Goal: Information Seeking & Learning: Learn about a topic

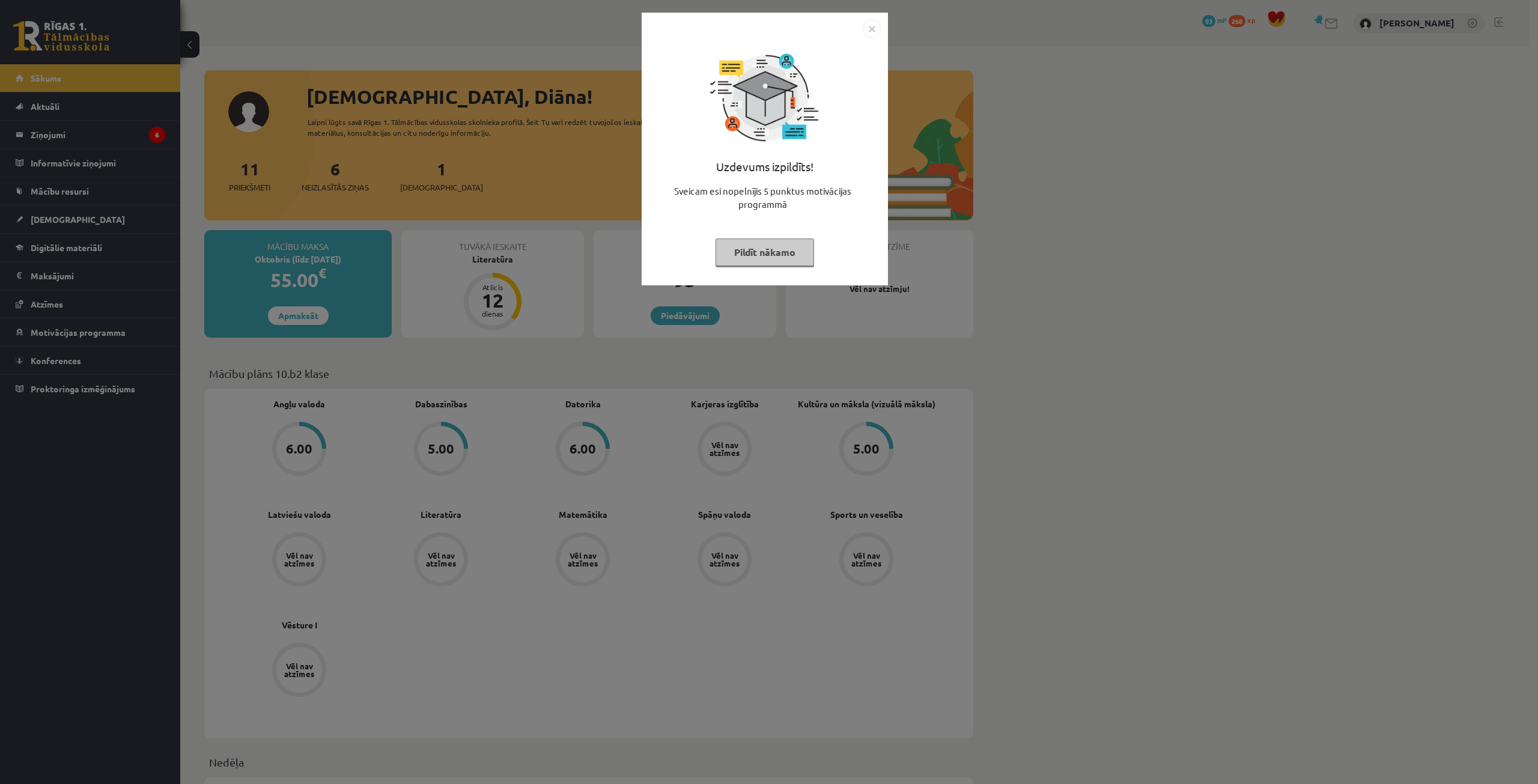
click at [758, 264] on button "Pildīt nākamo" at bounding box center [764, 252] width 99 height 28
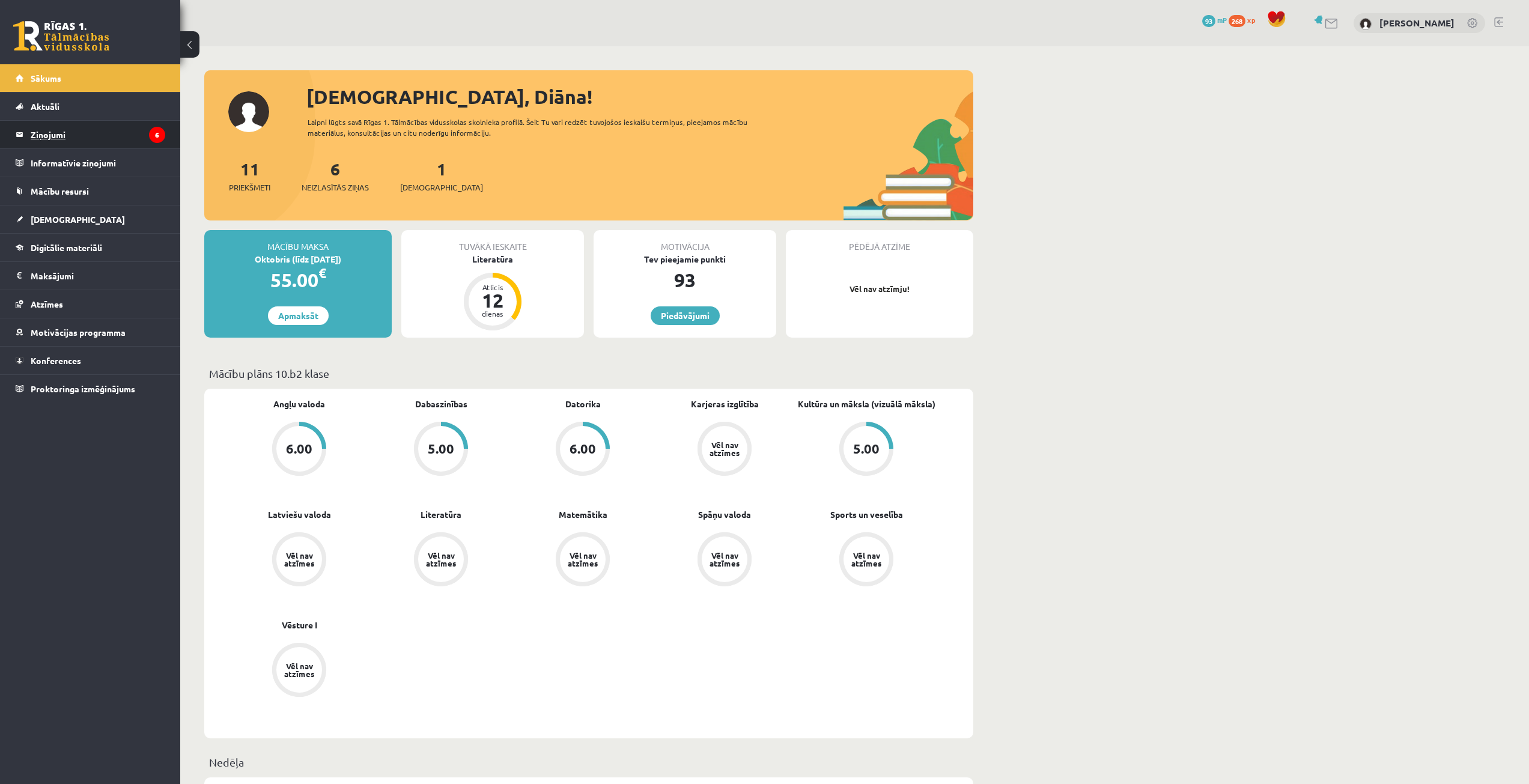
click at [53, 133] on legend "Ziņojumi 6" at bounding box center [98, 134] width 135 height 28
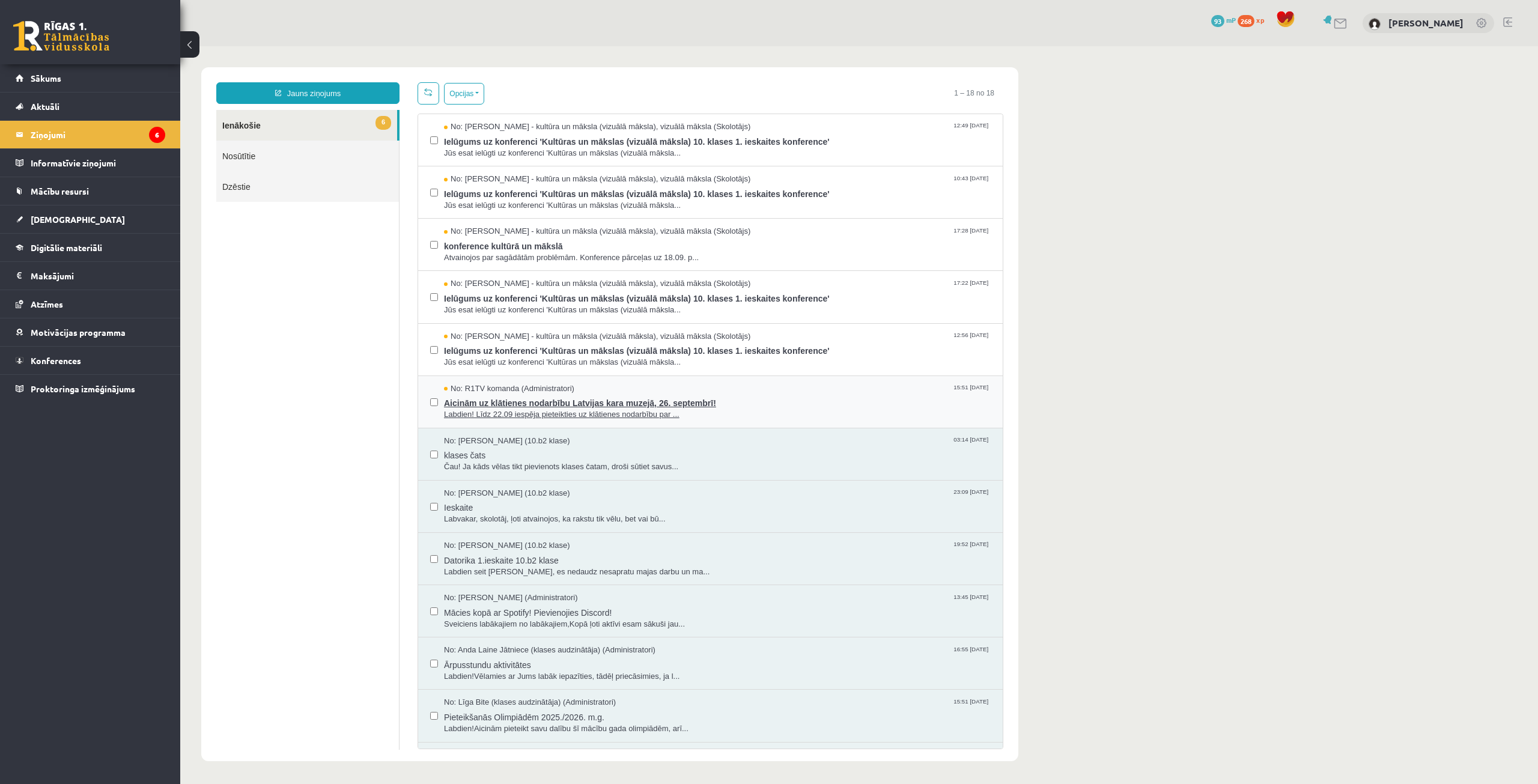
click at [554, 390] on span "No: R1TV komanda (Administratori)" at bounding box center [509, 389] width 130 height 12
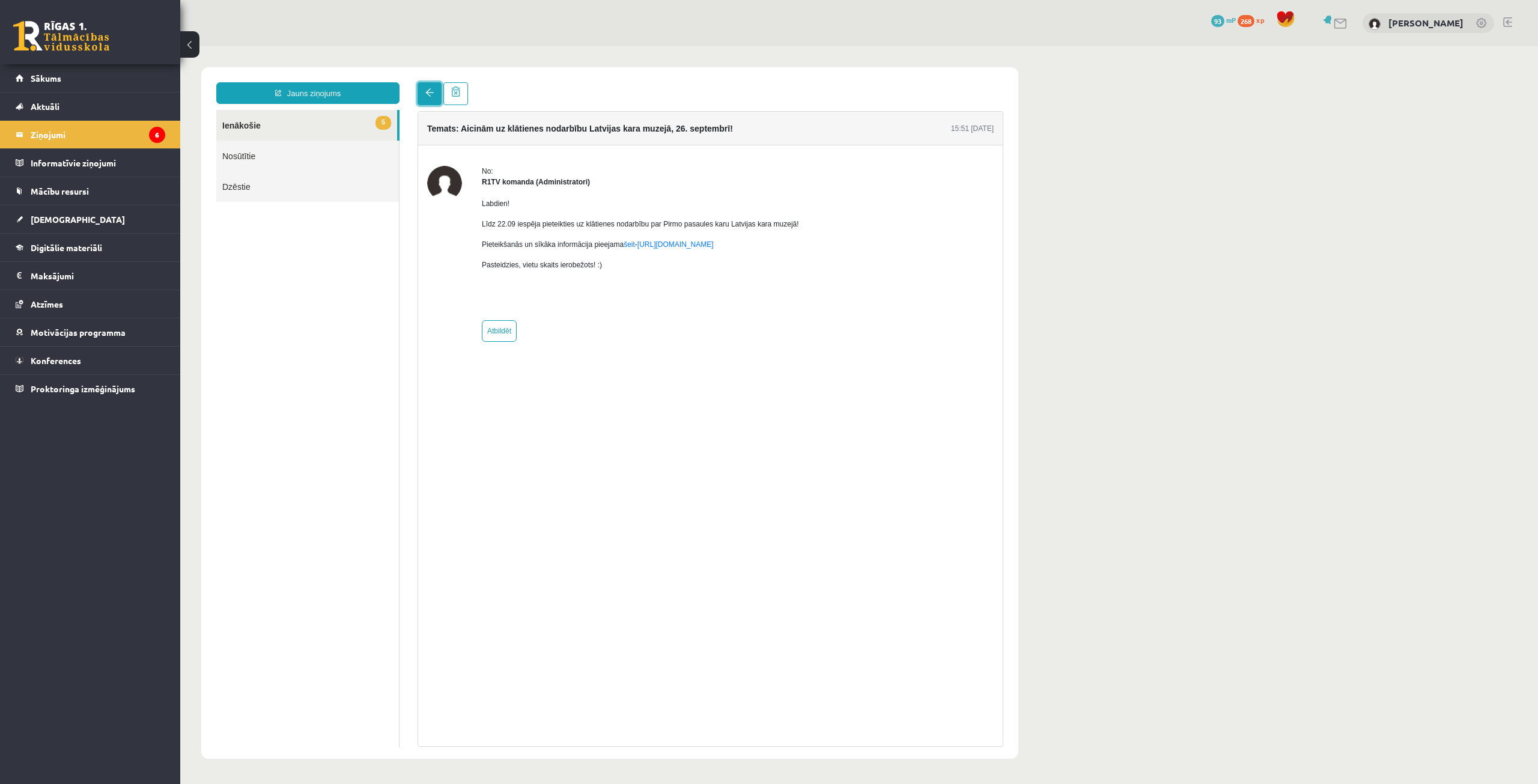
click at [423, 96] on link at bounding box center [429, 93] width 24 height 23
click at [423, 97] on link at bounding box center [429, 93] width 24 height 23
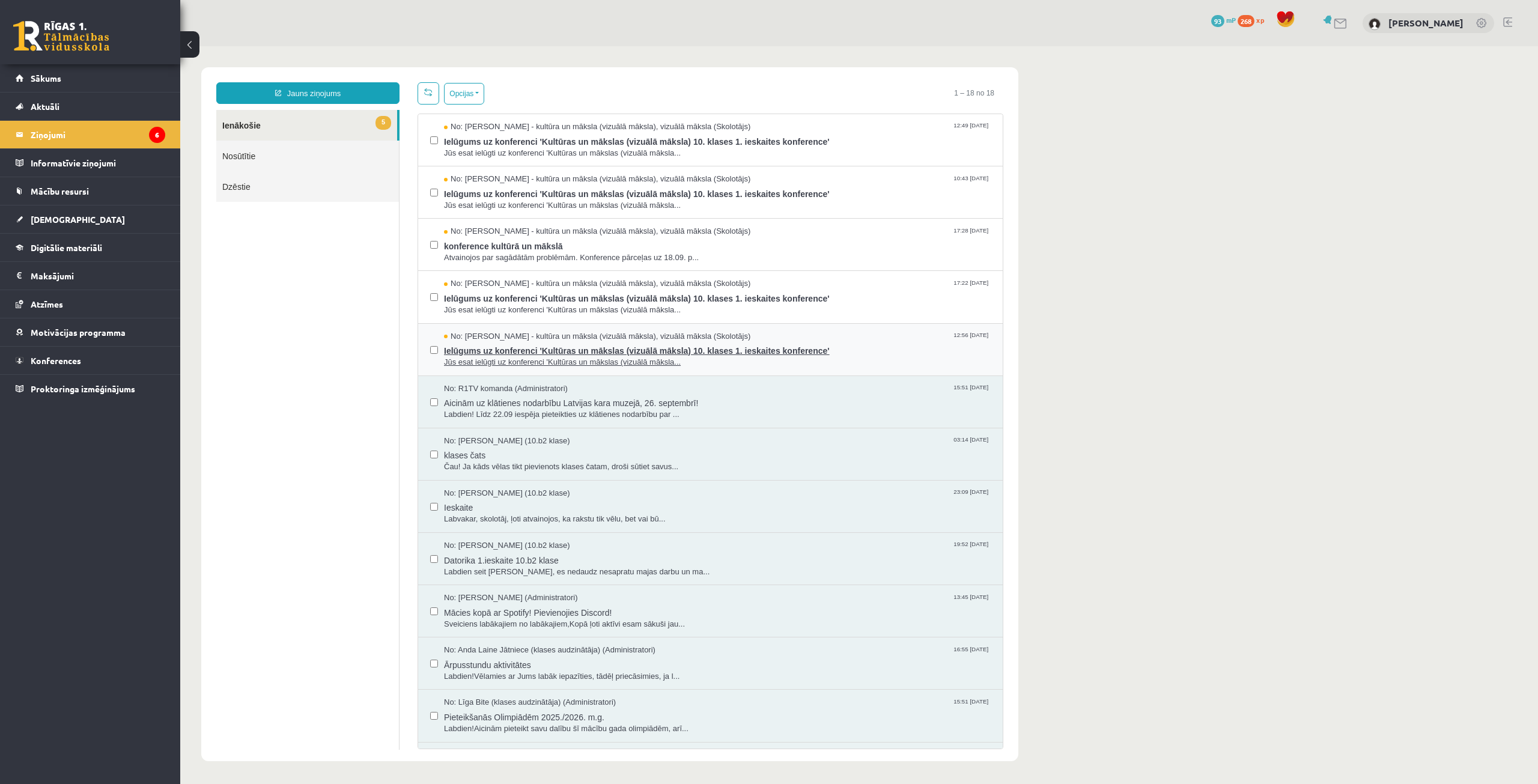
click at [527, 351] on span "Ielūgums uz konferenci 'Kultūras un mākslas (vizuālā māksla) 10. klases 1. iesk…" at bounding box center [717, 349] width 547 height 15
click at [507, 347] on span "Ielūgums uz konferenci 'Kultūras un mākslas (vizuālā māksla) 10. klases 1. iesk…" at bounding box center [717, 349] width 547 height 15
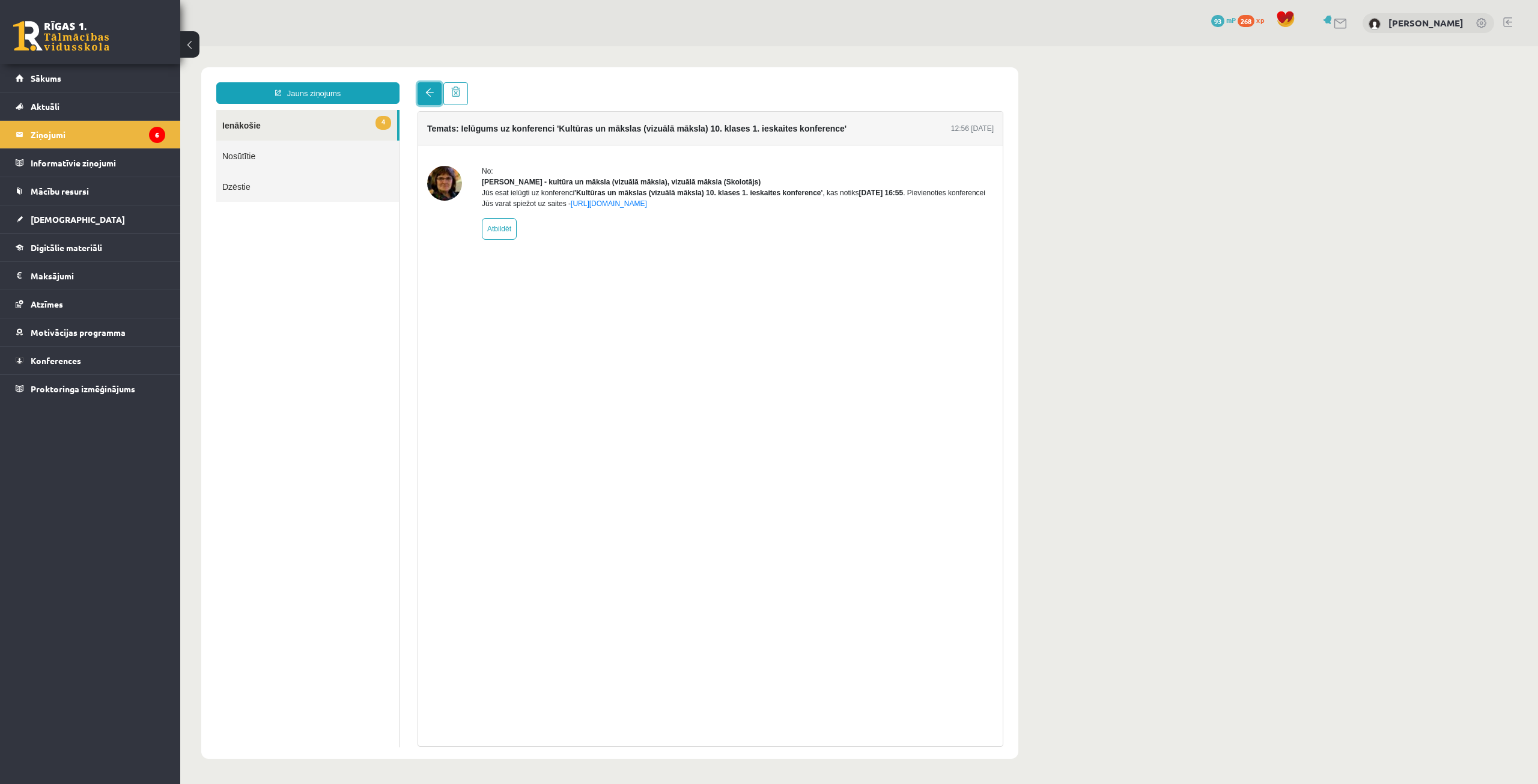
click at [423, 99] on link at bounding box center [429, 93] width 24 height 23
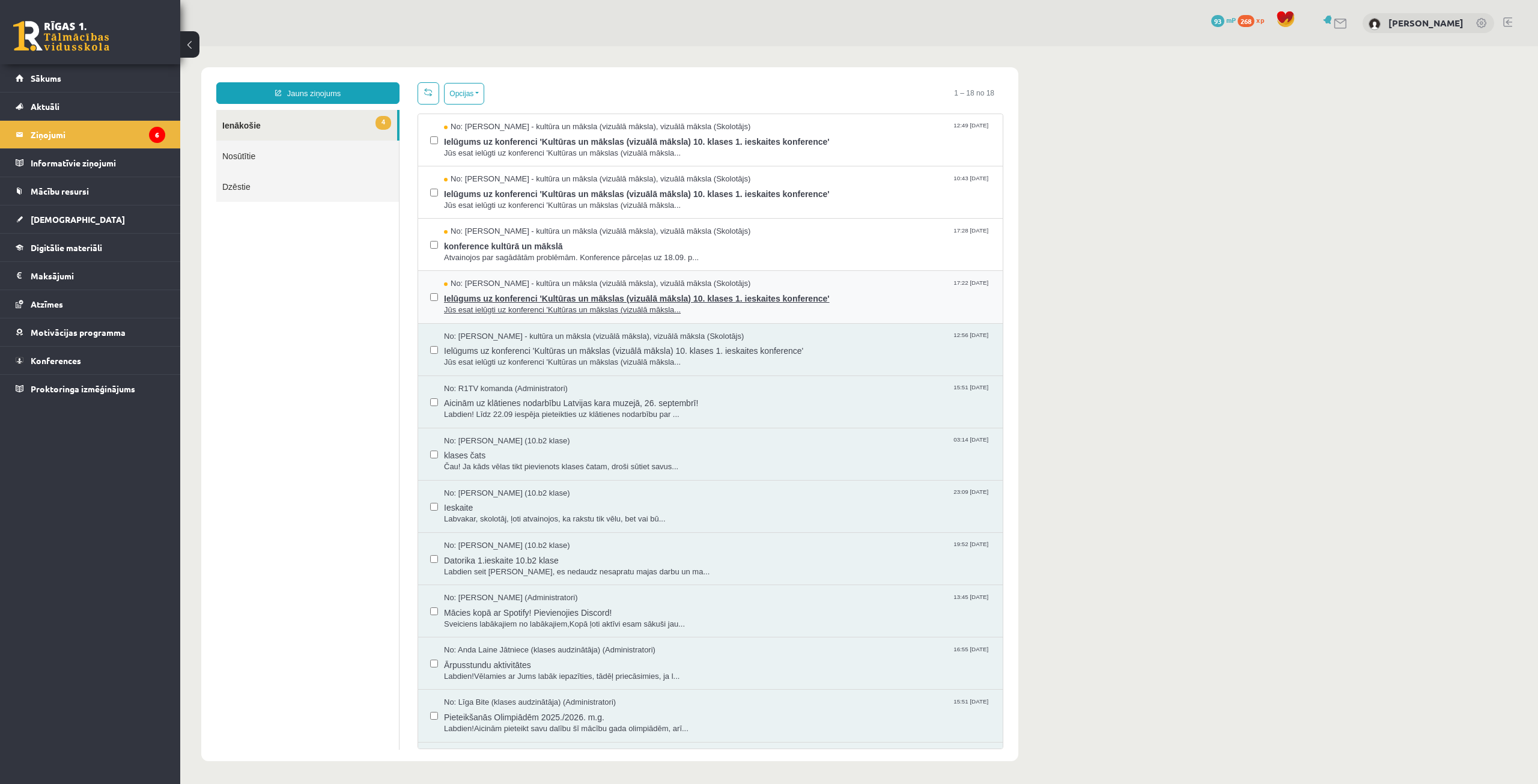
click at [537, 297] on span "Ielūgums uz konferenci 'Kultūras un mākslas (vizuālā māksla) 10. klases 1. iesk…" at bounding box center [717, 297] width 547 height 15
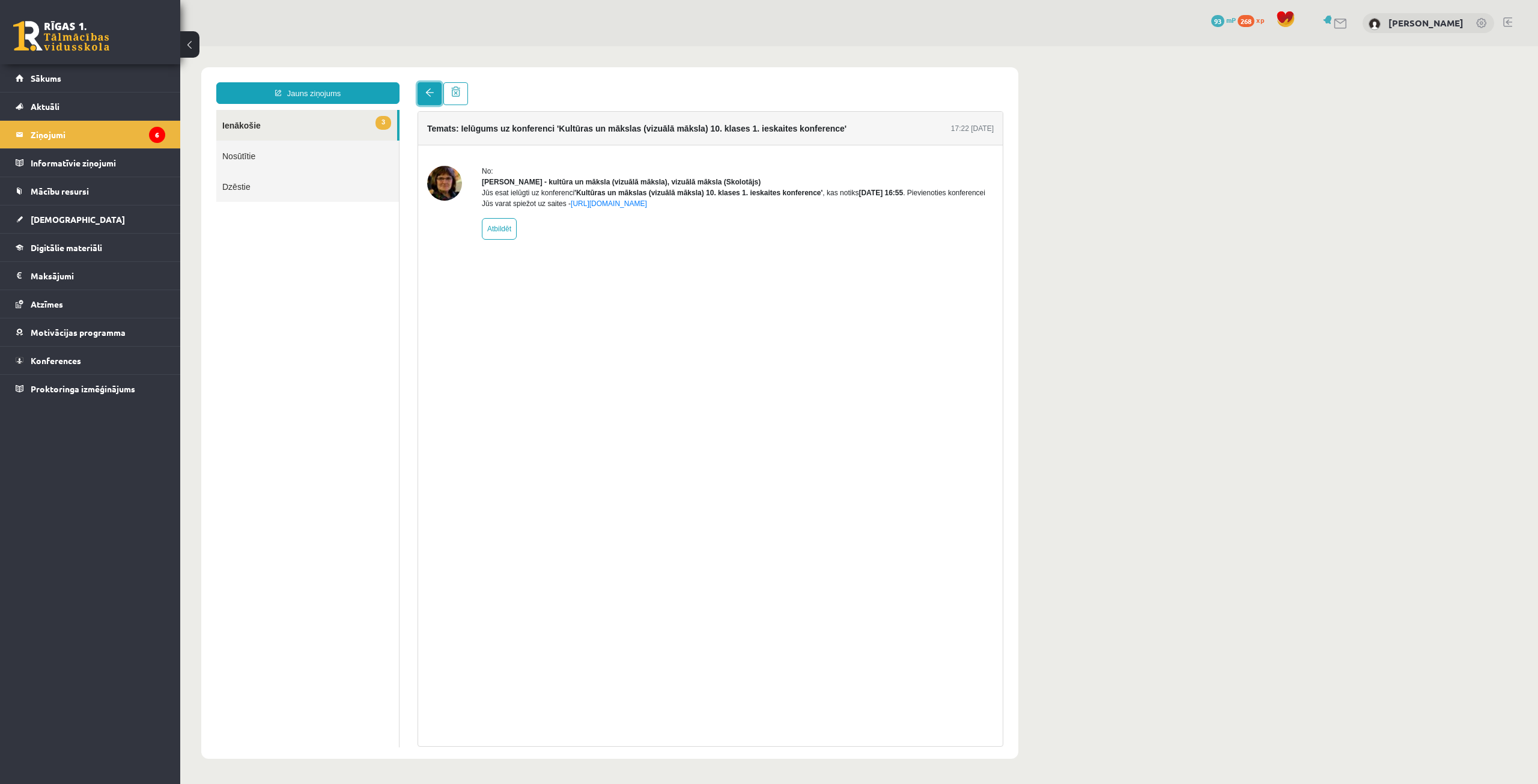
click at [425, 95] on link at bounding box center [429, 93] width 24 height 23
click at [426, 97] on link at bounding box center [429, 93] width 24 height 23
click at [425, 90] on span at bounding box center [430, 92] width 9 height 9
click at [431, 90] on span at bounding box center [430, 92] width 9 height 9
click at [412, 101] on div "Temats: Ielūgums uz konferenci 'Kultūras un mākslas (vizuālā māksla) 10. klases…" at bounding box center [710, 414] width 604 height 665
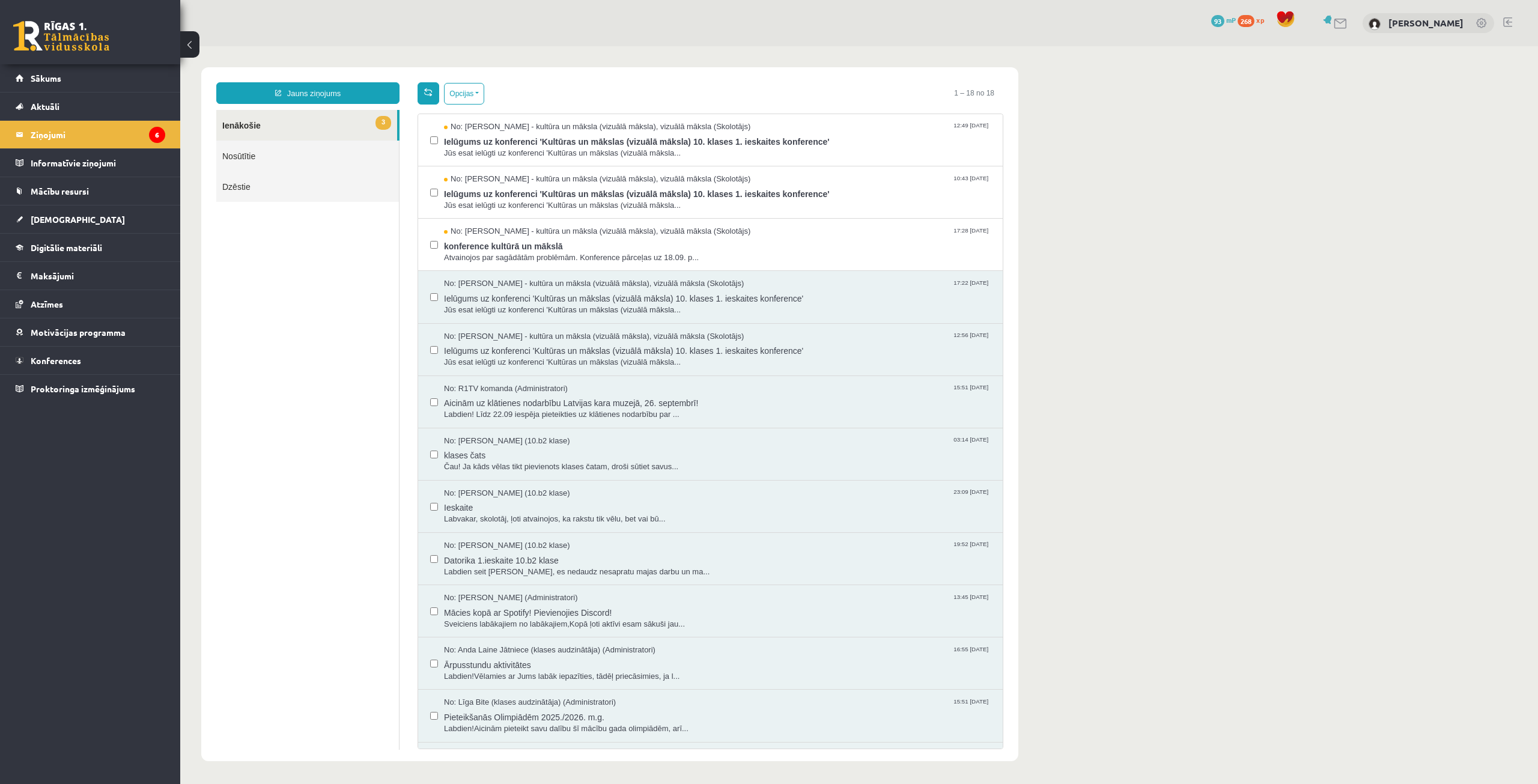
click at [430, 91] on span at bounding box center [428, 92] width 9 height 9
click at [510, 246] on span "konference kultūrā un mākslā" at bounding box center [717, 245] width 547 height 15
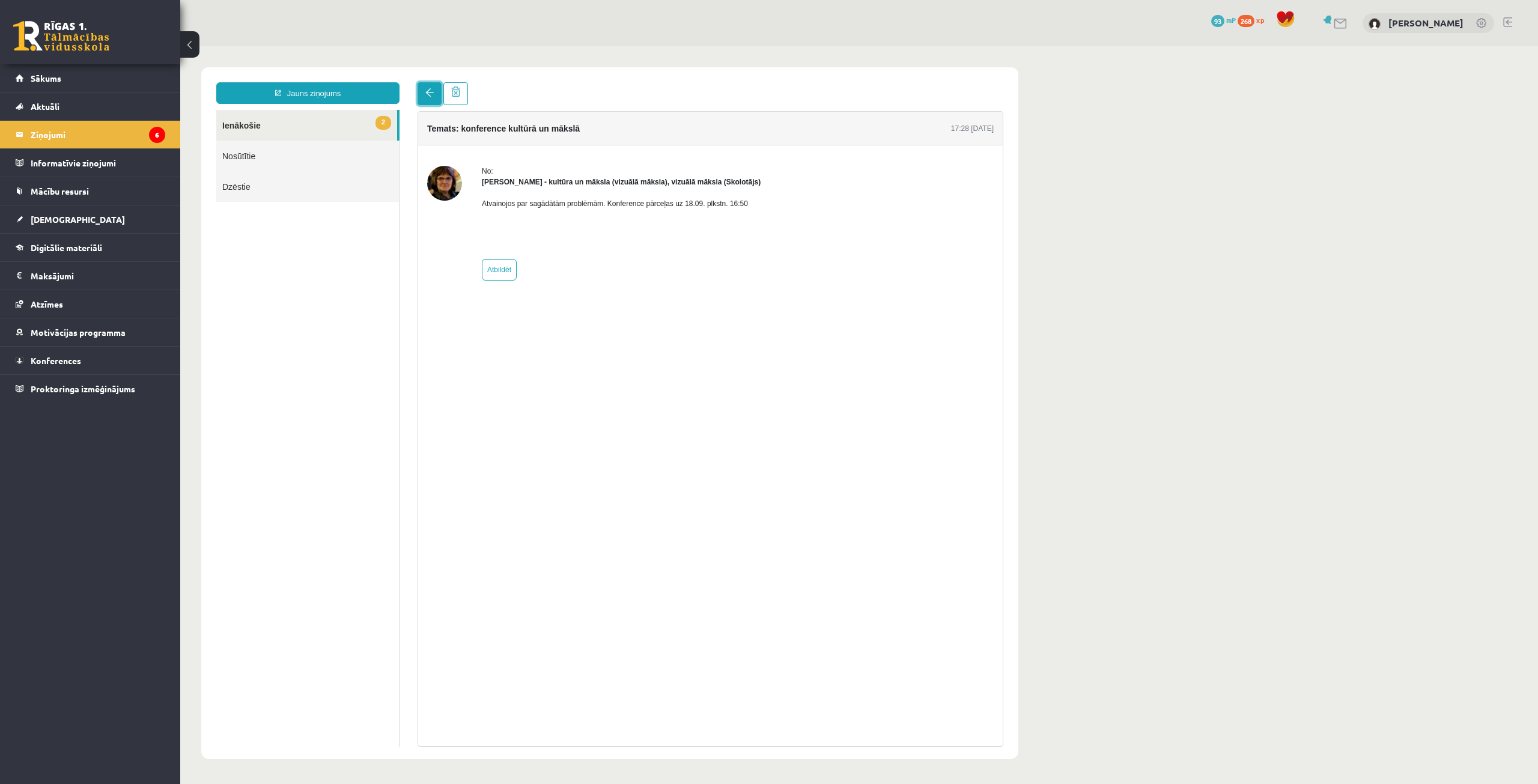
click at [428, 99] on link at bounding box center [429, 93] width 24 height 23
click at [428, 92] on span at bounding box center [430, 92] width 9 height 9
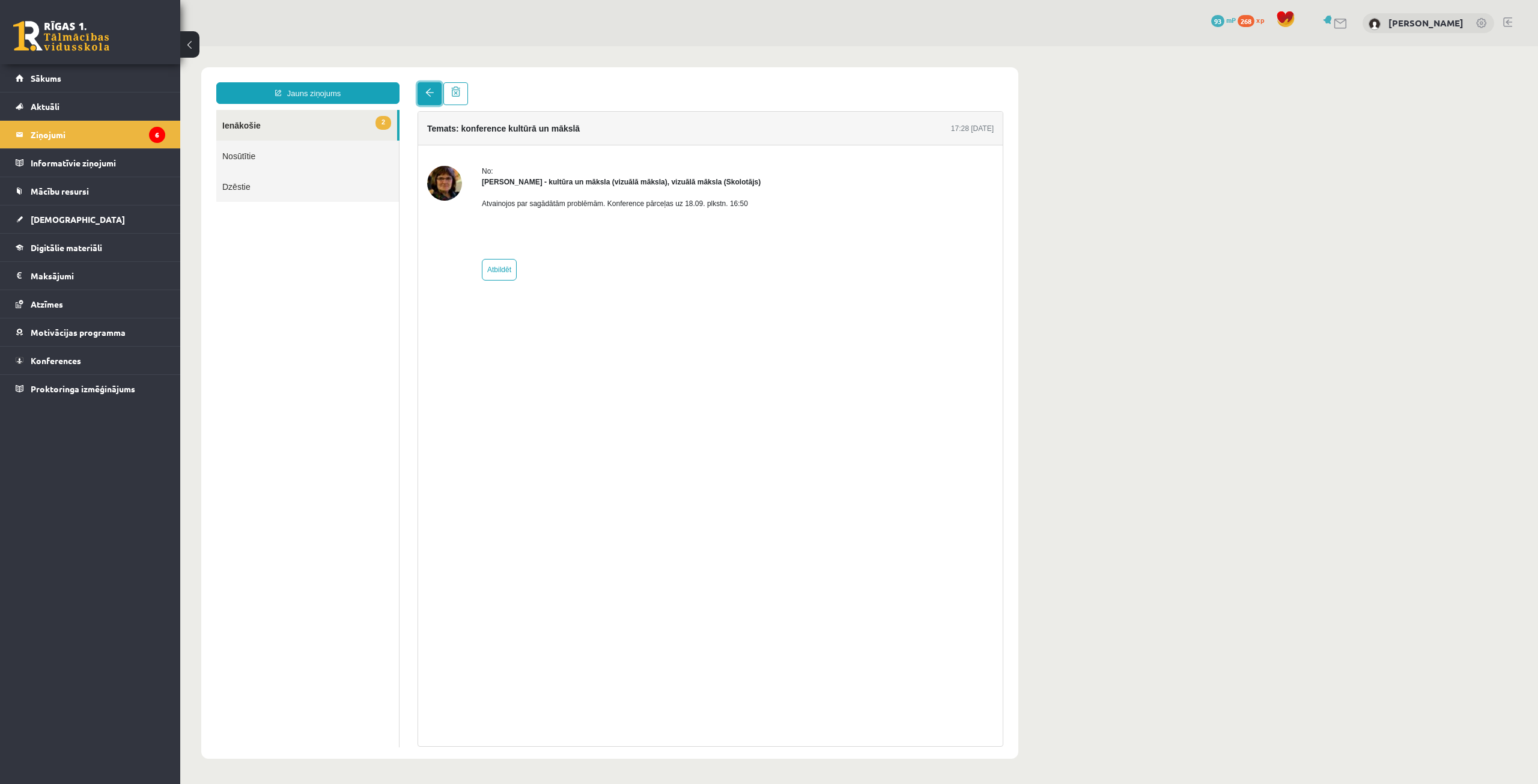
click at [428, 92] on span at bounding box center [430, 92] width 9 height 9
click at [427, 94] on span at bounding box center [430, 92] width 9 height 9
click at [246, 127] on link "2 Ienākošie" at bounding box center [306, 125] width 181 height 31
click at [437, 94] on link at bounding box center [429, 93] width 24 height 23
click at [436, 96] on link at bounding box center [429, 93] width 24 height 23
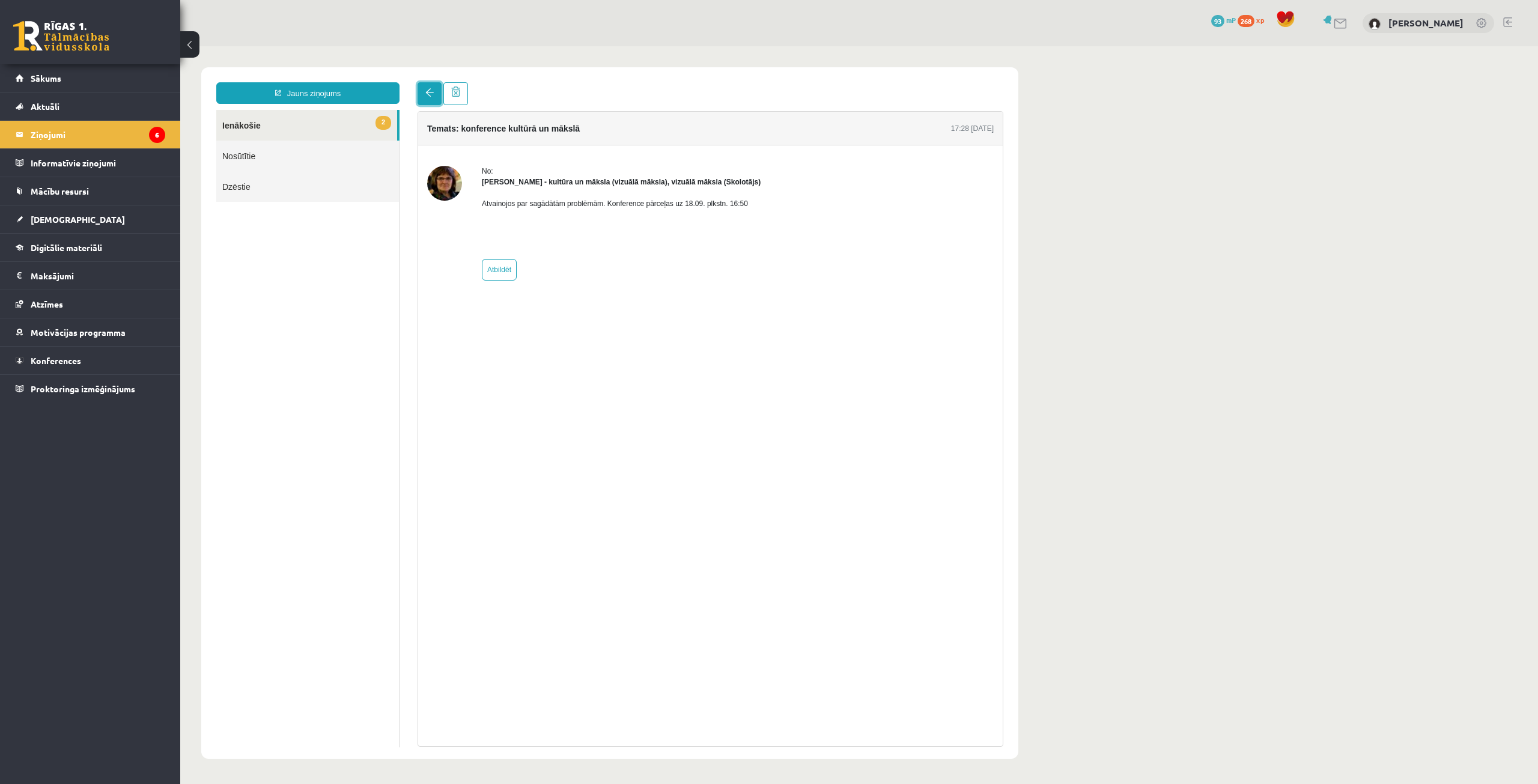
click at [436, 97] on link at bounding box center [429, 93] width 24 height 23
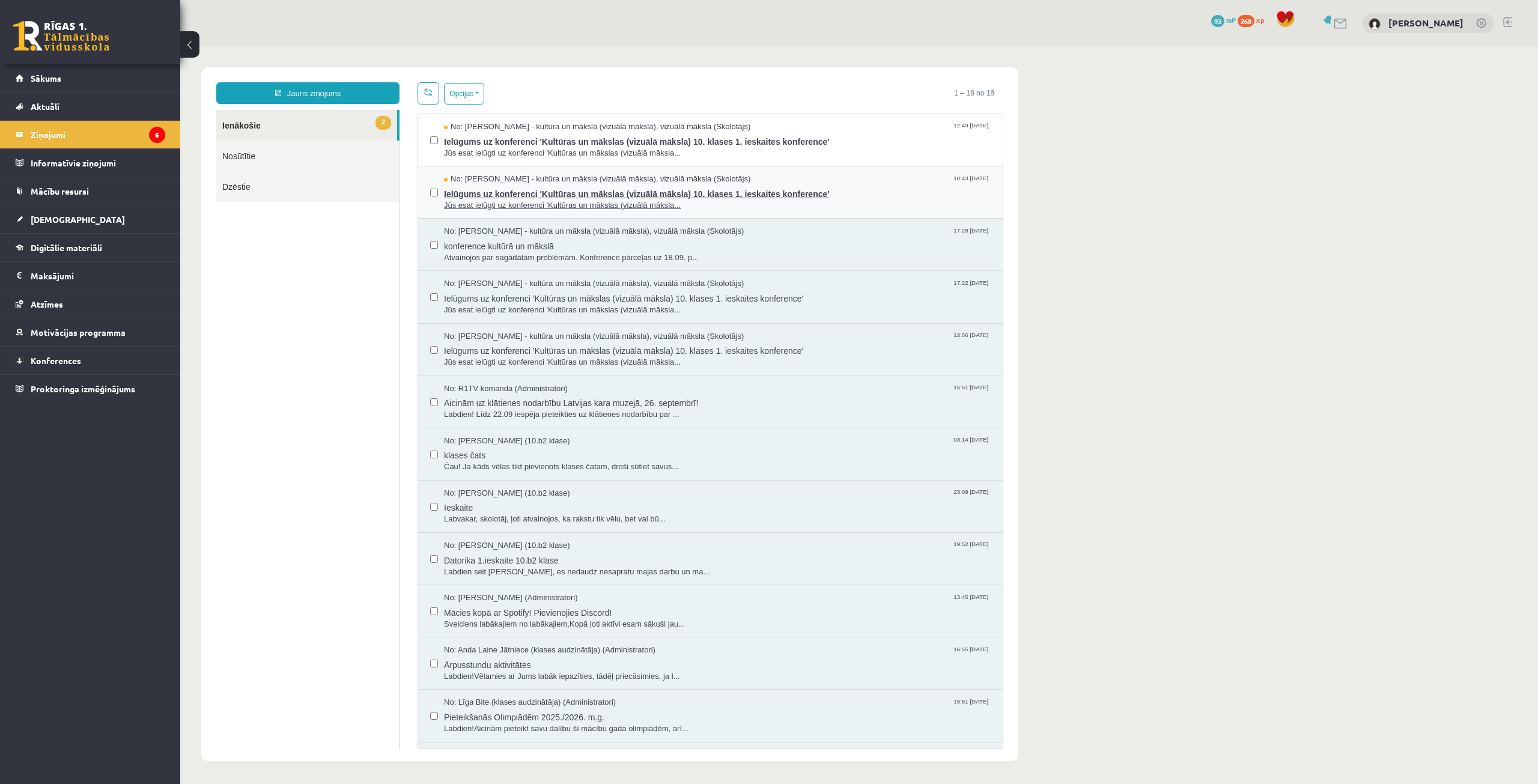
click at [461, 190] on span "Ielūgums uz konferenci 'Kultūras un mākslas (vizuālā māksla) 10. klases 1. iesk…" at bounding box center [717, 192] width 547 height 15
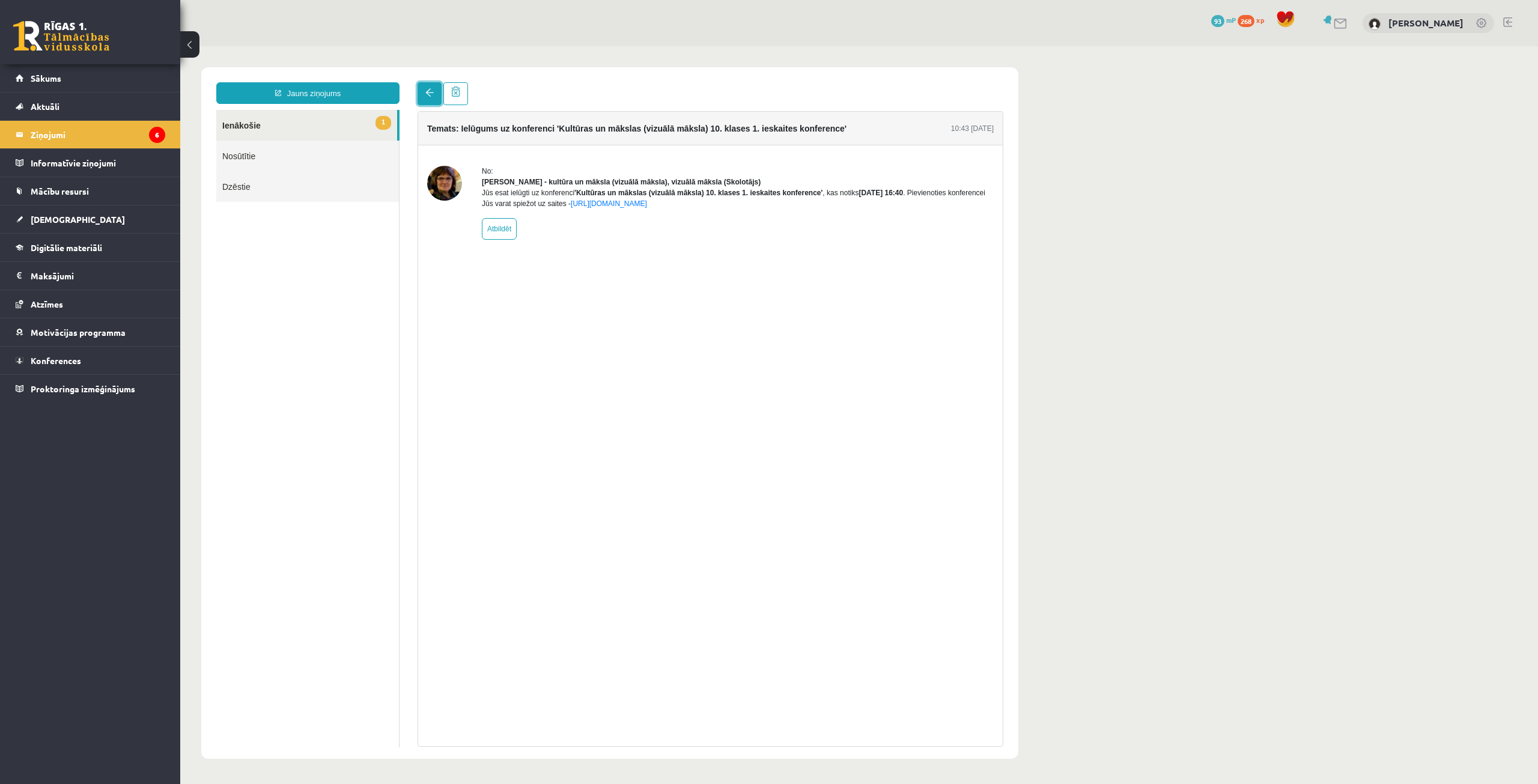
click at [421, 99] on link at bounding box center [429, 93] width 24 height 23
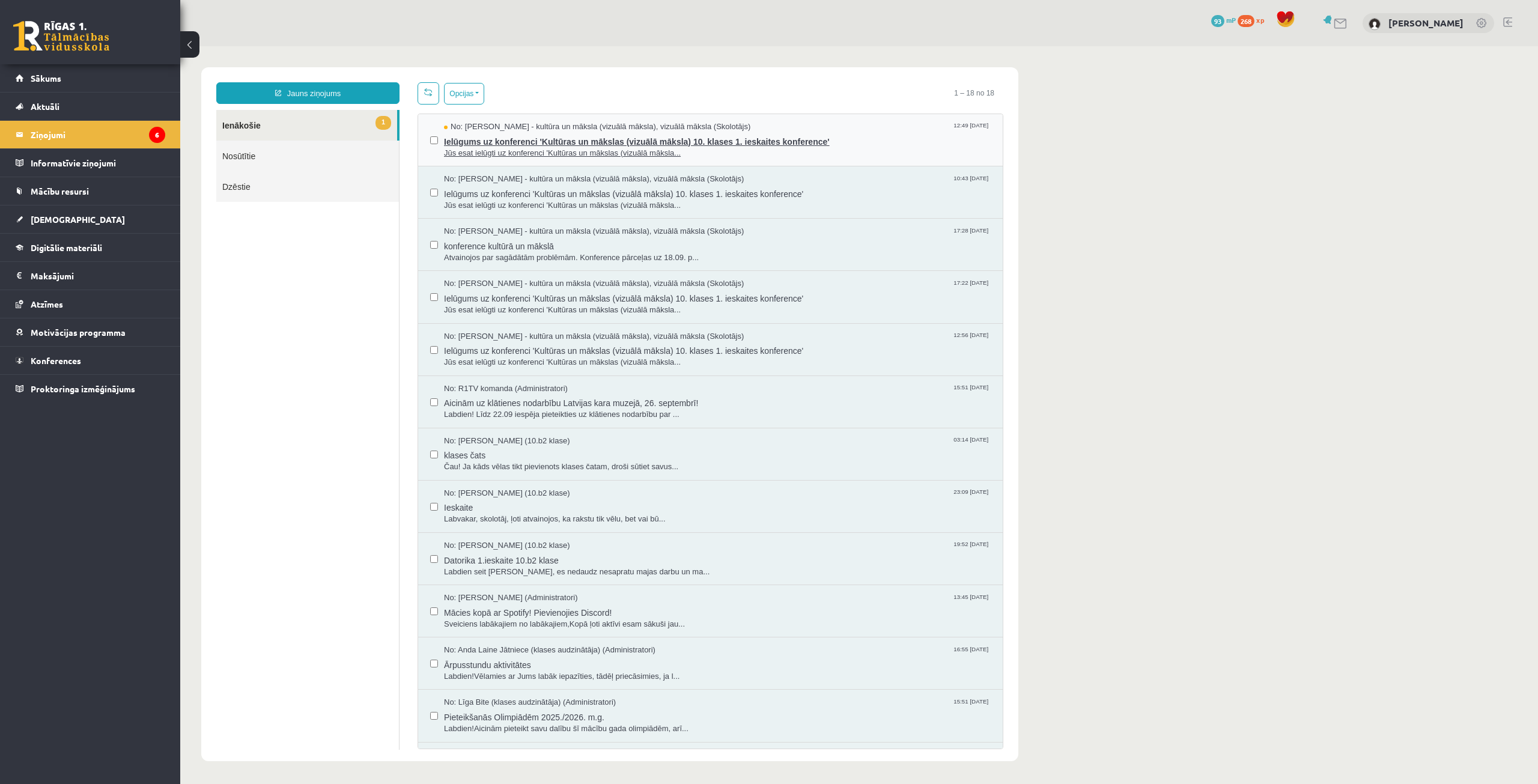
click at [465, 139] on span "Ielūgums uz konferenci 'Kultūras un mākslas (vizuālā māksla) 10. klases 1. iesk…" at bounding box center [717, 140] width 547 height 15
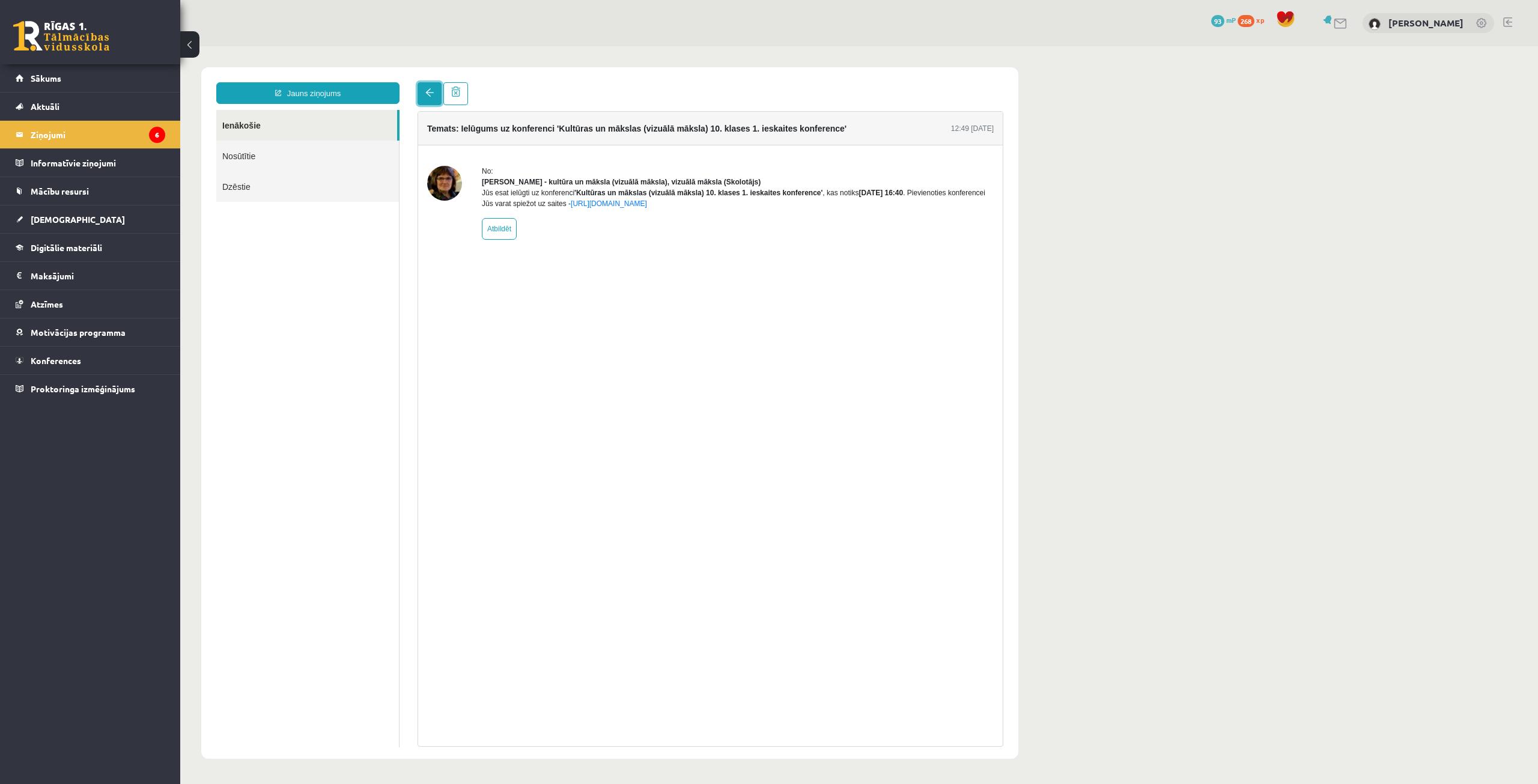
click at [425, 83] on link at bounding box center [429, 93] width 24 height 23
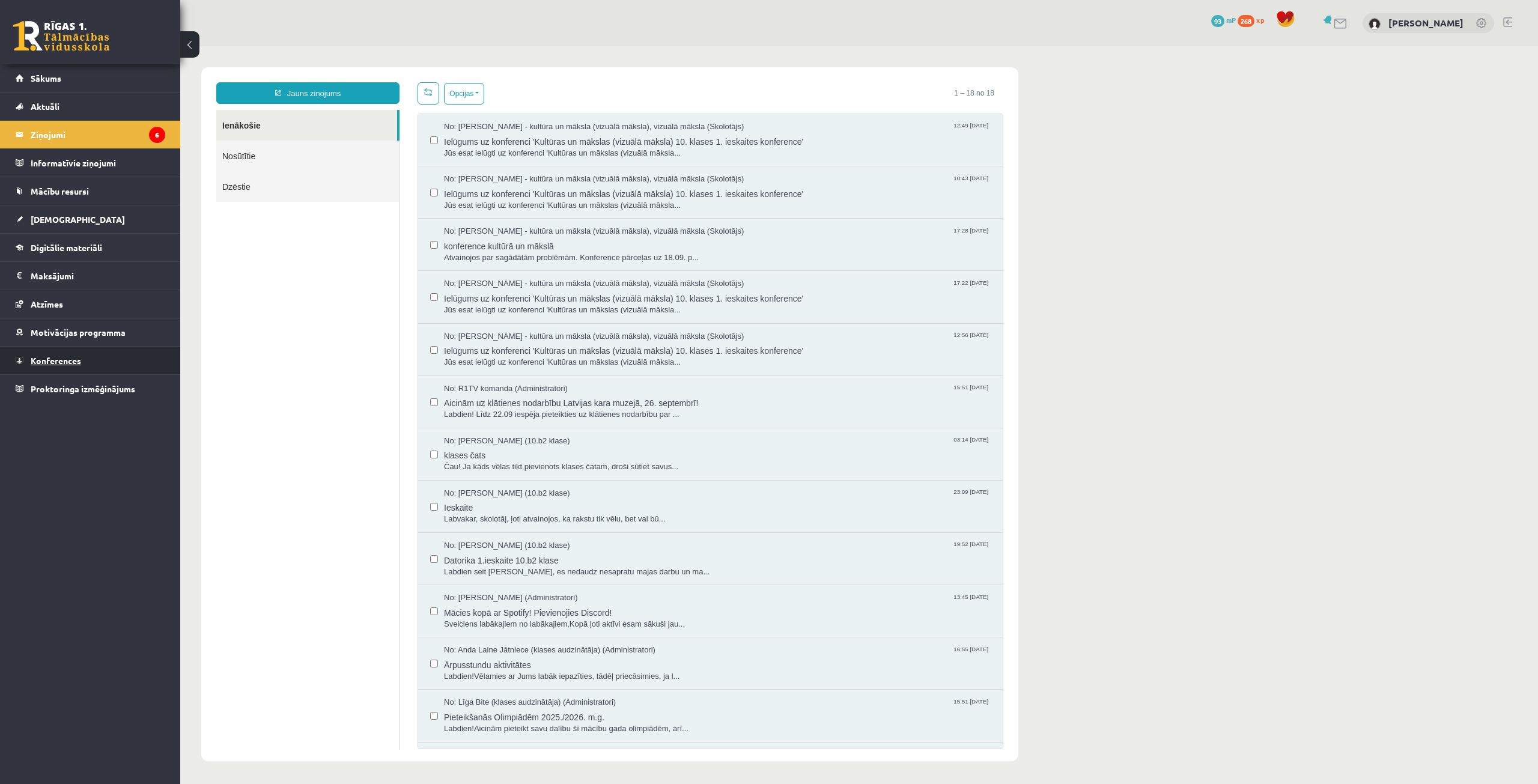
click at [51, 356] on span "Konferences" at bounding box center [56, 360] width 50 height 11
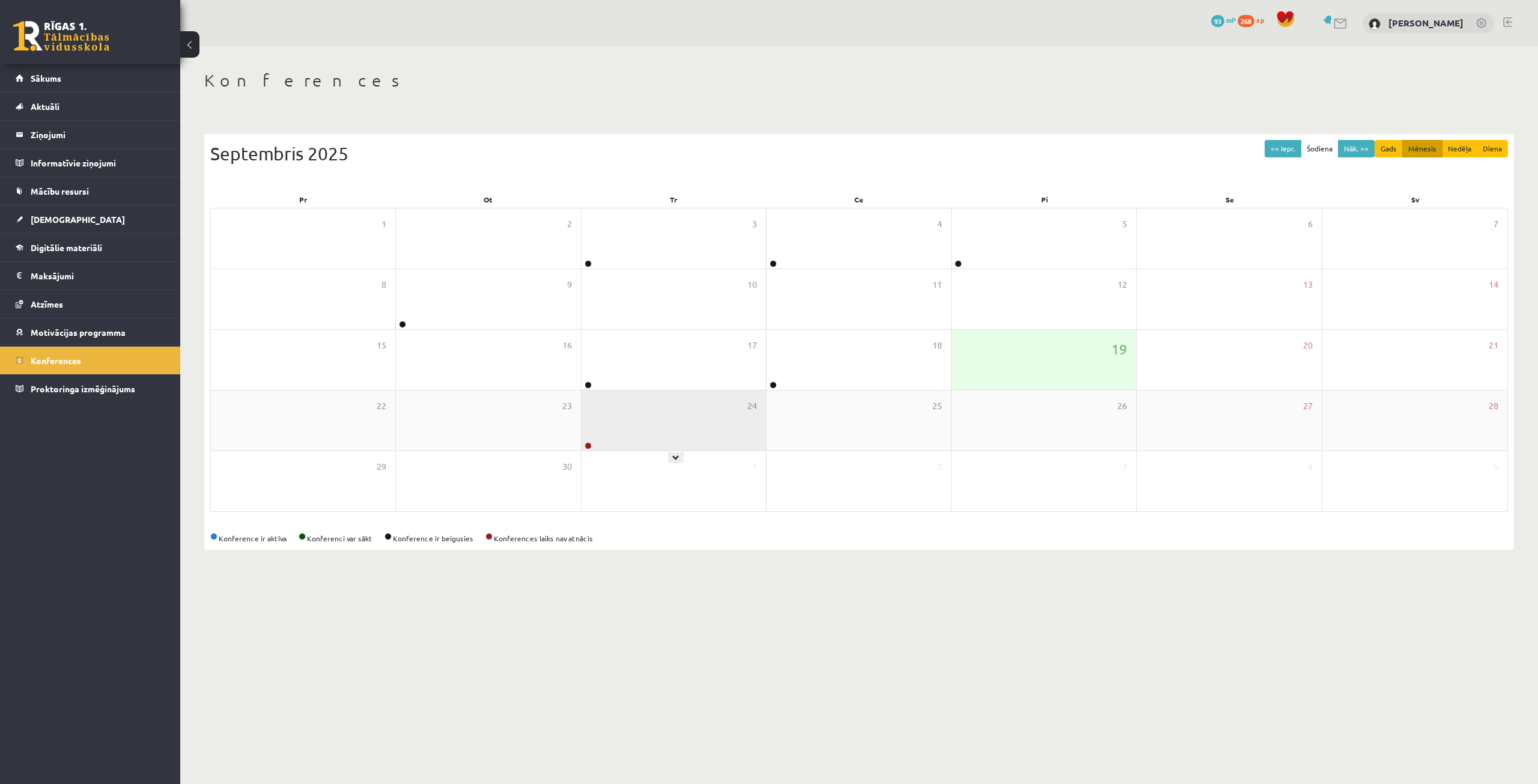
click at [622, 437] on div "24" at bounding box center [673, 420] width 184 height 60
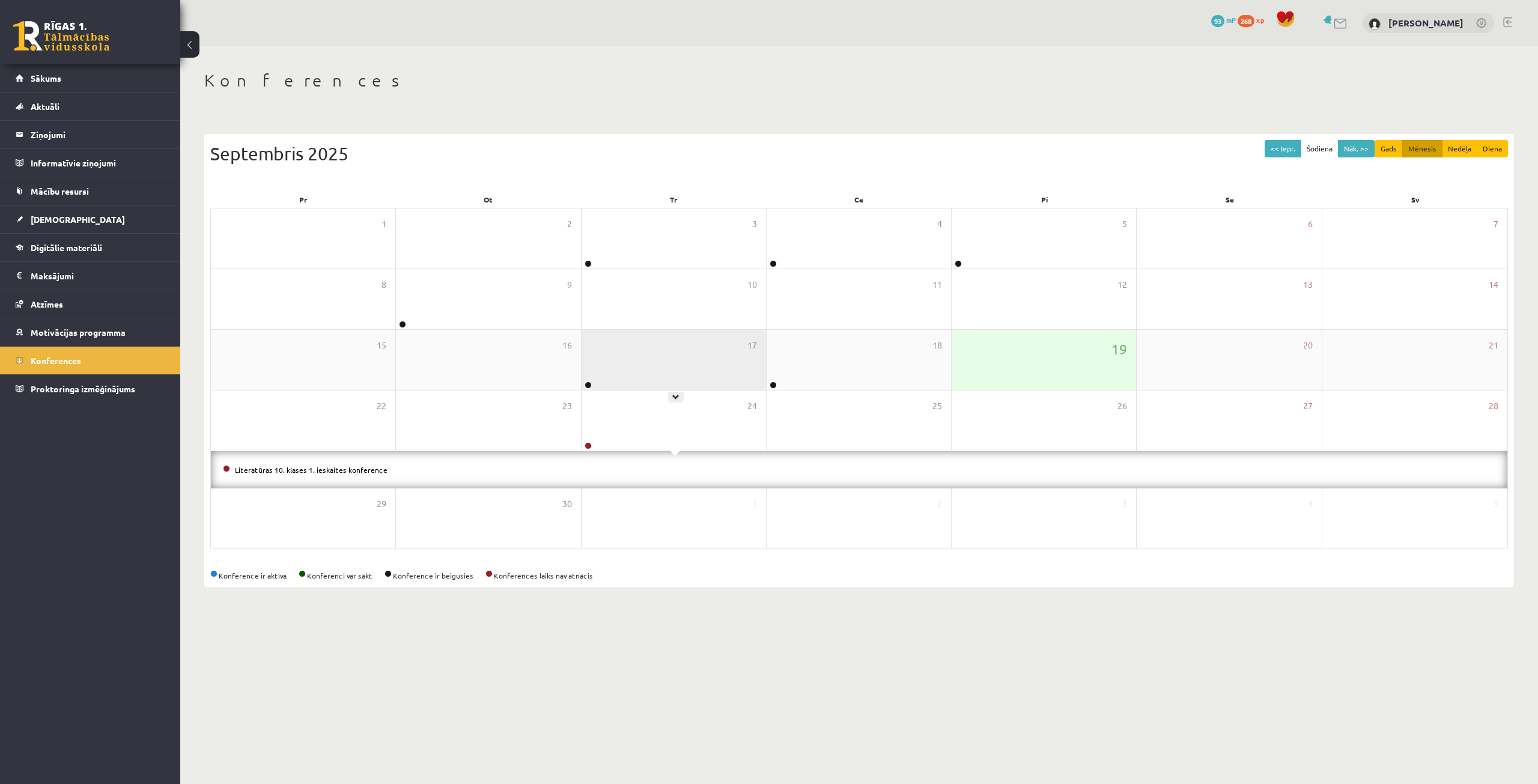
click at [619, 359] on div "17" at bounding box center [673, 360] width 184 height 60
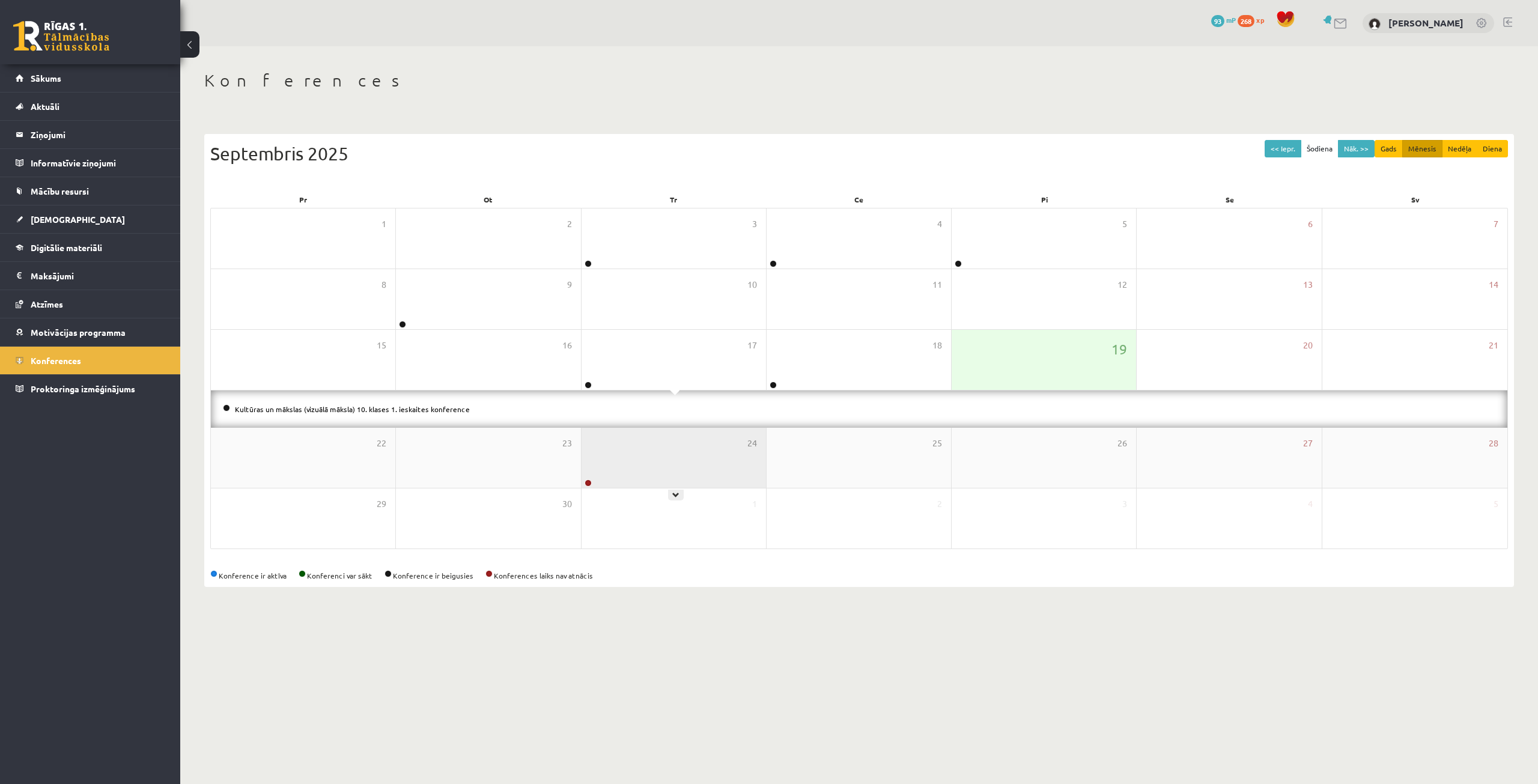
click at [647, 448] on div "24" at bounding box center [673, 458] width 184 height 60
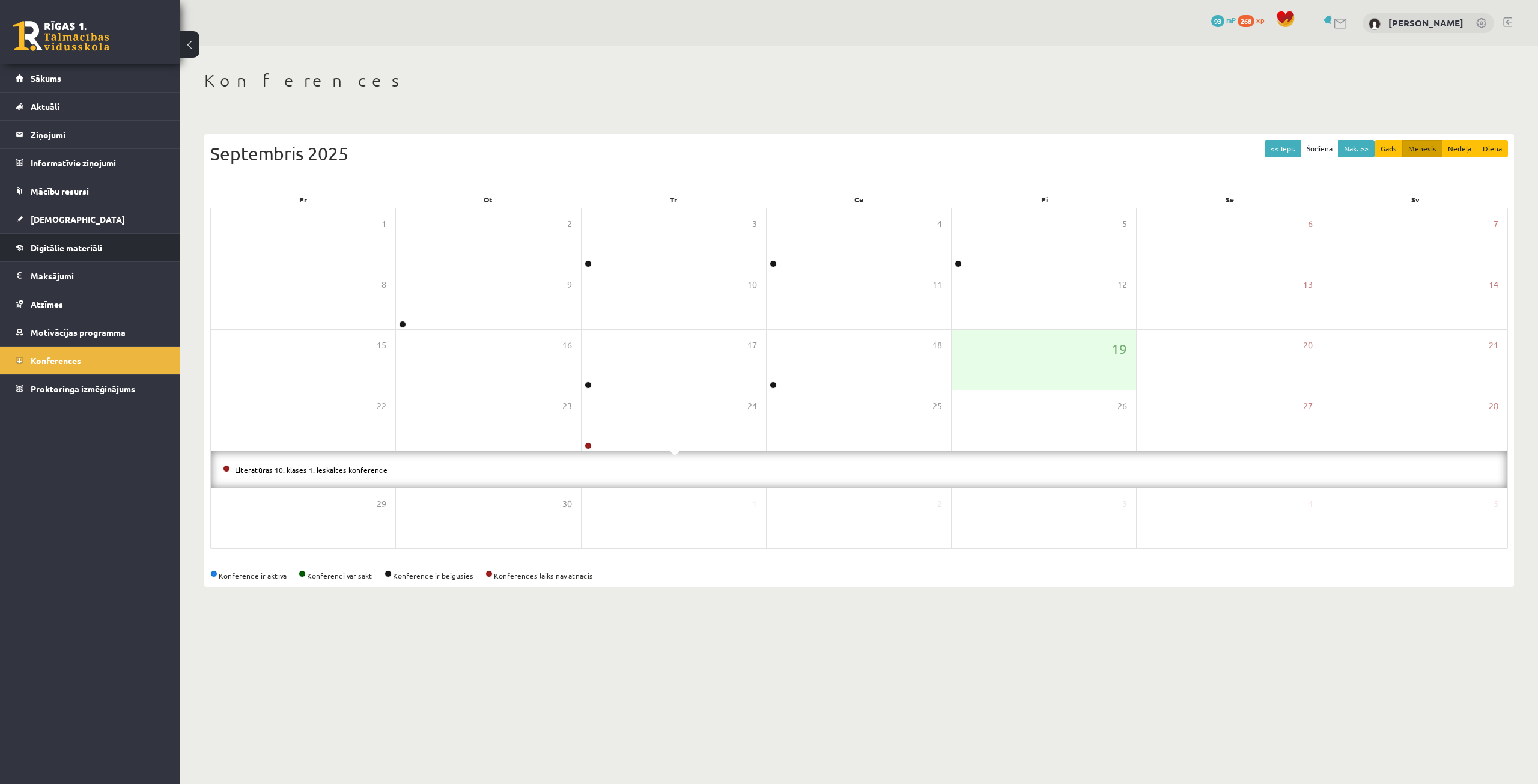
click at [66, 245] on span "Digitālie materiāli" at bounding box center [66, 248] width 72 height 11
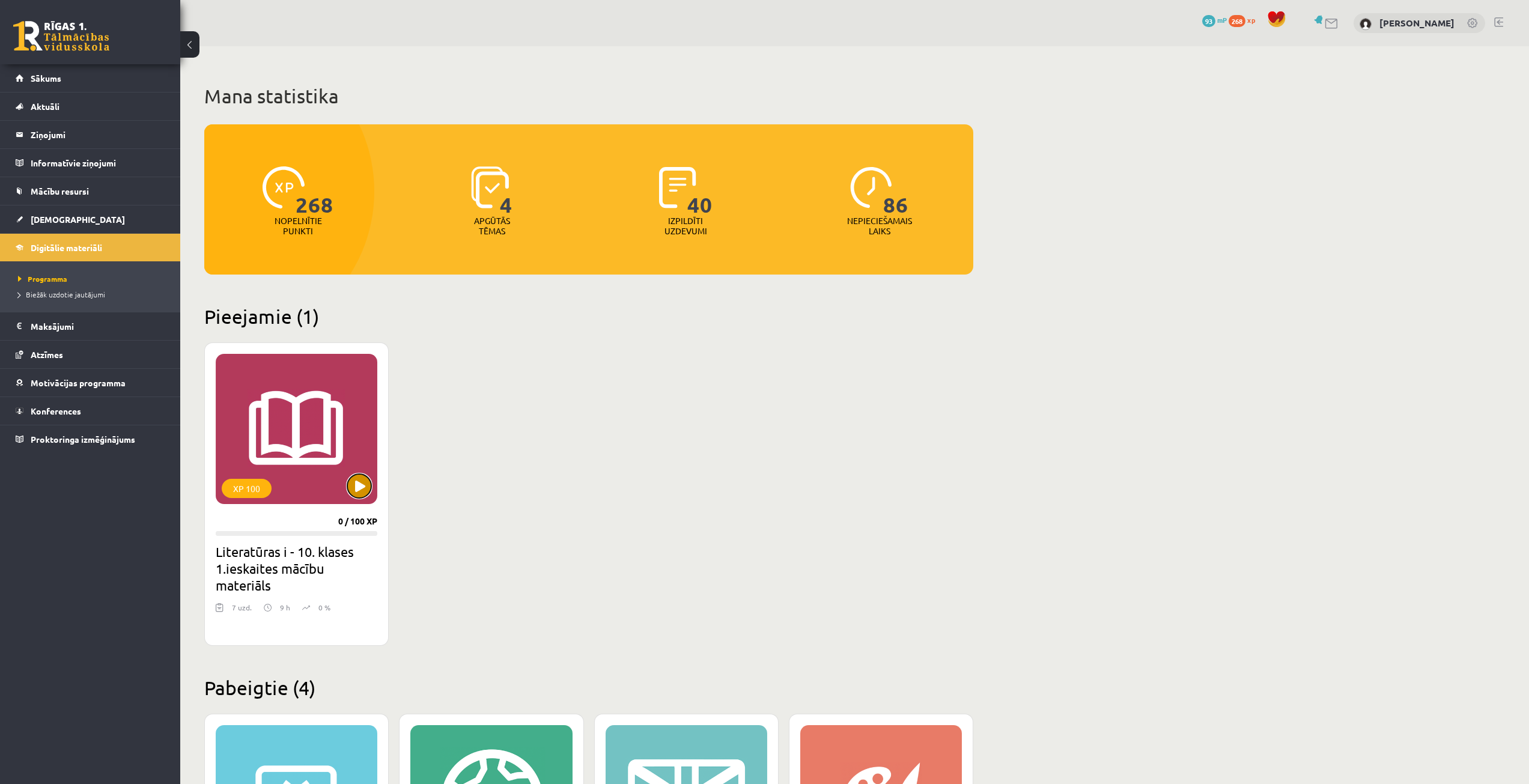
click at [362, 487] on button at bounding box center [359, 485] width 24 height 24
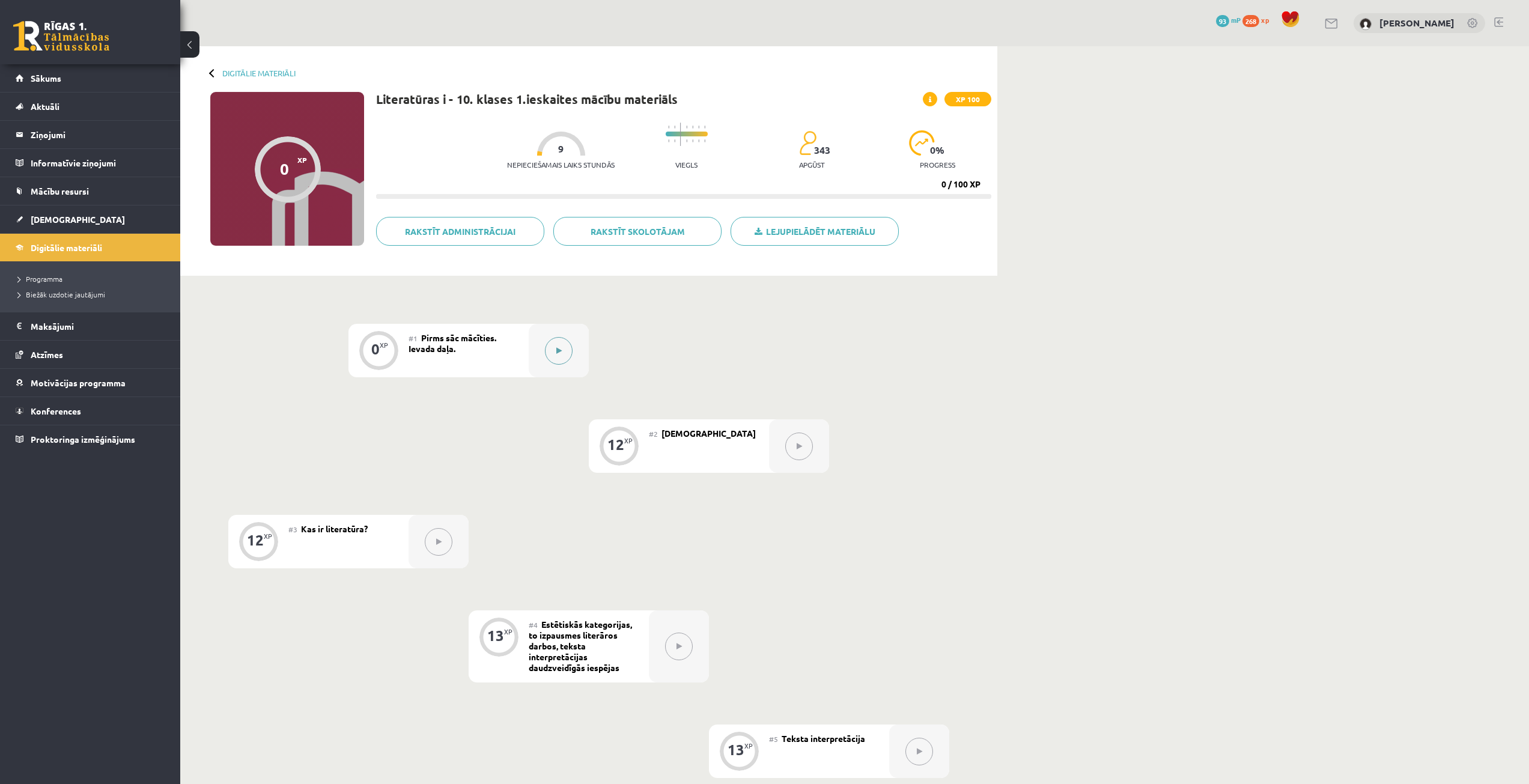
click at [552, 350] on button at bounding box center [558, 351] width 28 height 28
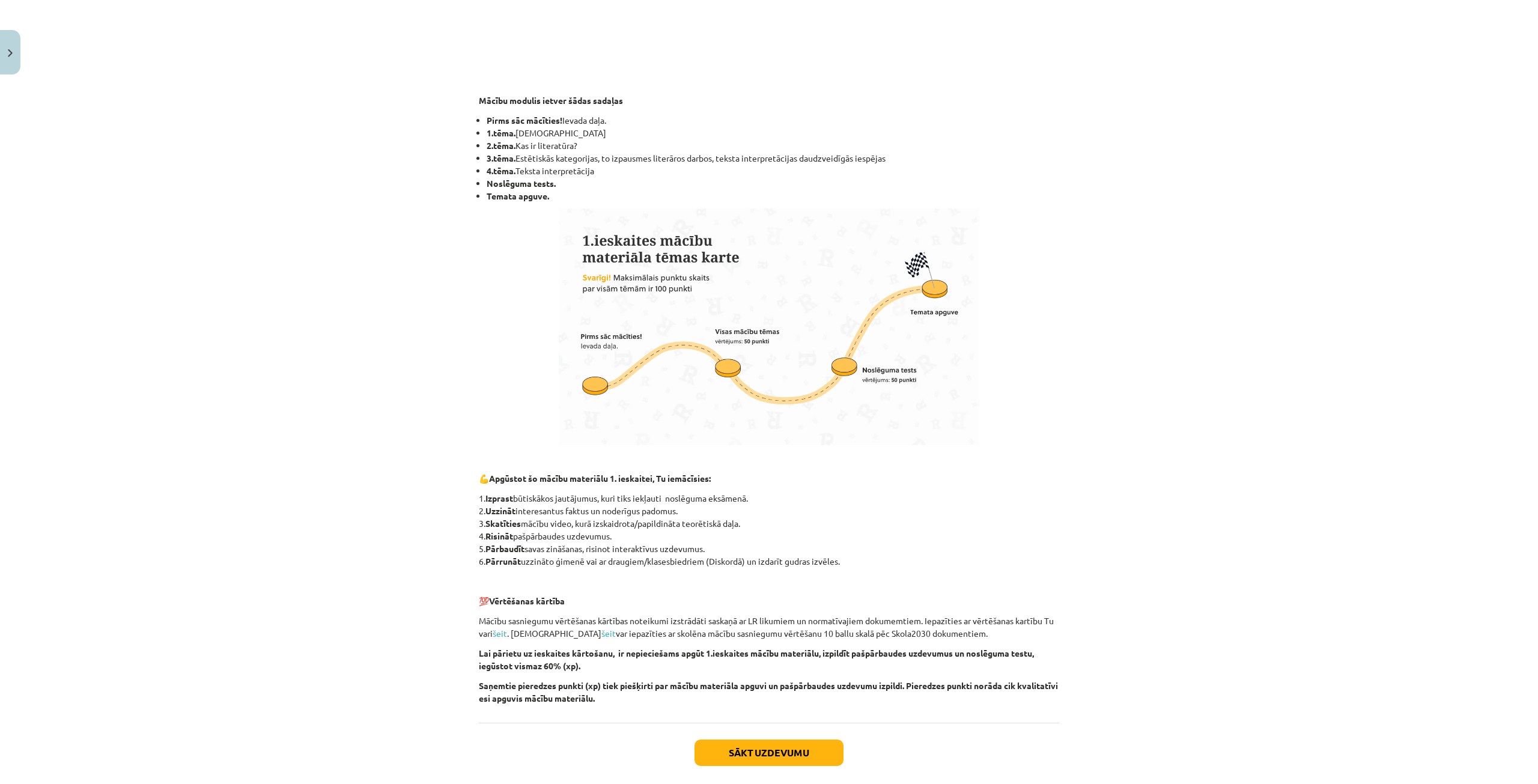
scroll to position [492, 0]
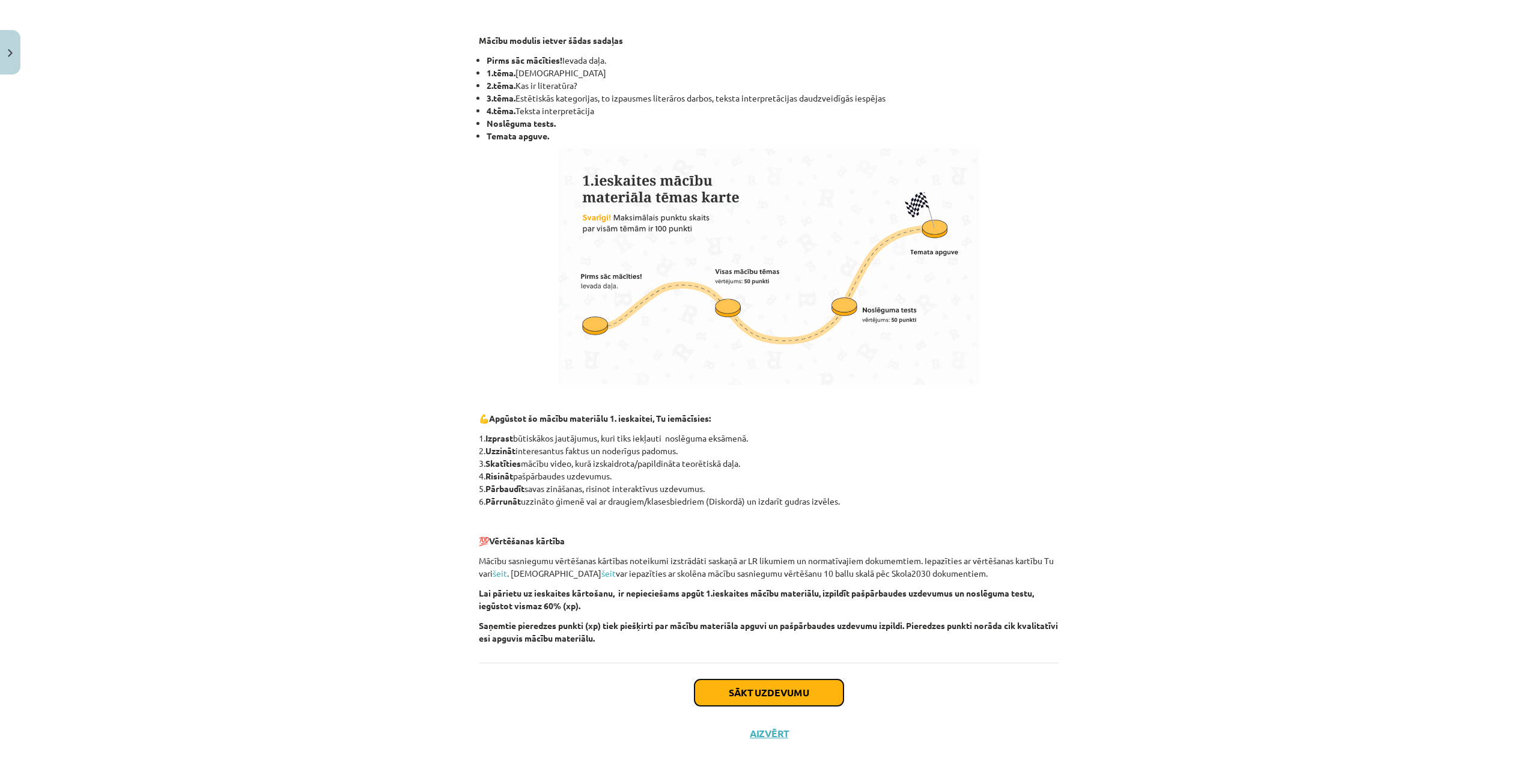
click at [732, 690] on button "Sākt uzdevumu" at bounding box center [769, 692] width 149 height 26
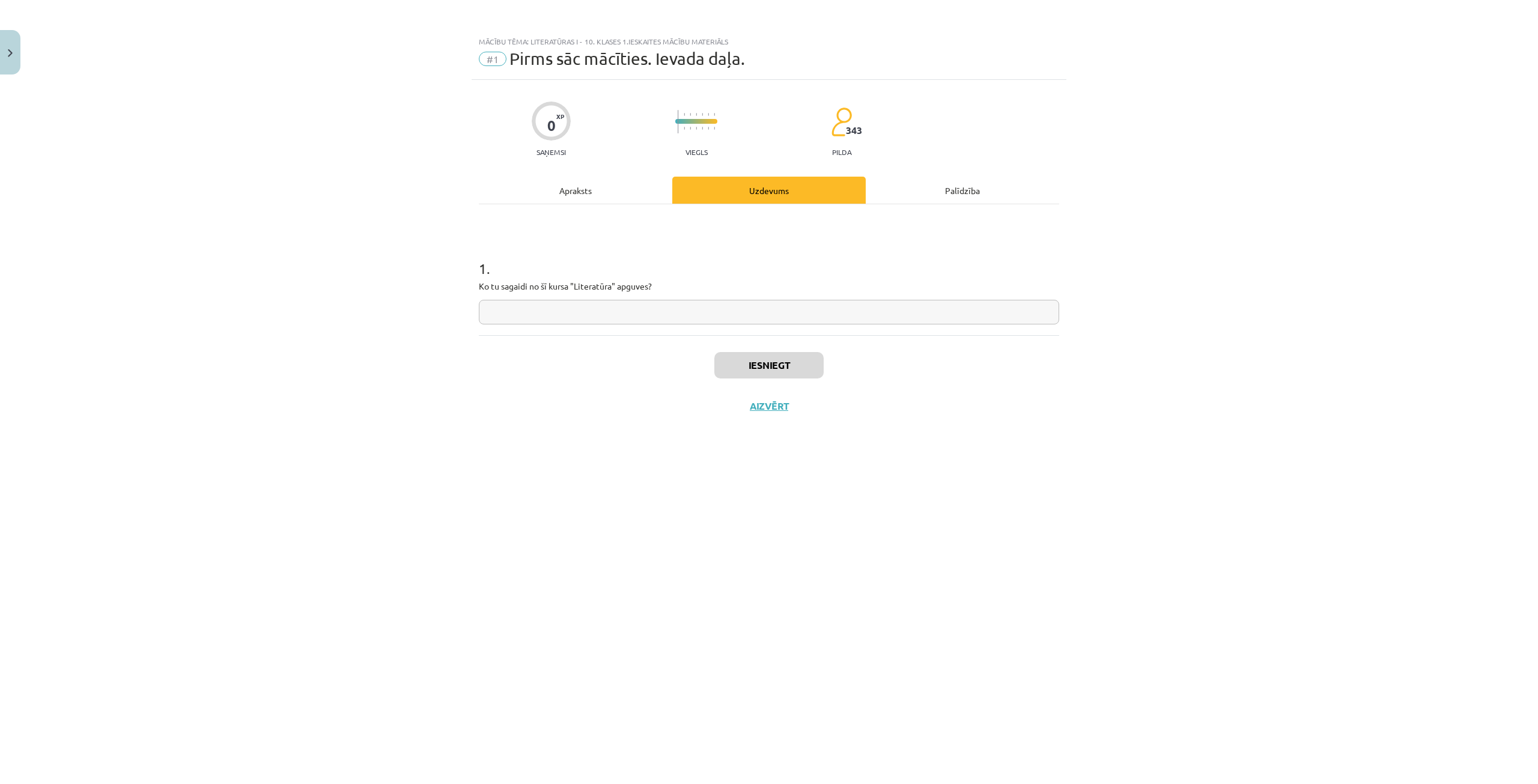
click at [593, 310] on input "text" at bounding box center [769, 312] width 580 height 24
type input "*"
type input "**********"
click at [755, 365] on button "Iesniegt" at bounding box center [769, 365] width 110 height 26
click at [748, 414] on button "Nākamā nodarbība" at bounding box center [769, 414] width 118 height 28
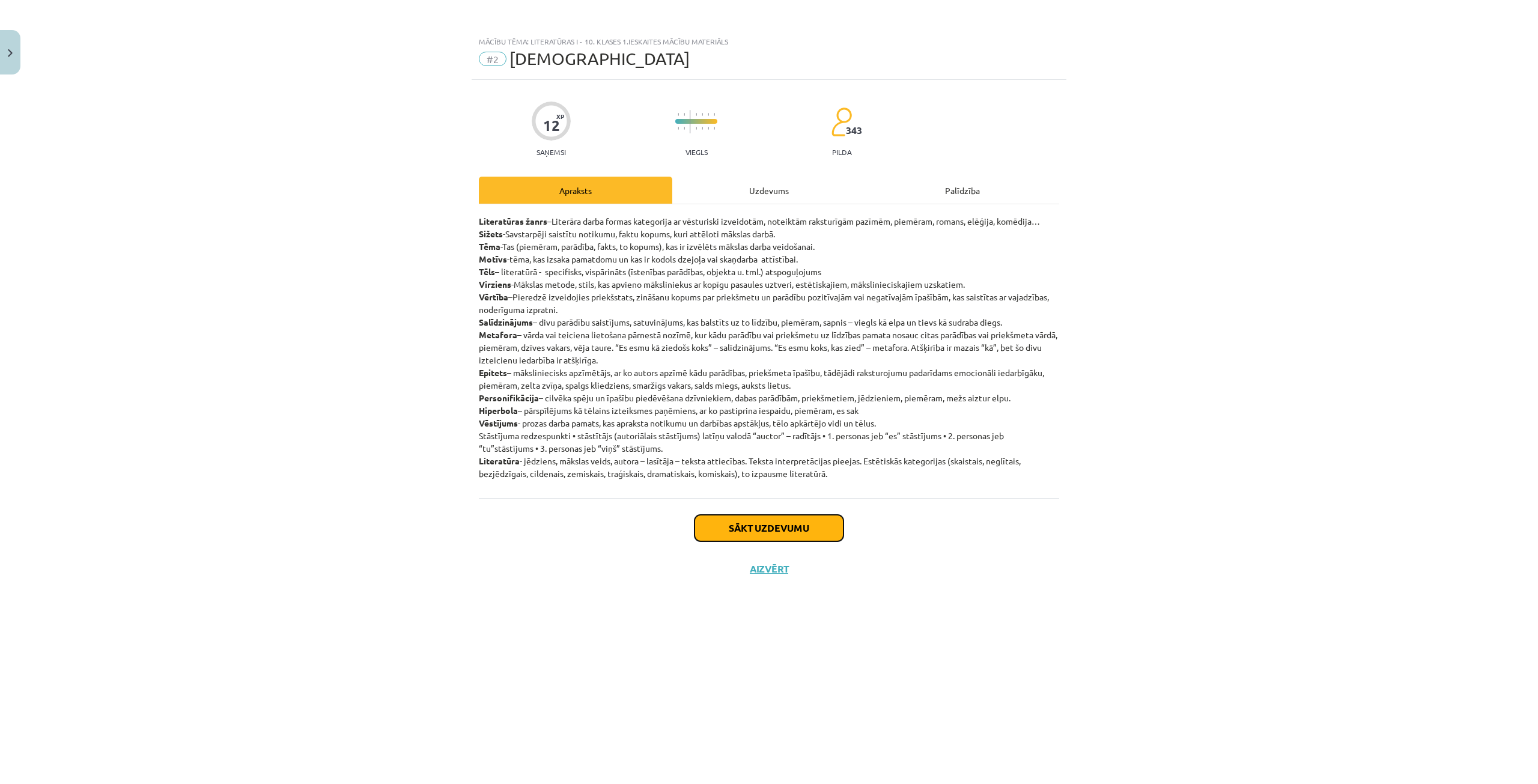
click at [741, 536] on button "Sākt uzdevumu" at bounding box center [769, 528] width 149 height 26
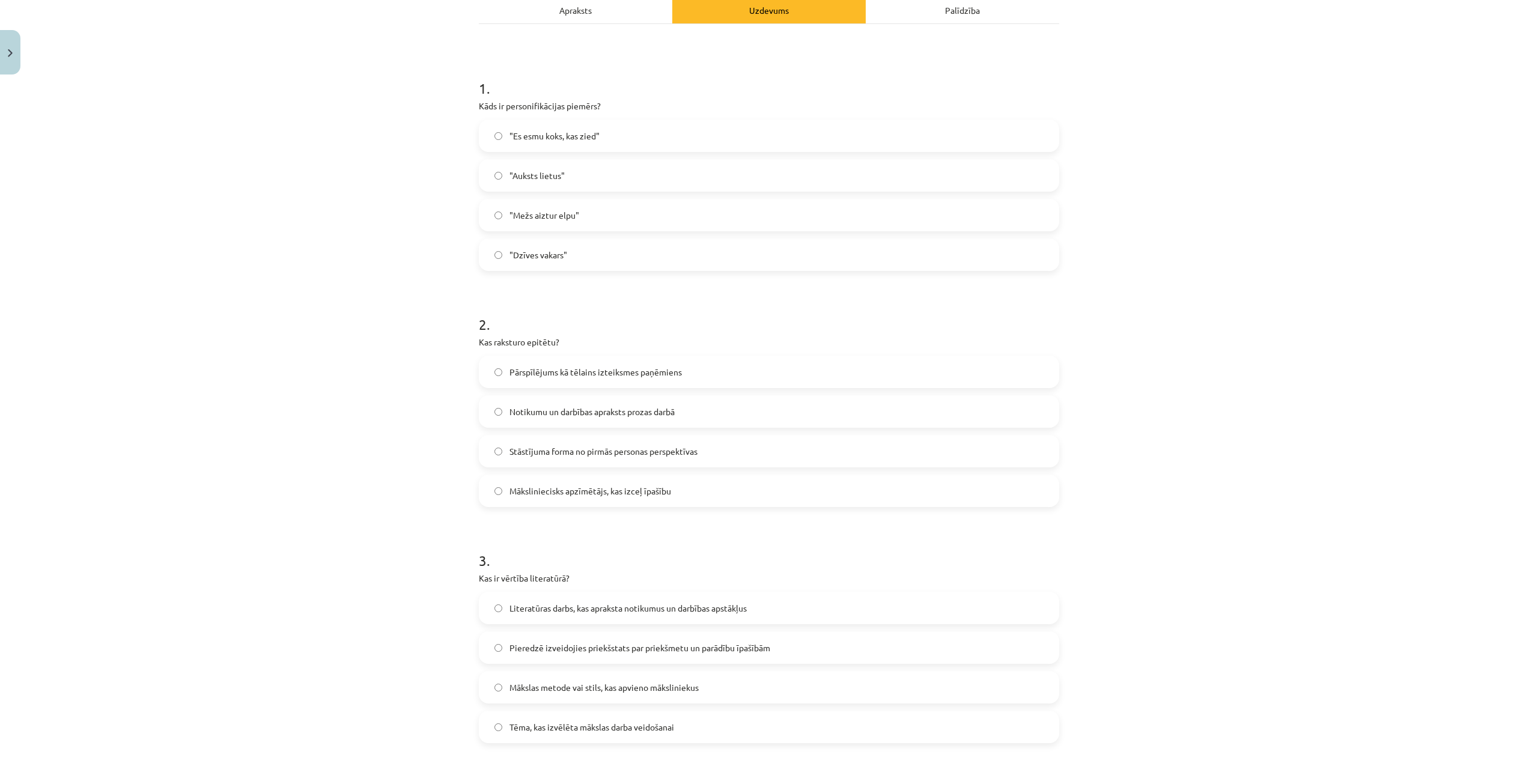
scroll to position [241, 0]
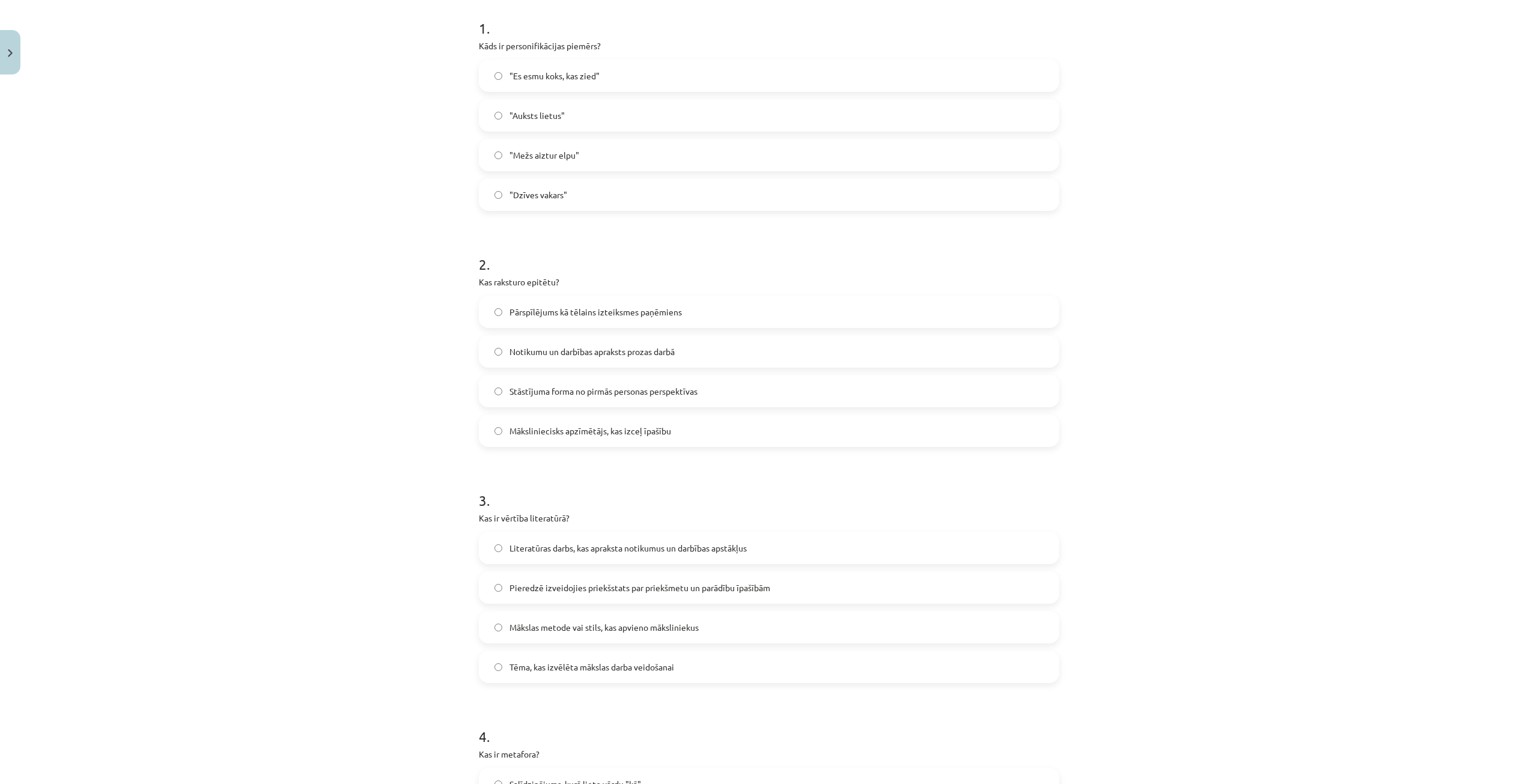
click at [537, 349] on span "Notikumu un darbības apraksts prozas darbā" at bounding box center [592, 351] width 165 height 13
click at [546, 433] on span "Māksliniecisks apzīmētājs, kas izceļ īpašību" at bounding box center [590, 431] width 162 height 13
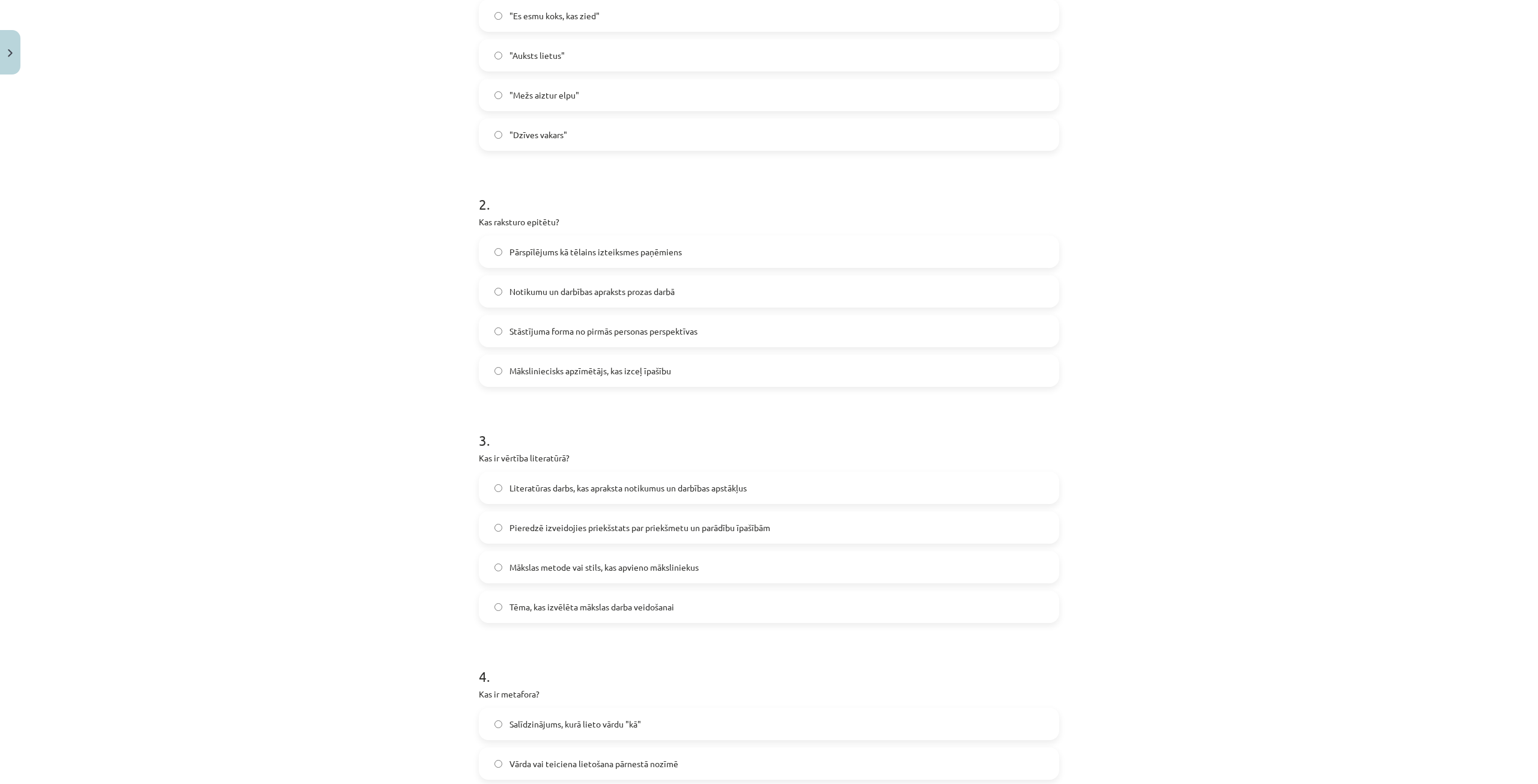
scroll to position [420, 0]
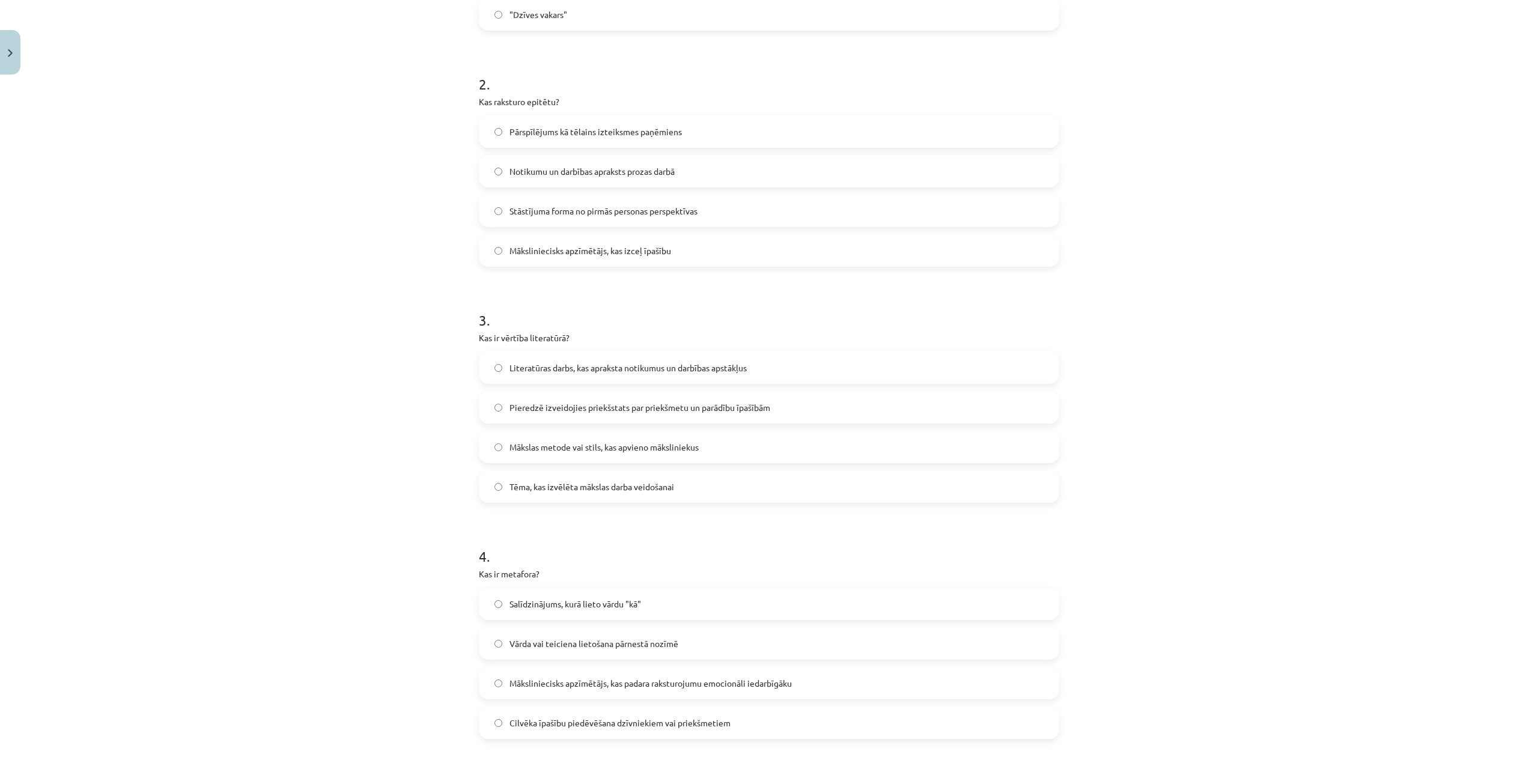
click at [584, 455] on label "Mākslas metode vai stils, kas apvieno māksliniekus" at bounding box center [769, 447] width 578 height 30
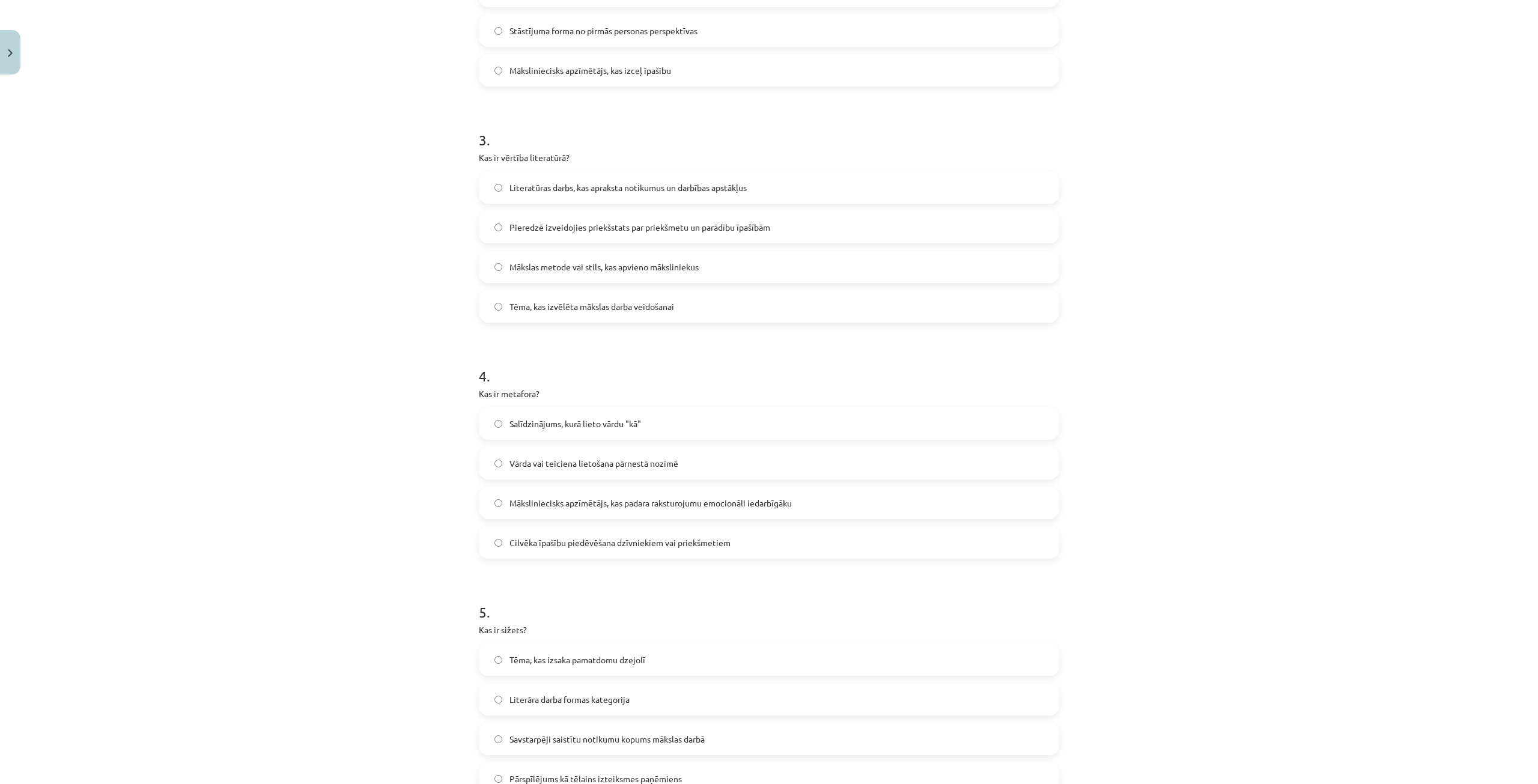
click at [617, 457] on span "Vārda vai teiciena lietošana pārnestā nozīmē" at bounding box center [594, 463] width 169 height 13
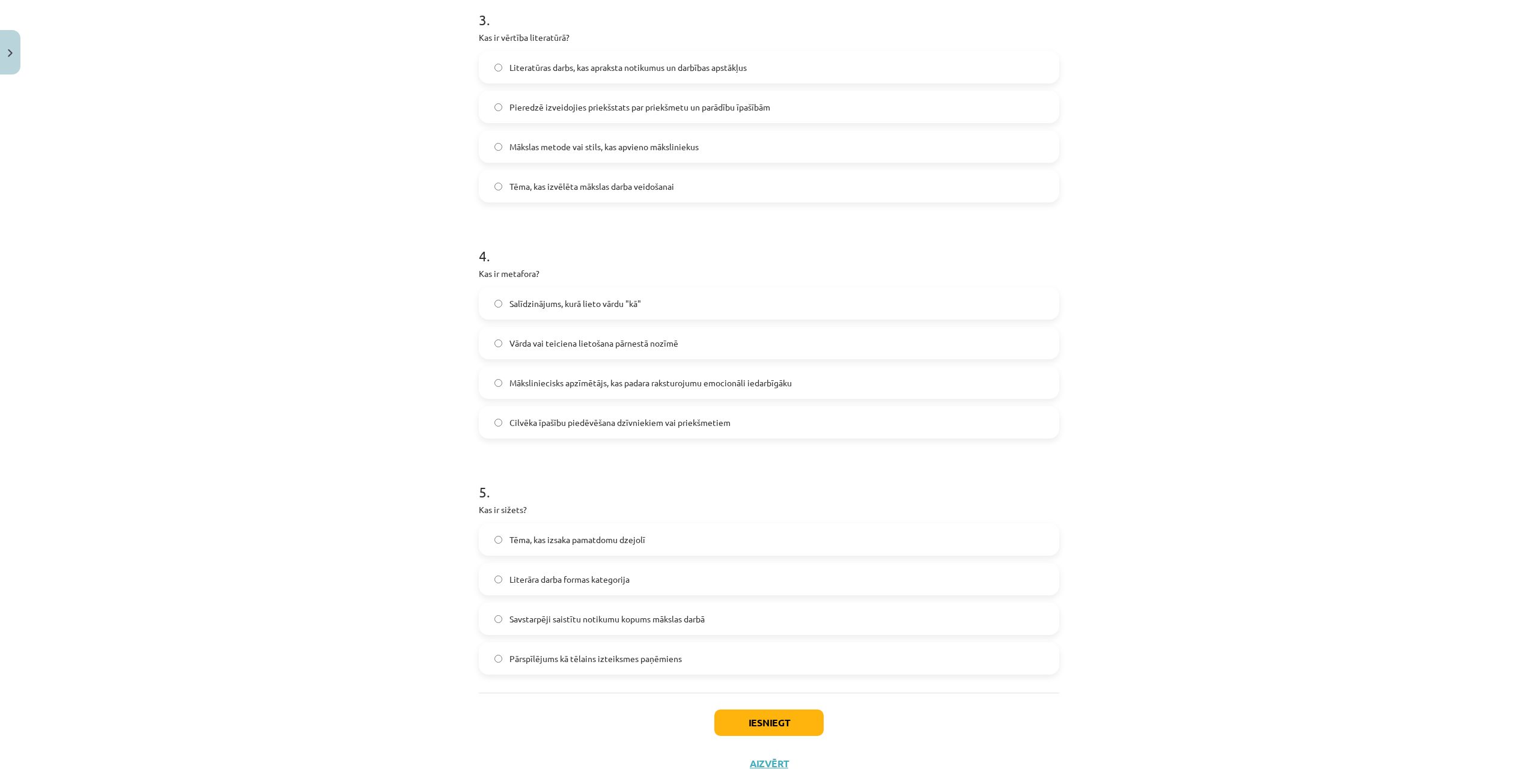
scroll to position [751, 0]
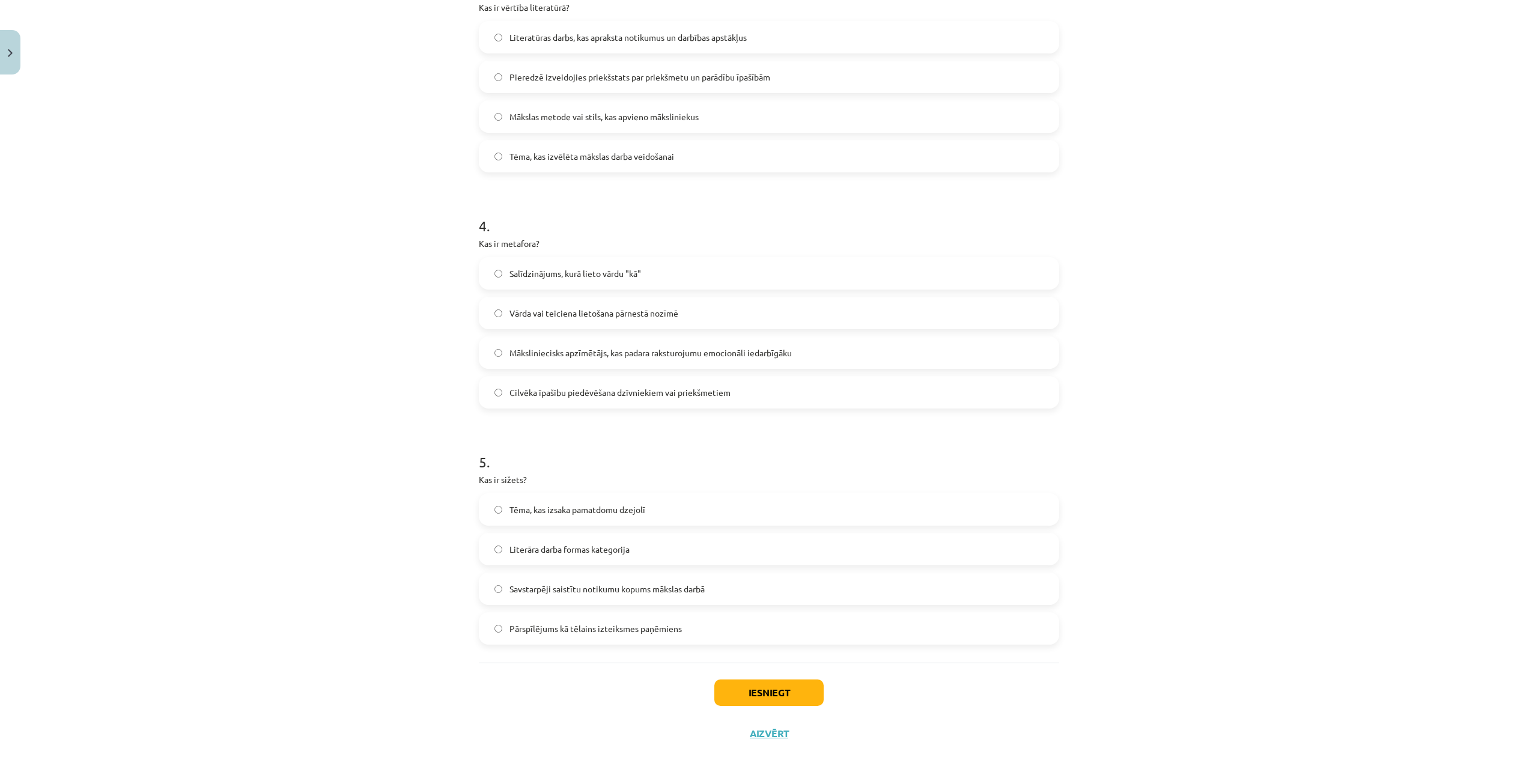
click at [627, 519] on label "Tēma, kas izsaka pamatdomu dzejolī" at bounding box center [769, 509] width 578 height 30
click at [750, 686] on button "Iesniegt" at bounding box center [769, 692] width 110 height 26
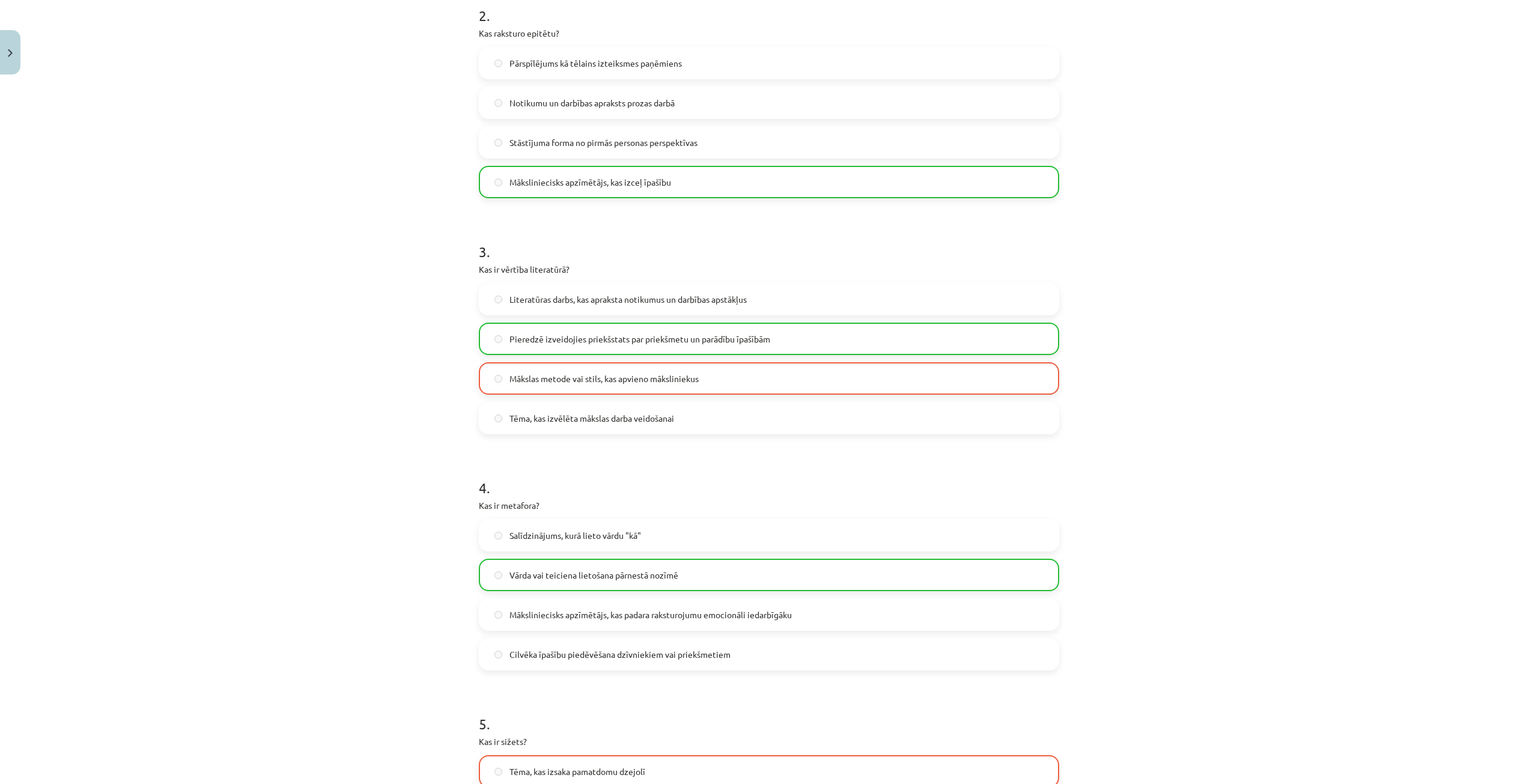
scroll to position [790, 0]
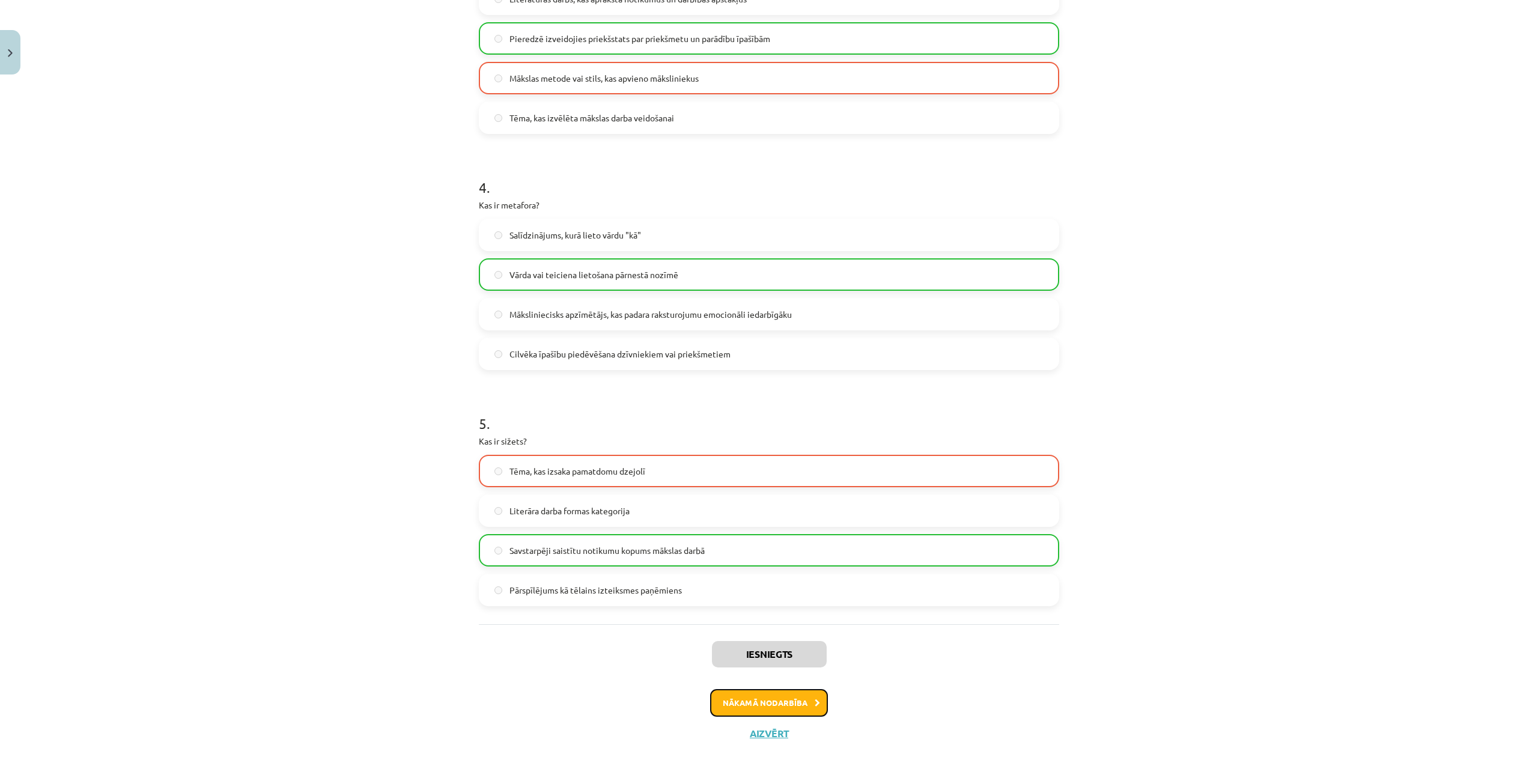
click at [801, 699] on button "Nākamā nodarbība" at bounding box center [769, 703] width 118 height 28
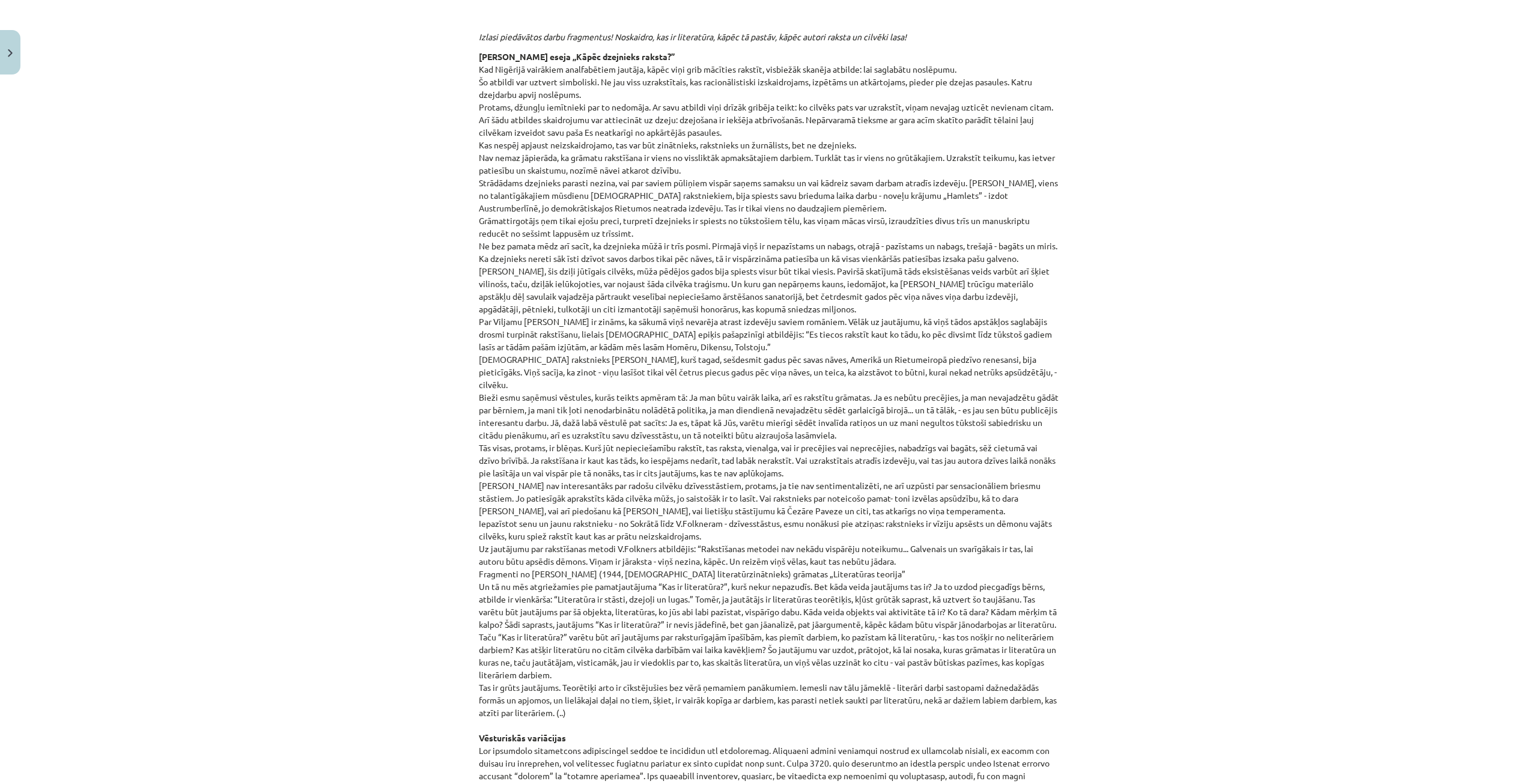
scroll to position [916, 0]
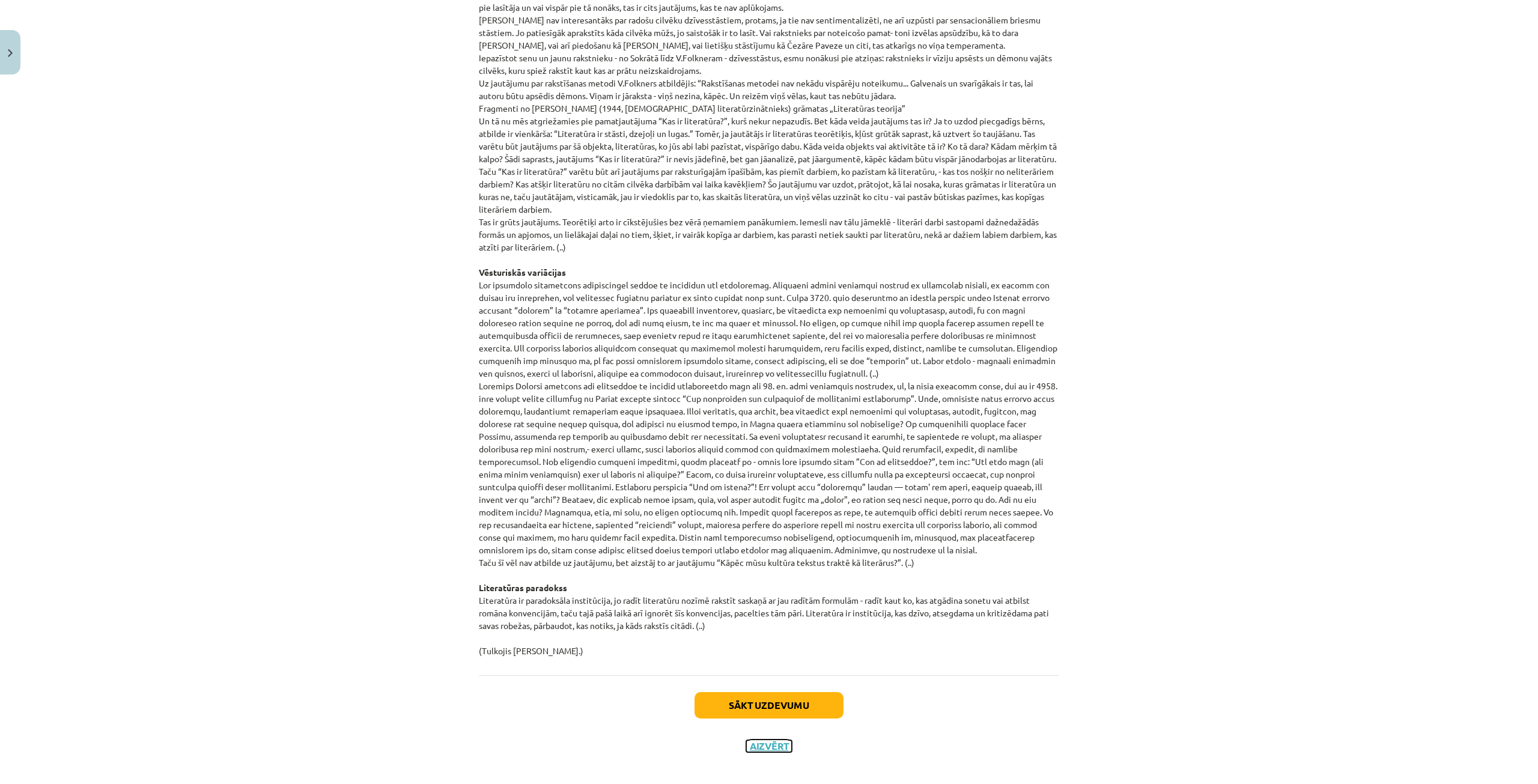
click at [748, 740] on button "Aizvērt" at bounding box center [769, 746] width 46 height 12
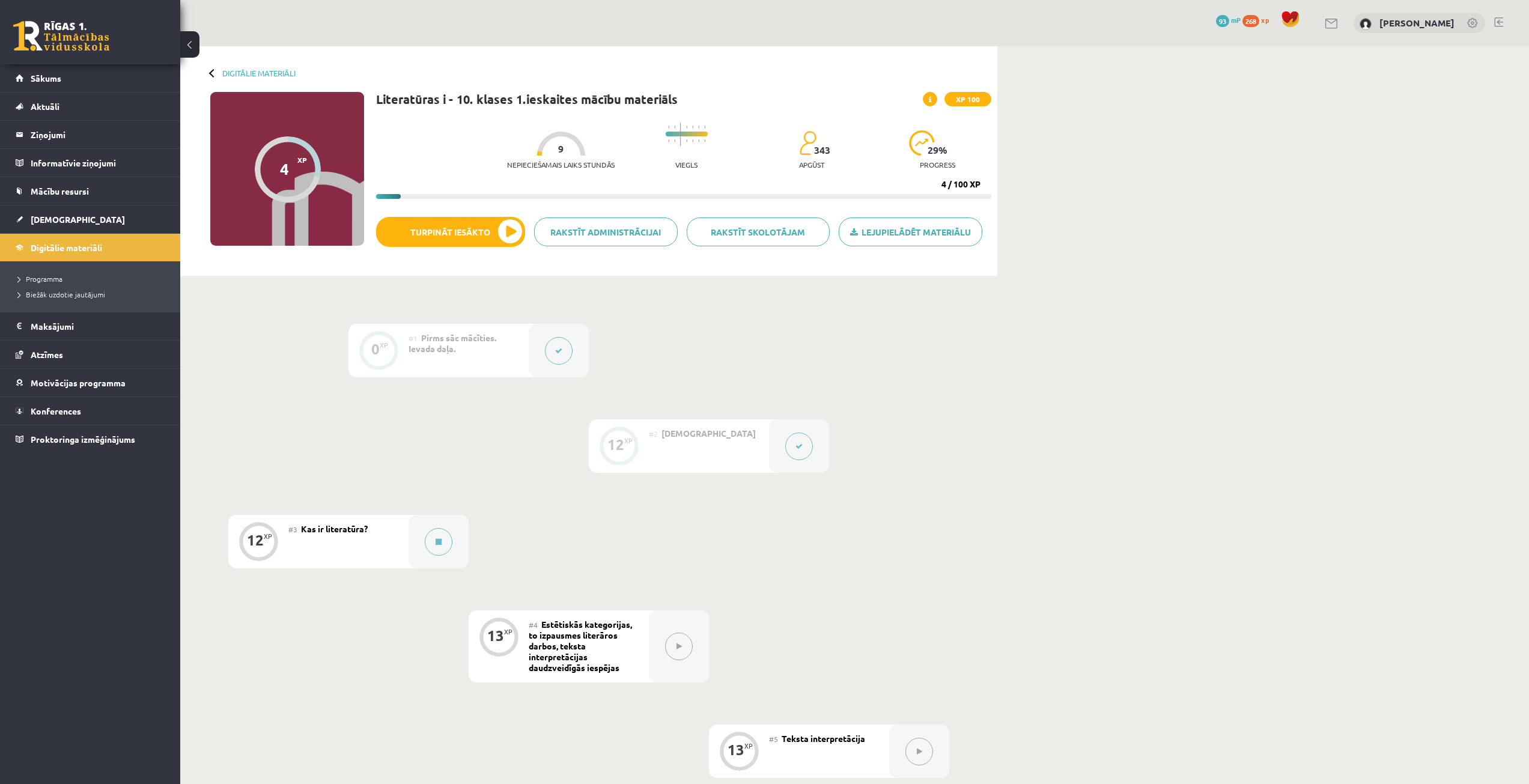
click at [609, 450] on div "12" at bounding box center [615, 445] width 17 height 11
click at [792, 447] on button at bounding box center [799, 446] width 28 height 28
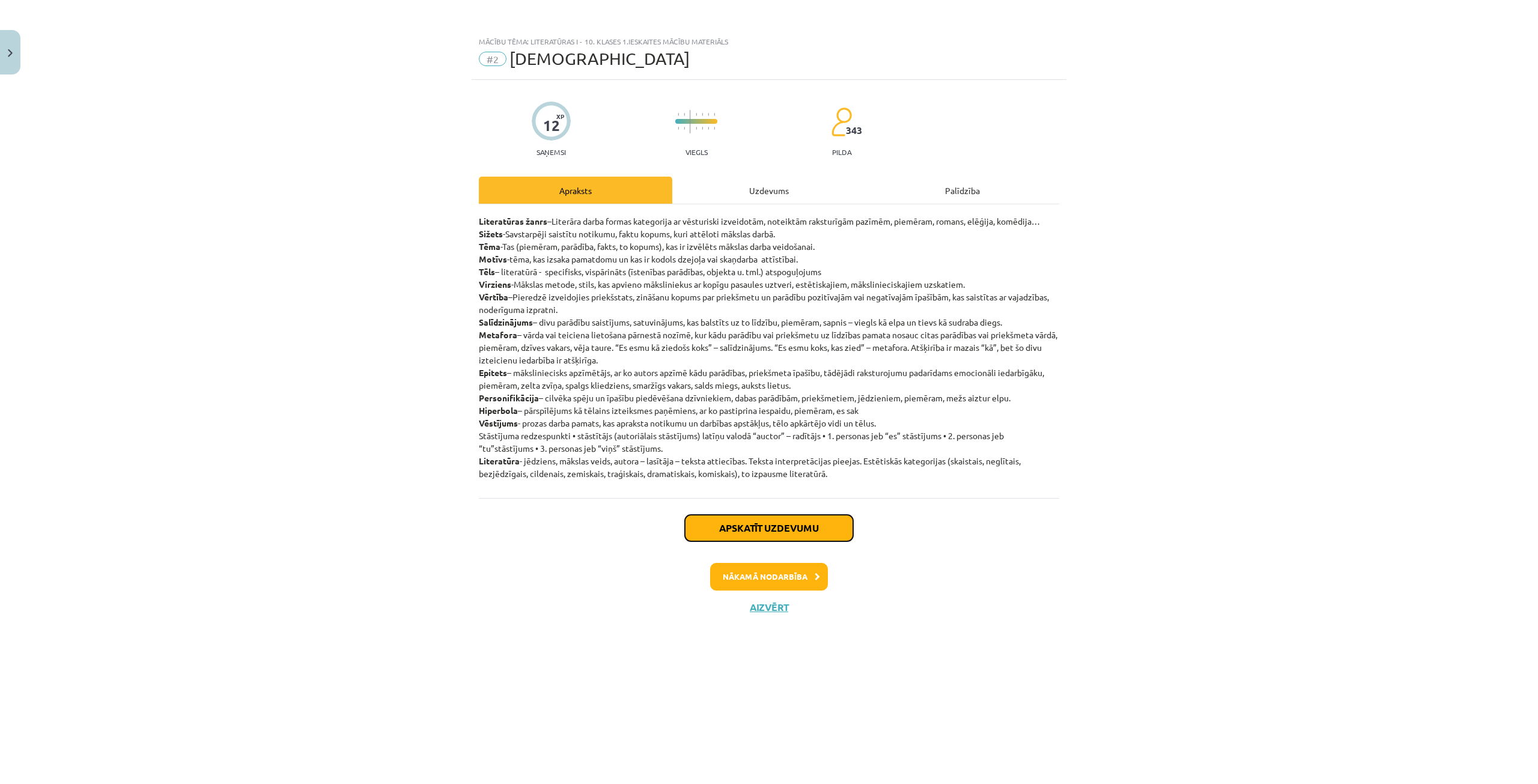
click at [793, 528] on button "Apskatīt uzdevumu" at bounding box center [769, 528] width 168 height 26
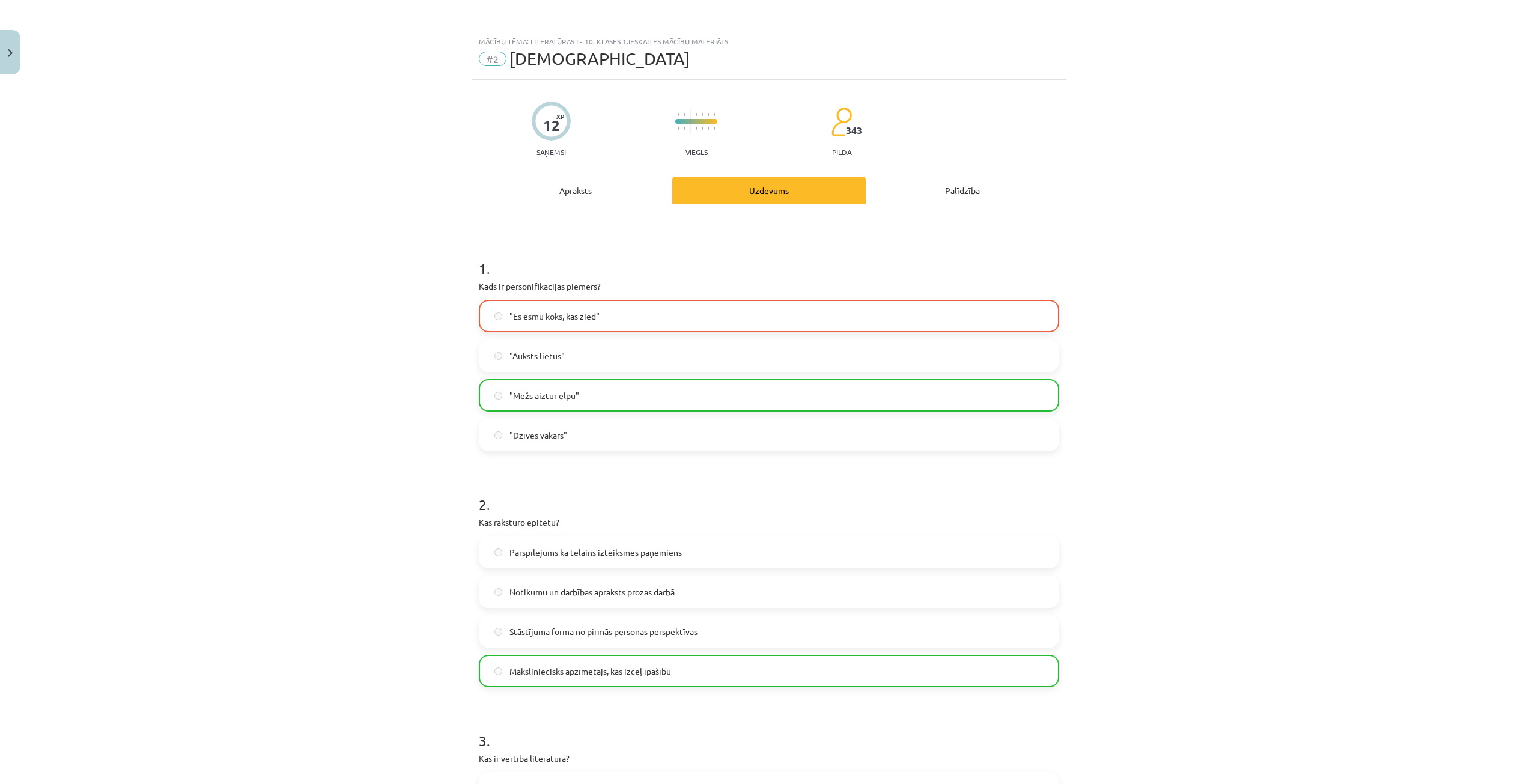
click at [583, 323] on label ""Es esmu koks, kas zied"" at bounding box center [769, 316] width 578 height 30
click at [545, 317] on span ""Es esmu koks, kas zied"" at bounding box center [554, 316] width 90 height 13
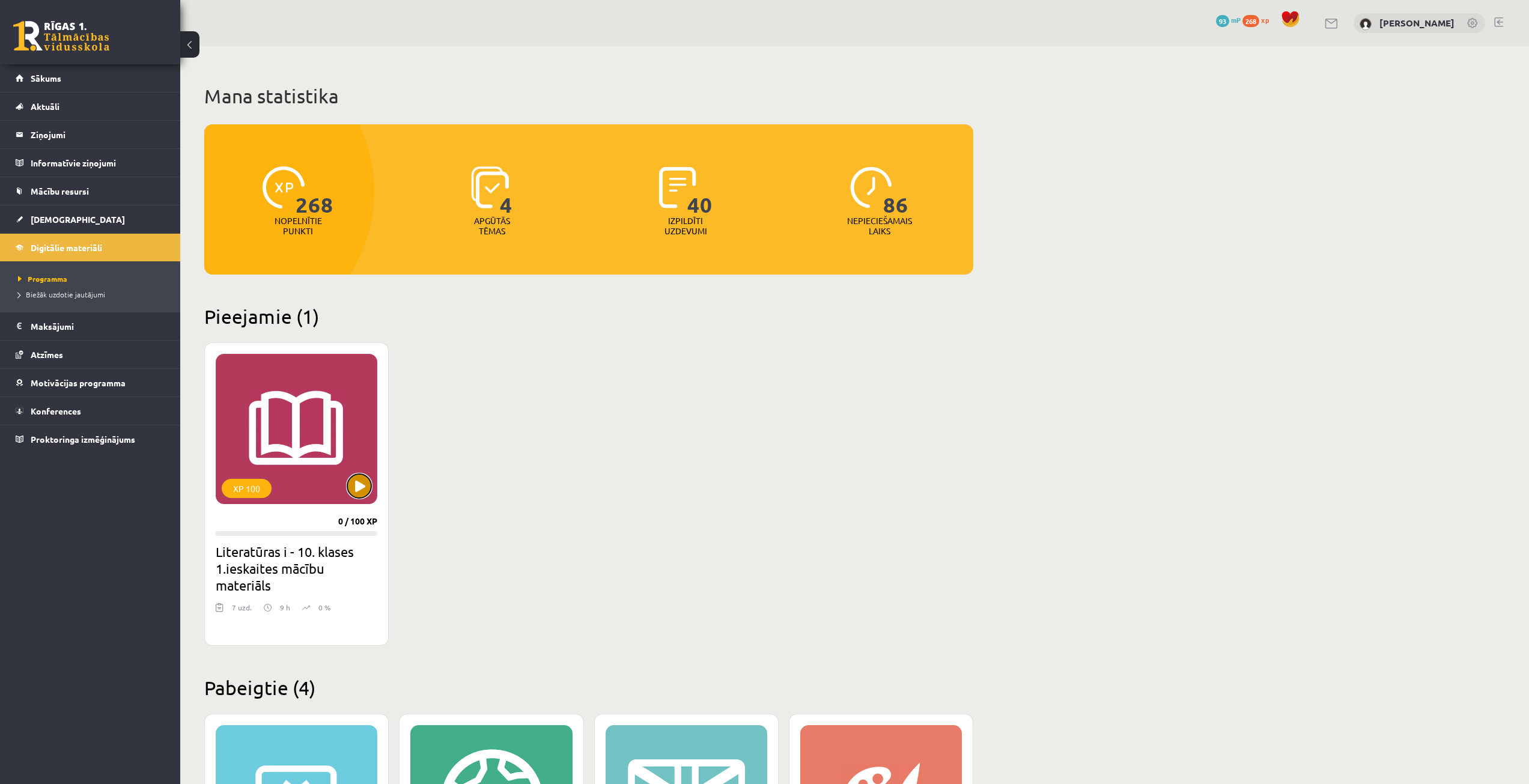
click at [365, 479] on button at bounding box center [359, 485] width 24 height 24
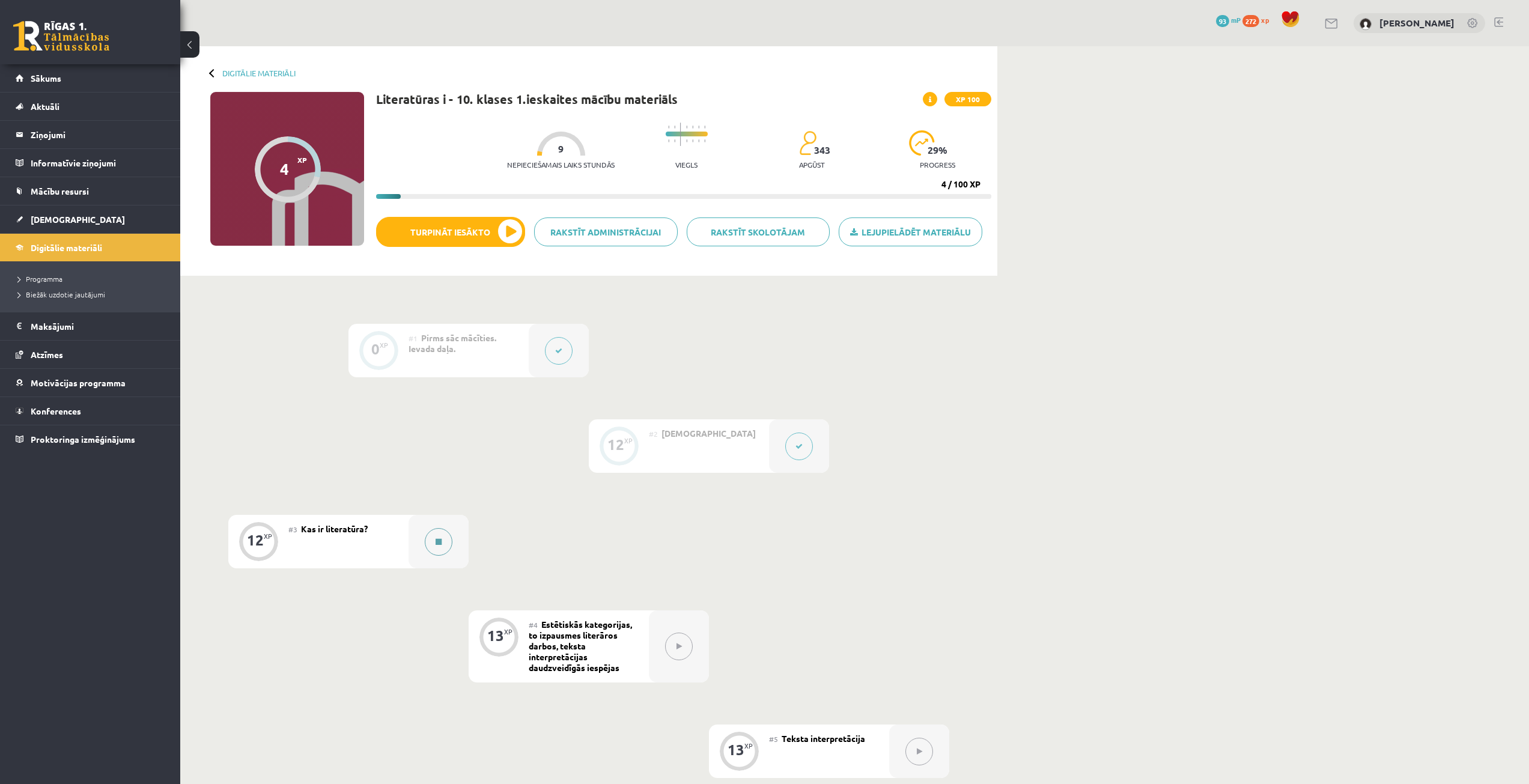
click at [438, 548] on button at bounding box center [438, 542] width 28 height 28
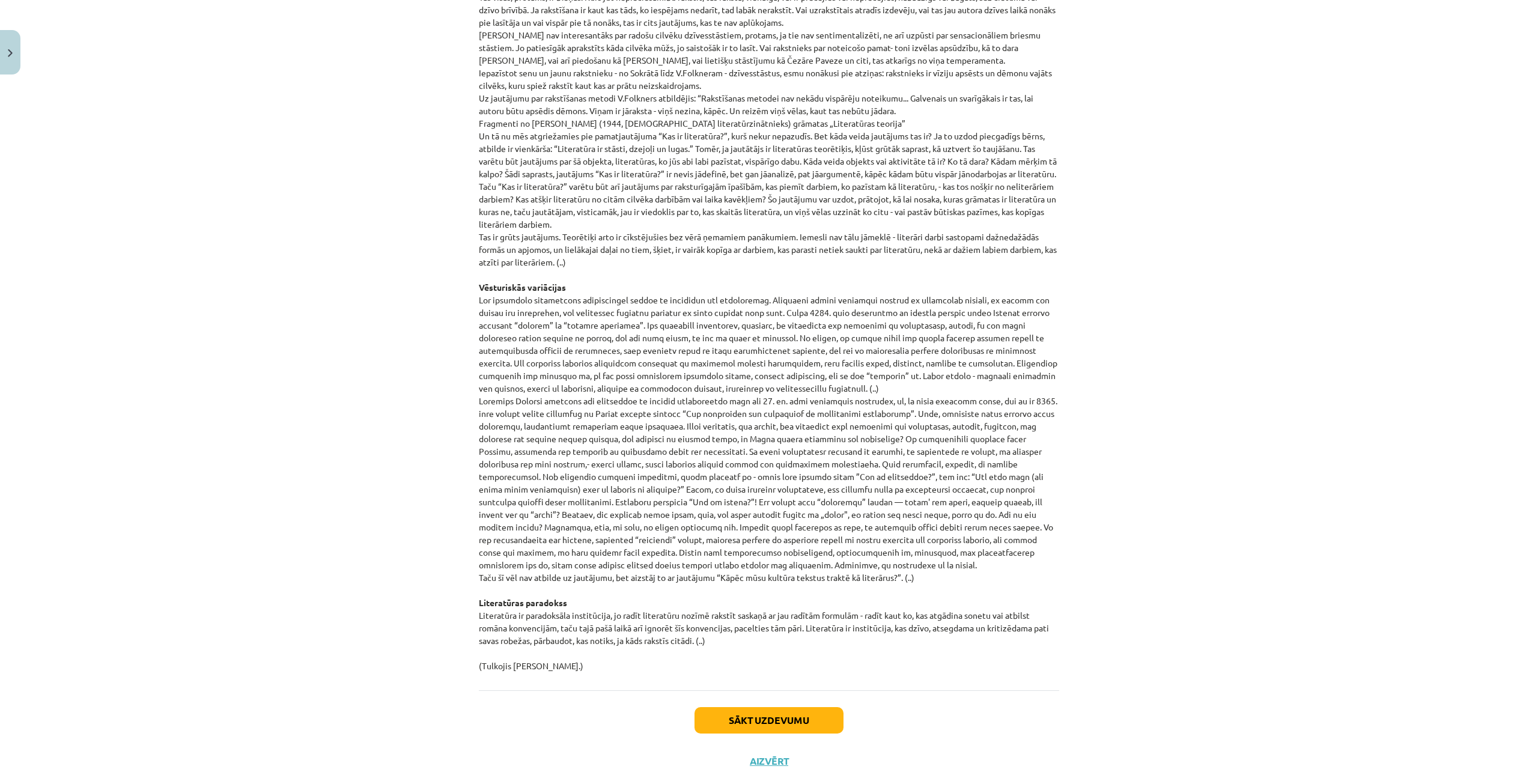
scroll to position [916, 0]
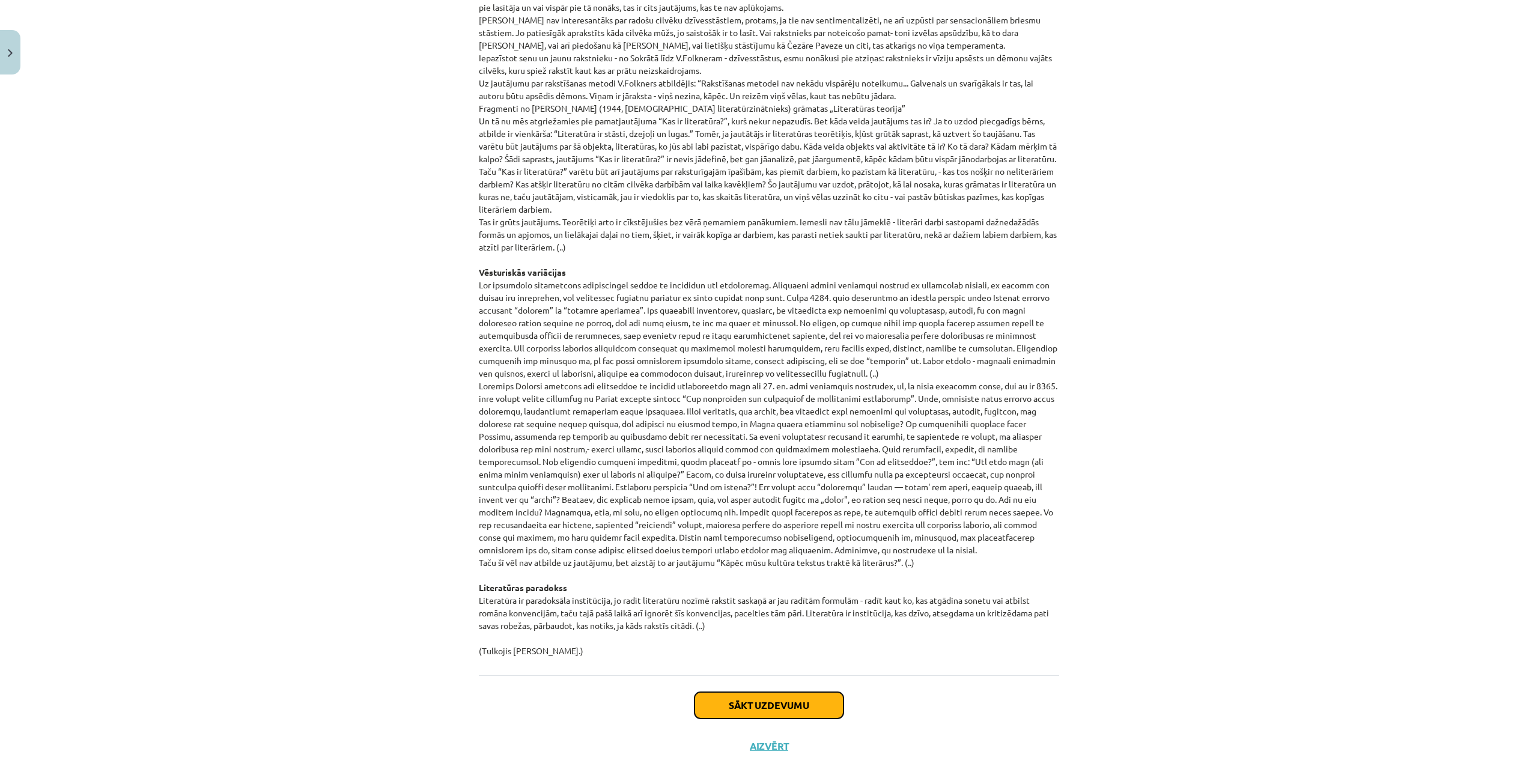
click at [723, 692] on button "Sākt uzdevumu" at bounding box center [769, 705] width 149 height 26
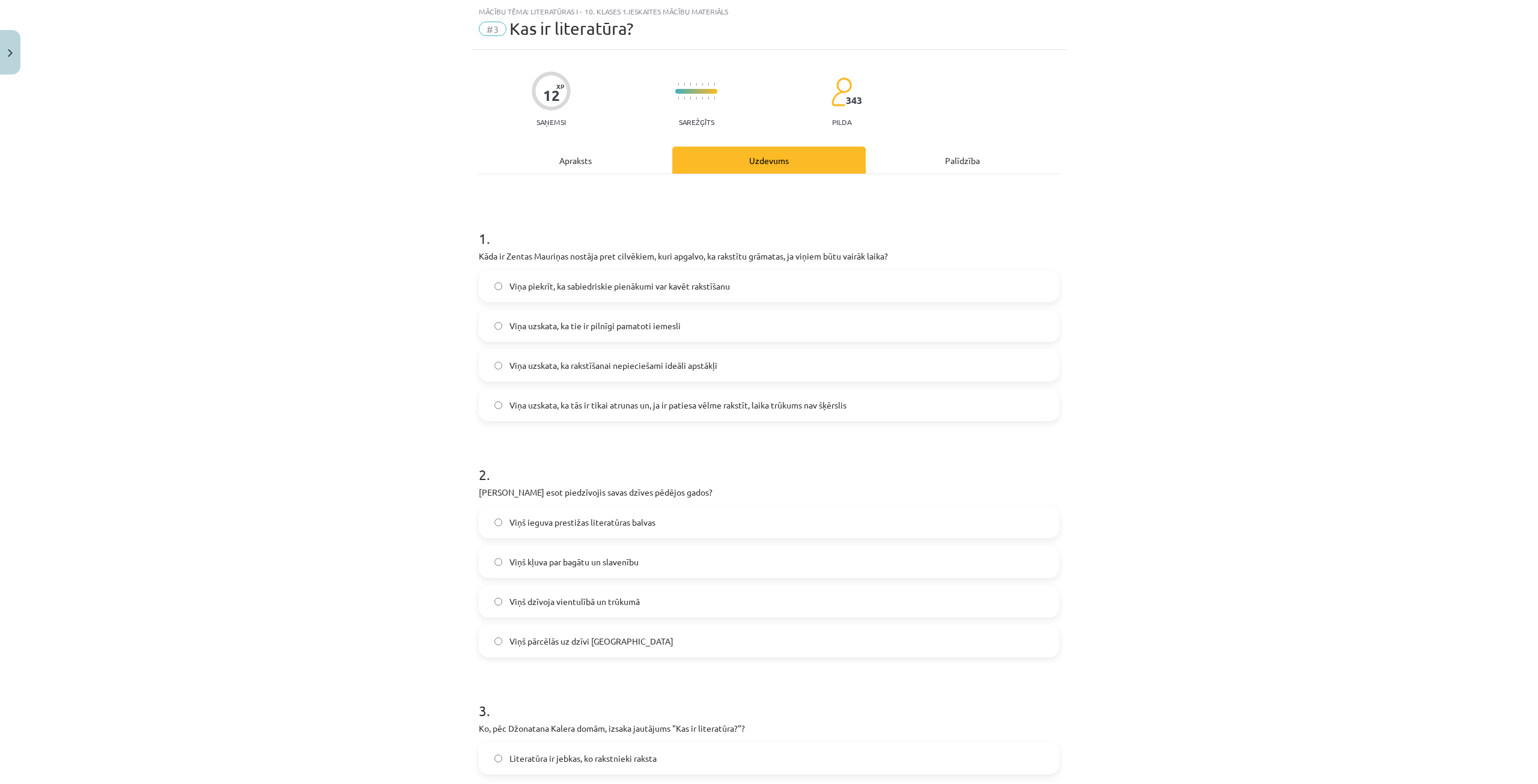
click at [559, 167] on div "Apraksts" at bounding box center [575, 160] width 193 height 27
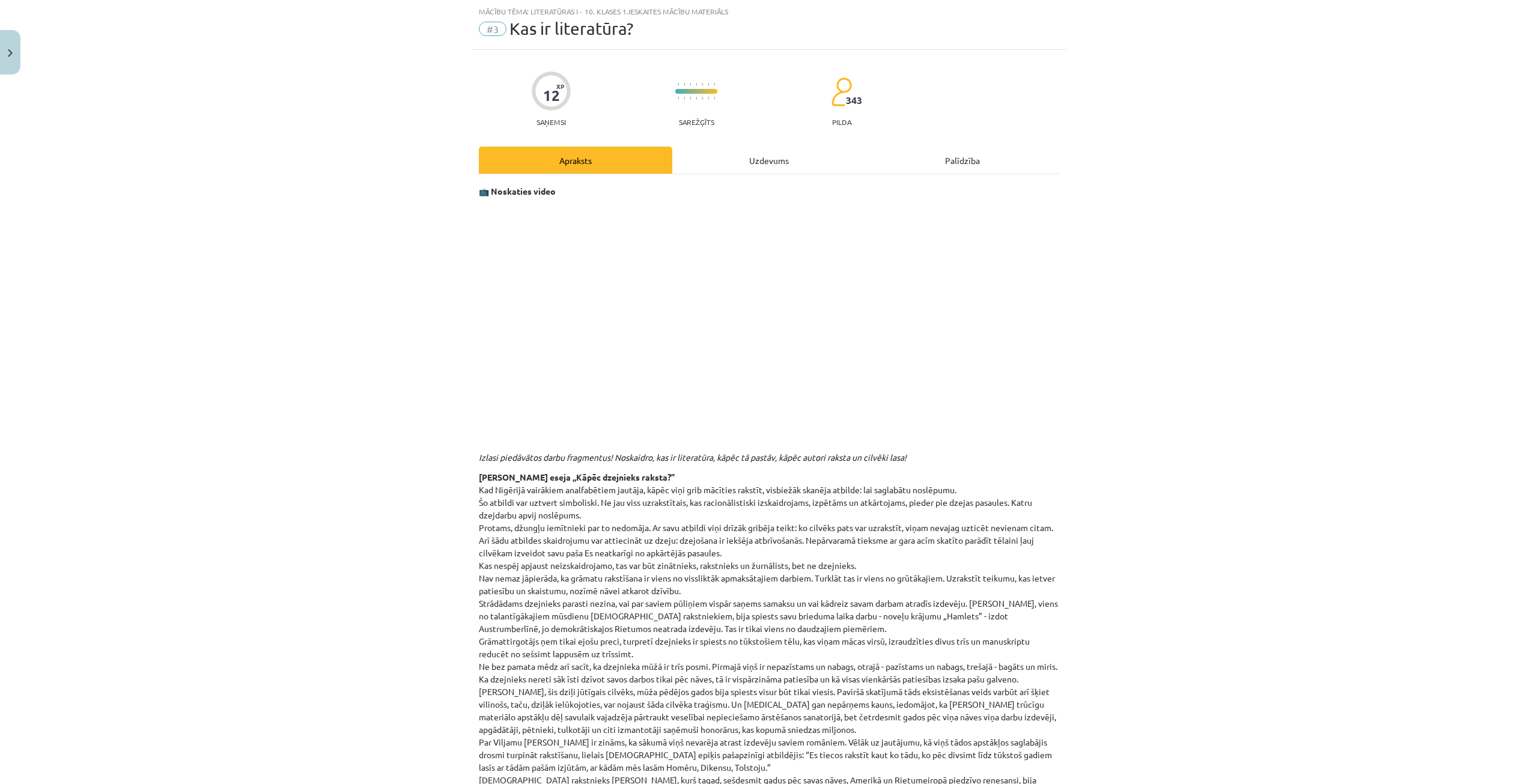
click at [774, 160] on div "Uzdevums" at bounding box center [769, 160] width 193 height 27
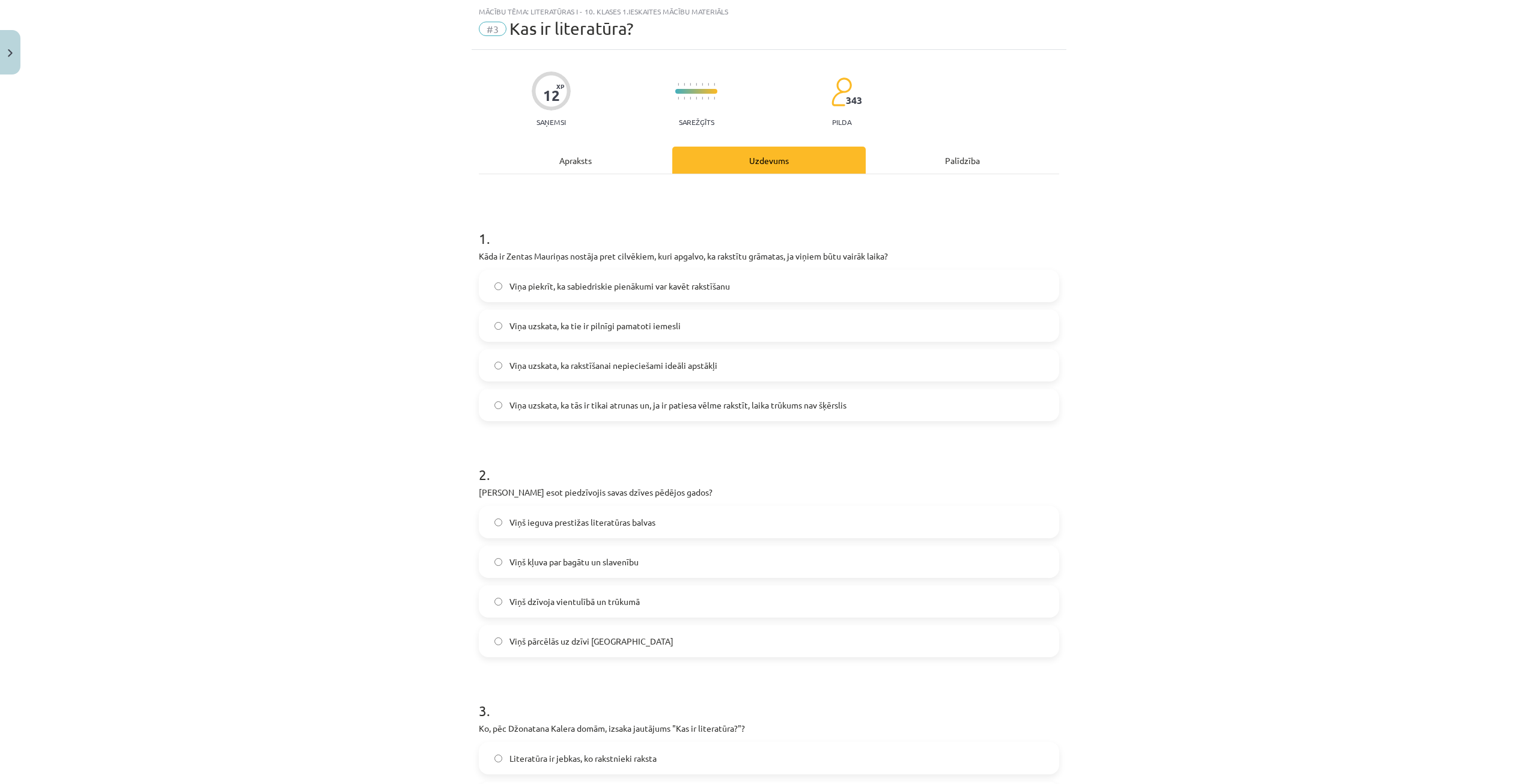
click at [931, 165] on div "Palīdzība" at bounding box center [963, 160] width 193 height 27
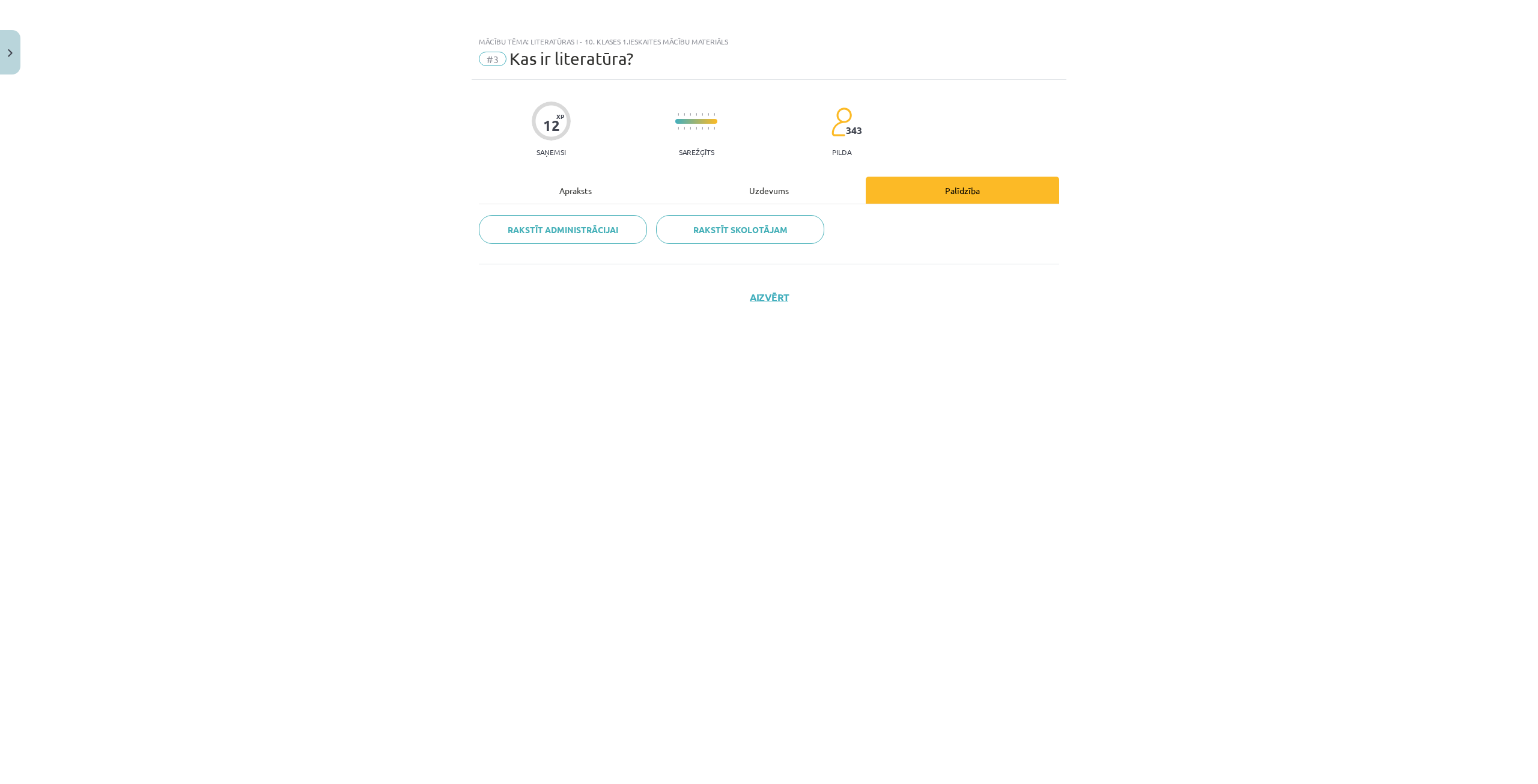
scroll to position [0, 0]
click at [574, 193] on div "Apraksts" at bounding box center [575, 190] width 193 height 27
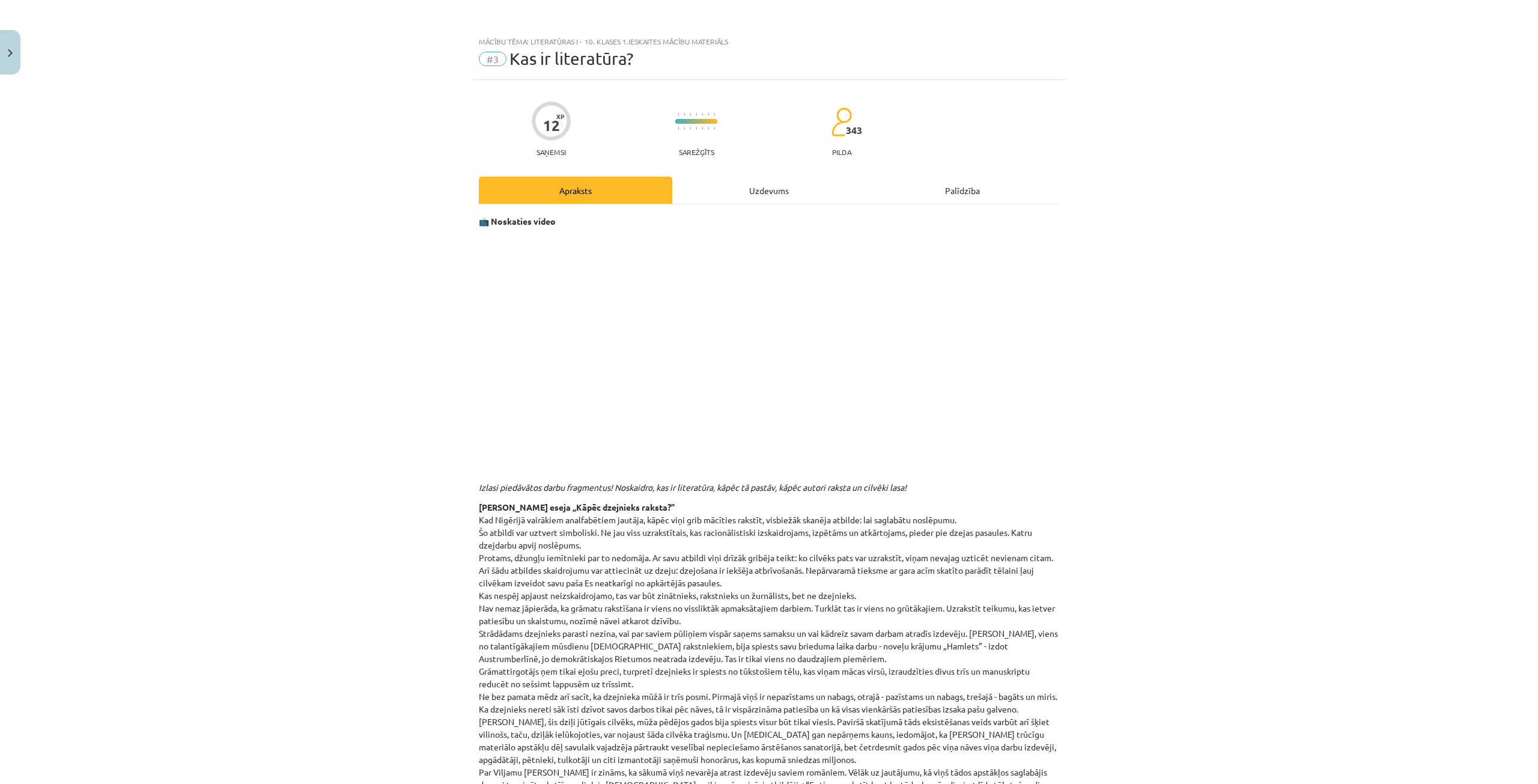
click at [763, 192] on div "Uzdevums" at bounding box center [769, 190] width 193 height 27
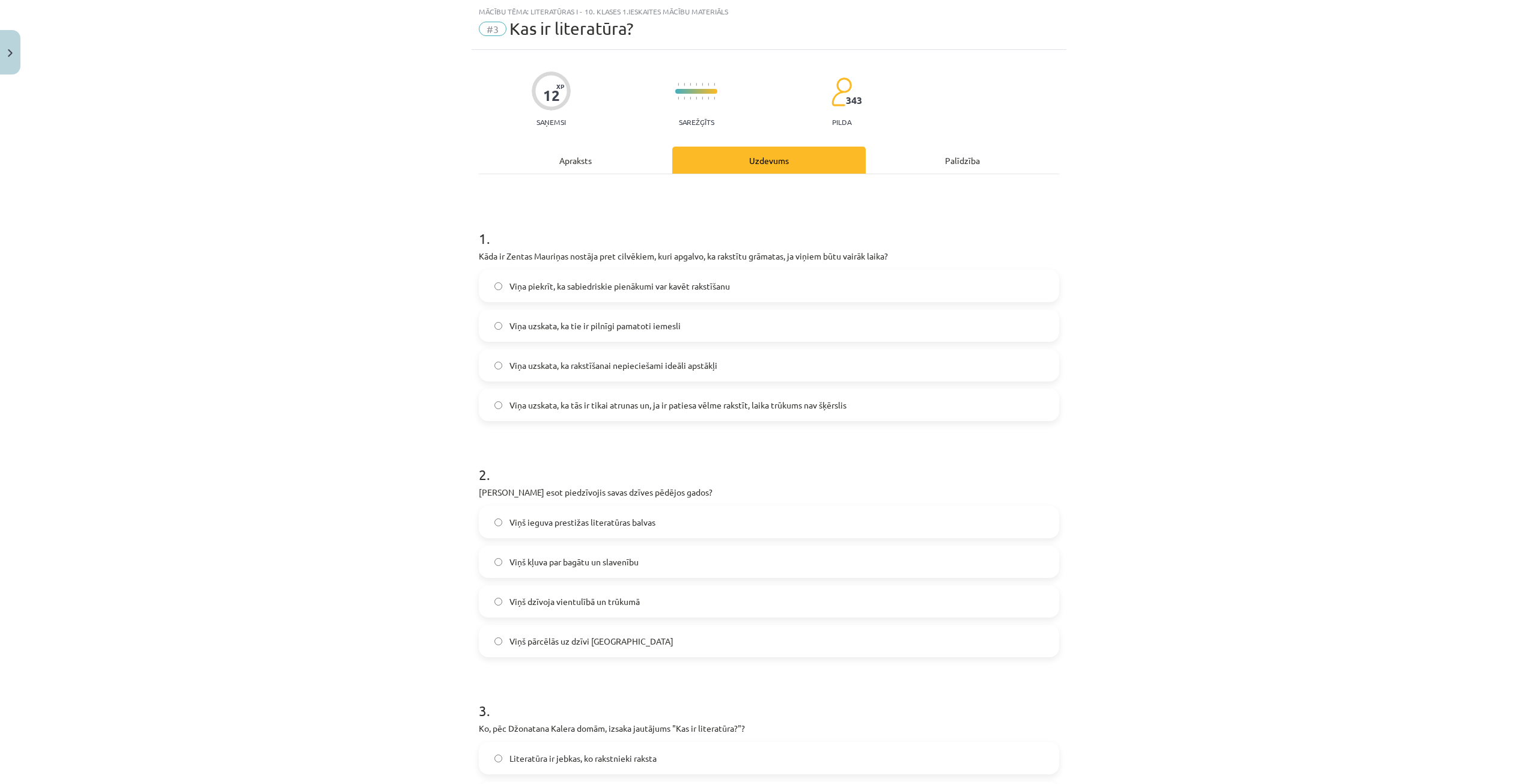
click at [698, 408] on span "Viņa uzskata, ka tās ir tikai atrunas un, ja ir patiesa vēlme rakstīt, laika tr…" at bounding box center [678, 405] width 337 height 13
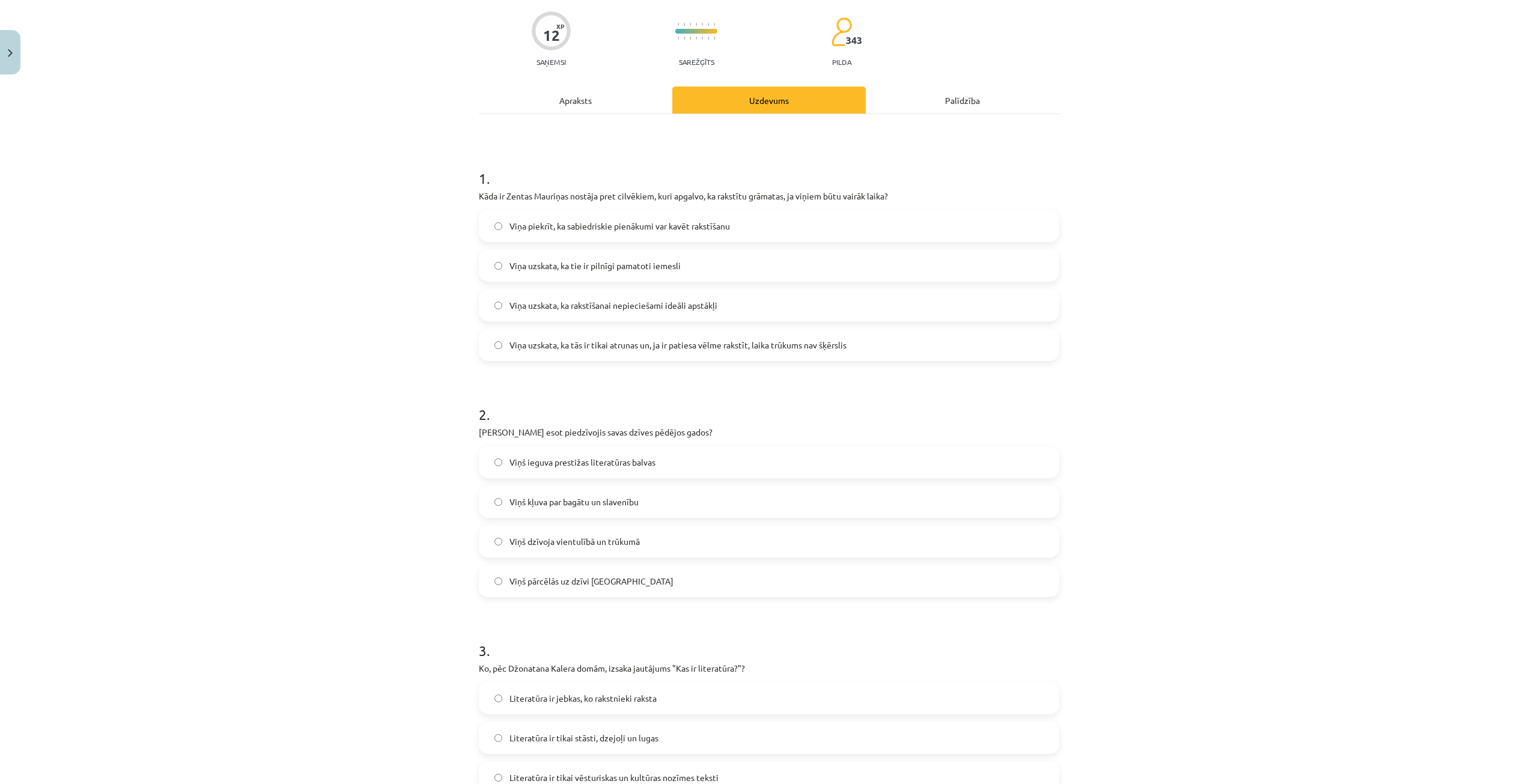
click at [582, 104] on div "Apraksts" at bounding box center [575, 100] width 193 height 27
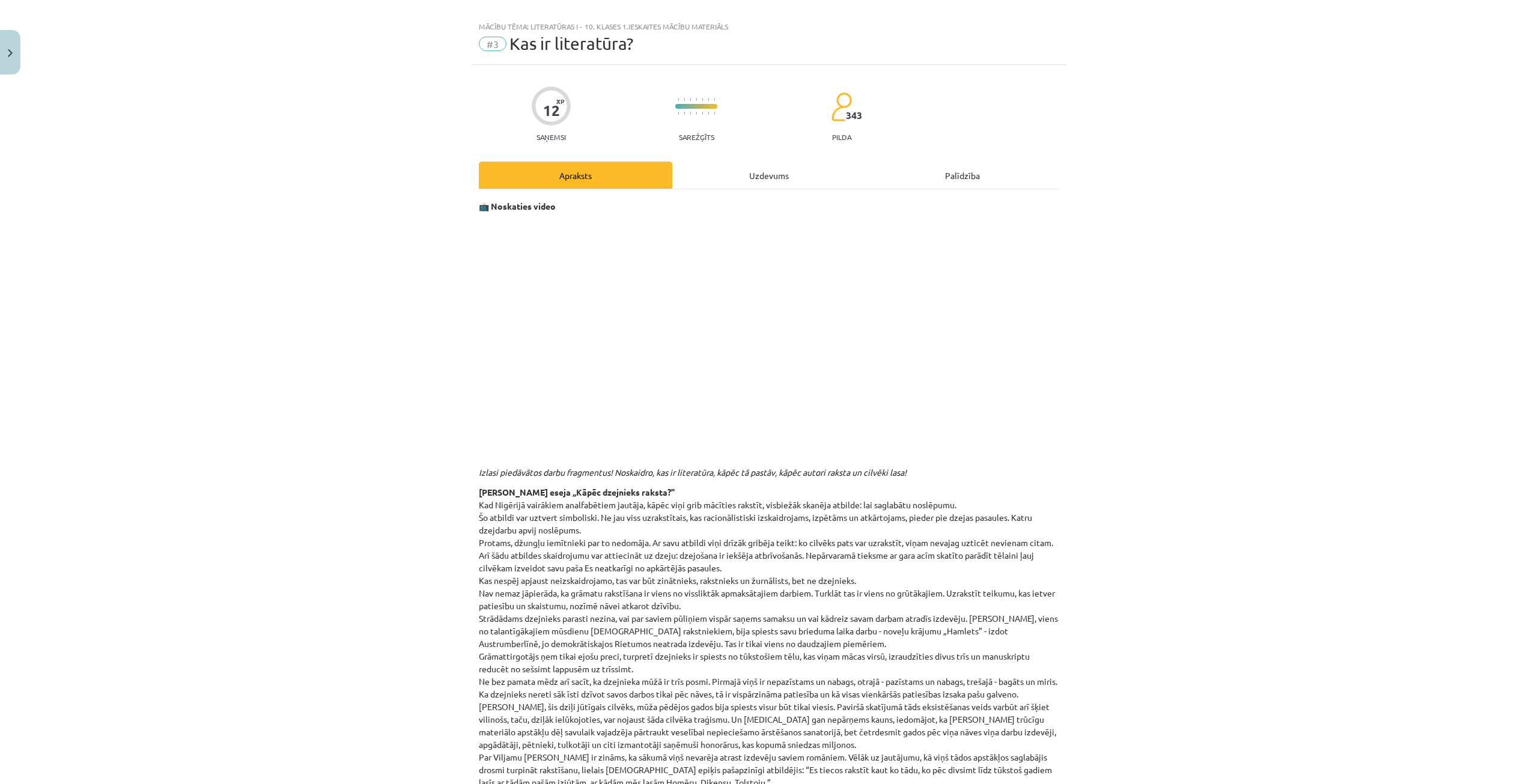
scroll to position [0, 0]
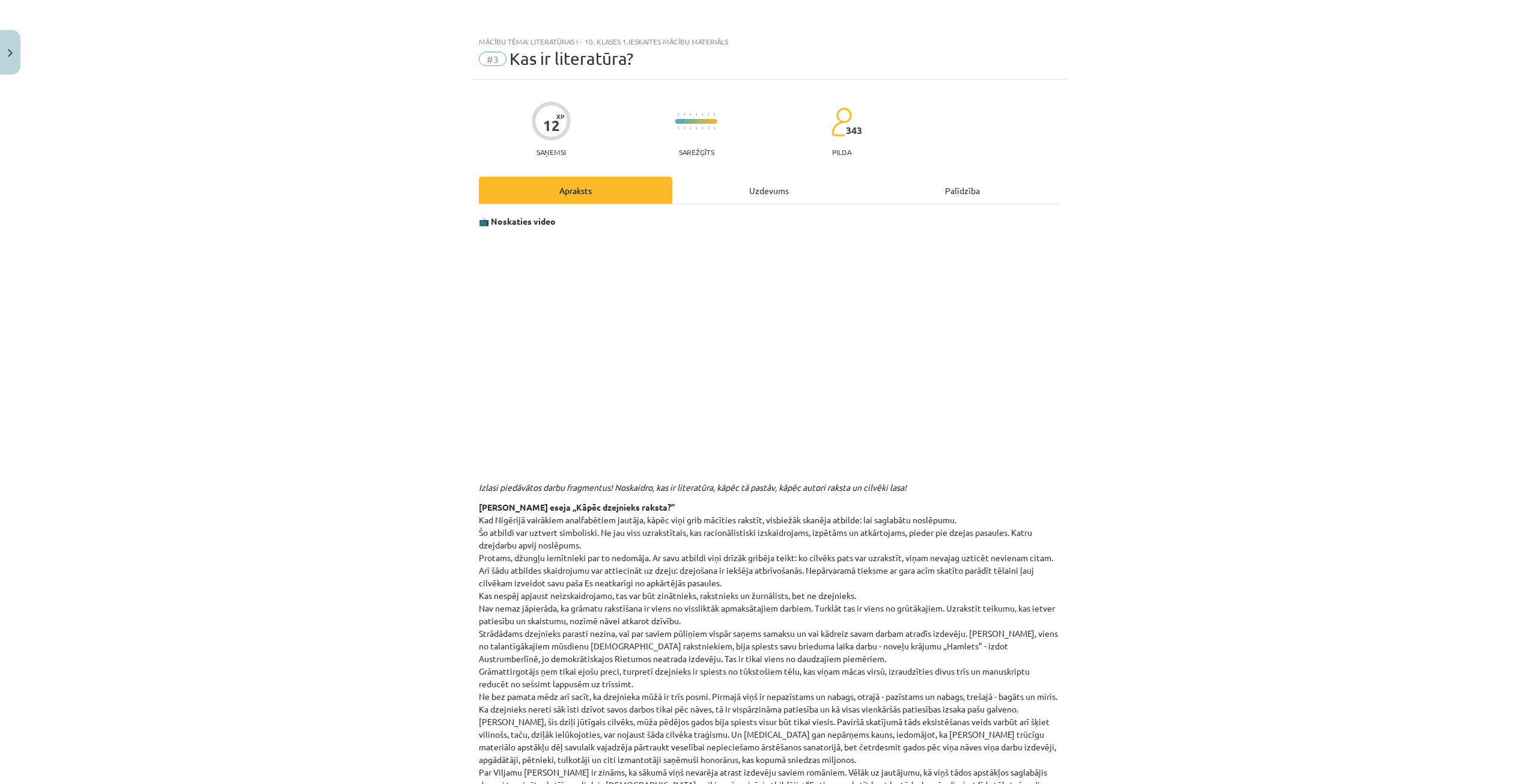
click at [772, 182] on div "Uzdevums" at bounding box center [769, 190] width 193 height 27
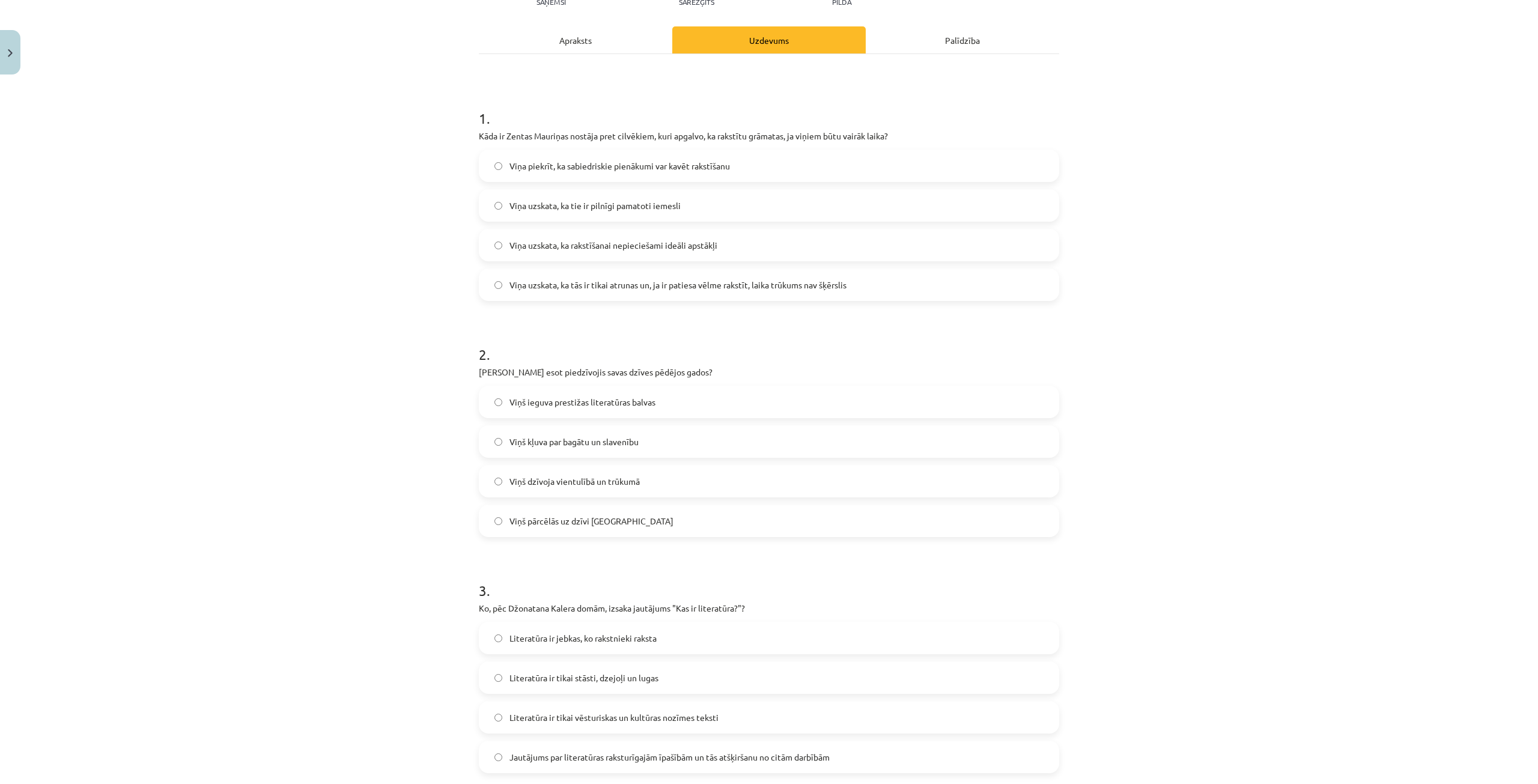
scroll to position [90, 0]
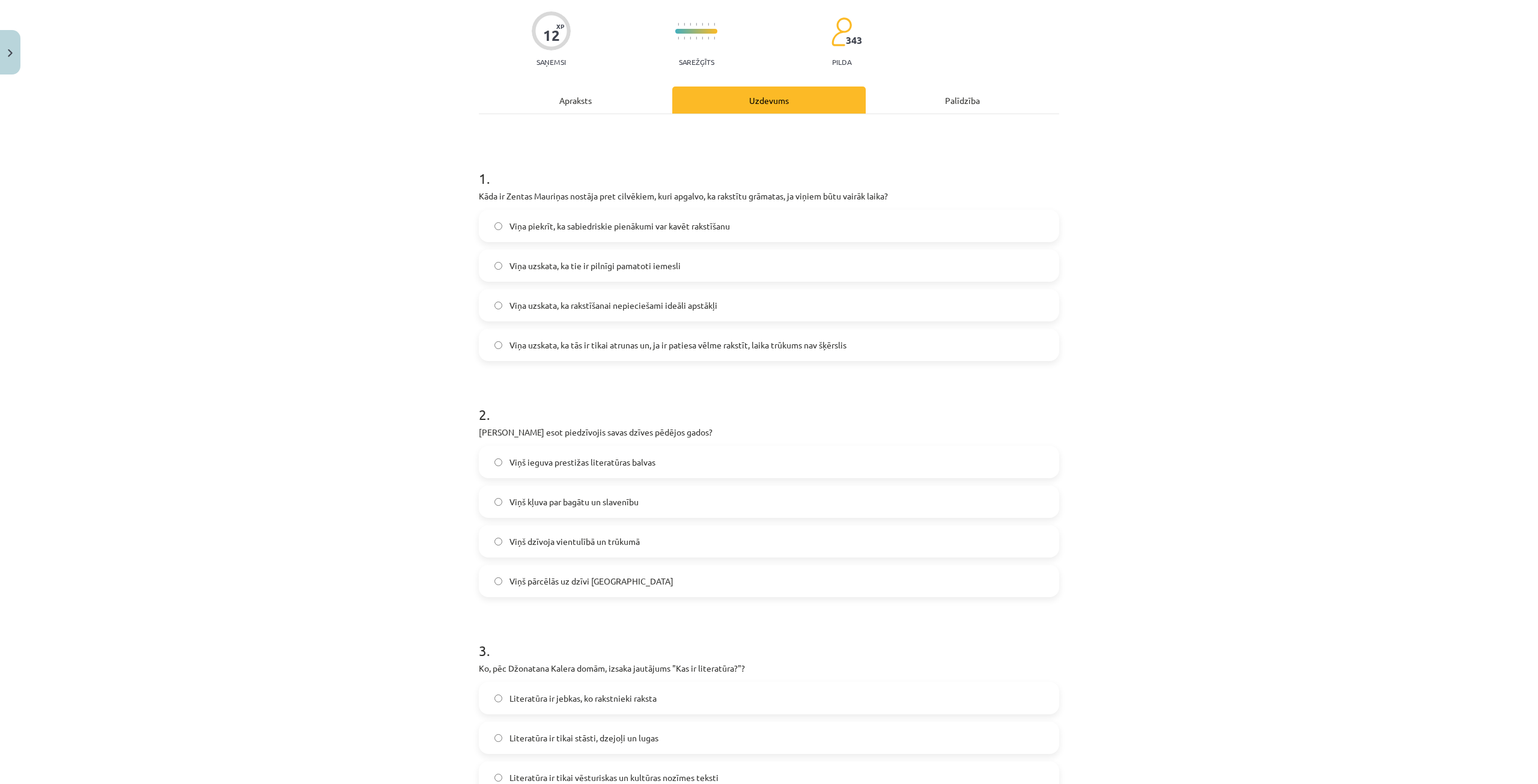
click at [581, 102] on div "Apraksts" at bounding box center [575, 100] width 193 height 27
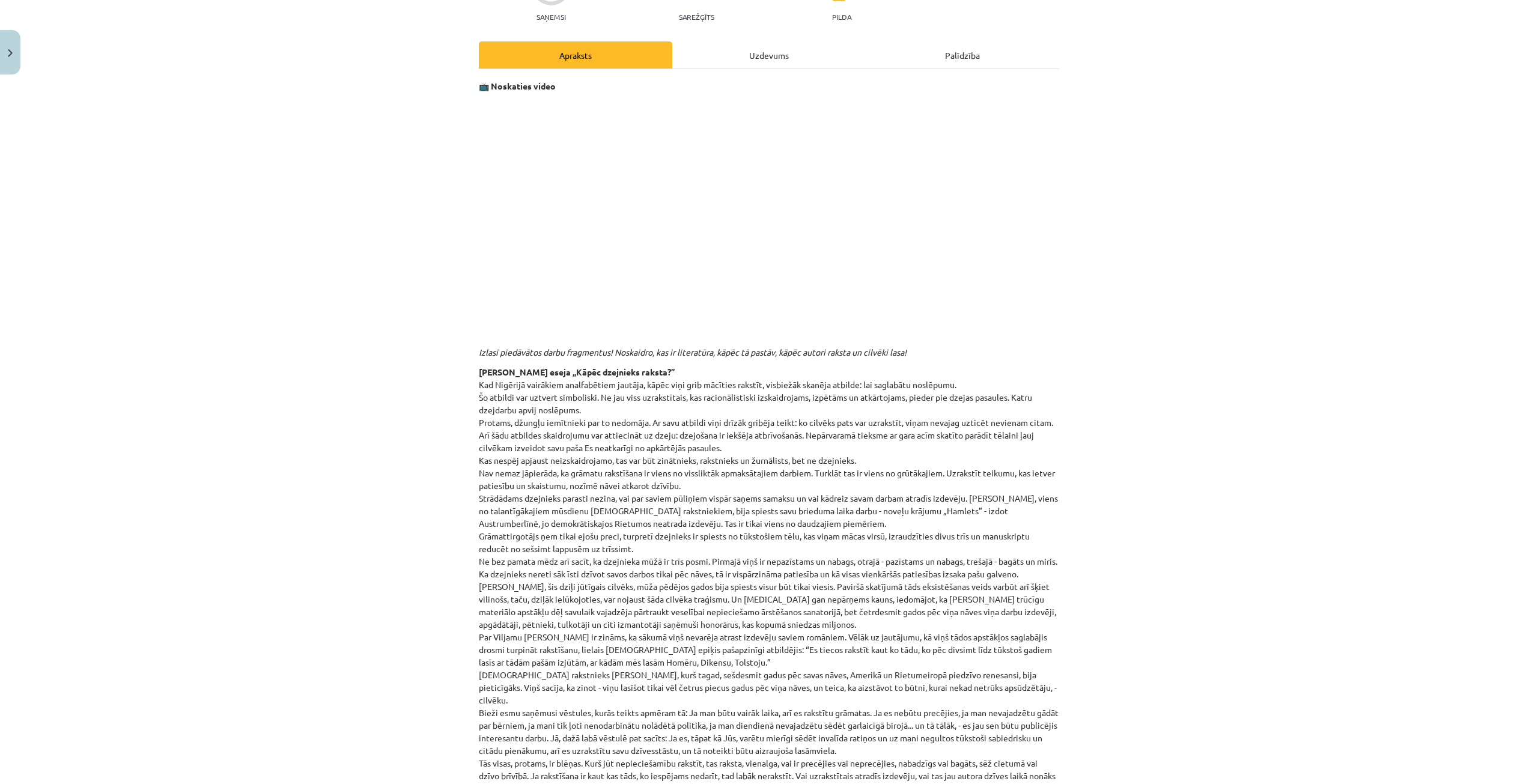
scroll to position [15, 0]
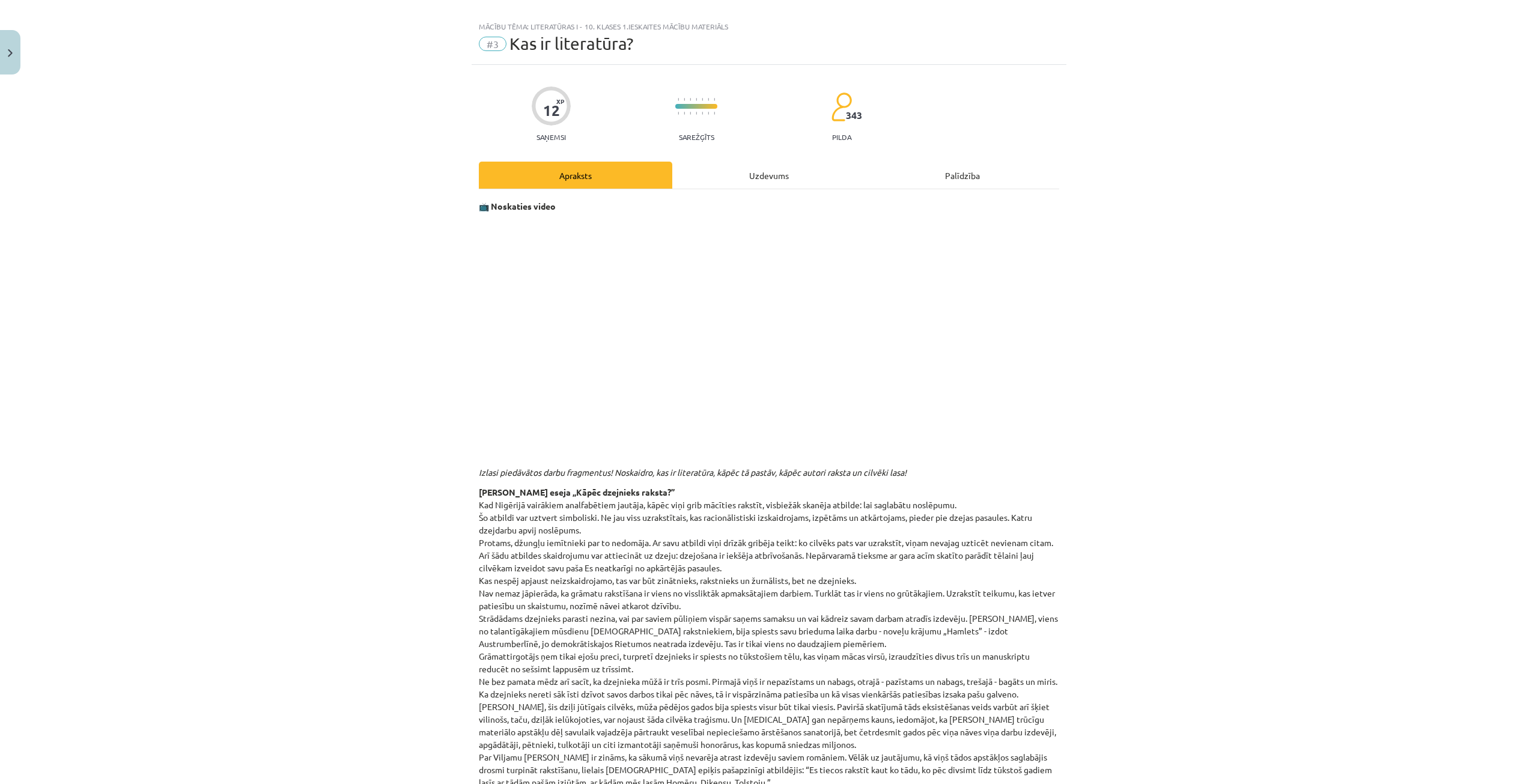
click at [774, 180] on div "Uzdevums" at bounding box center [769, 175] width 193 height 27
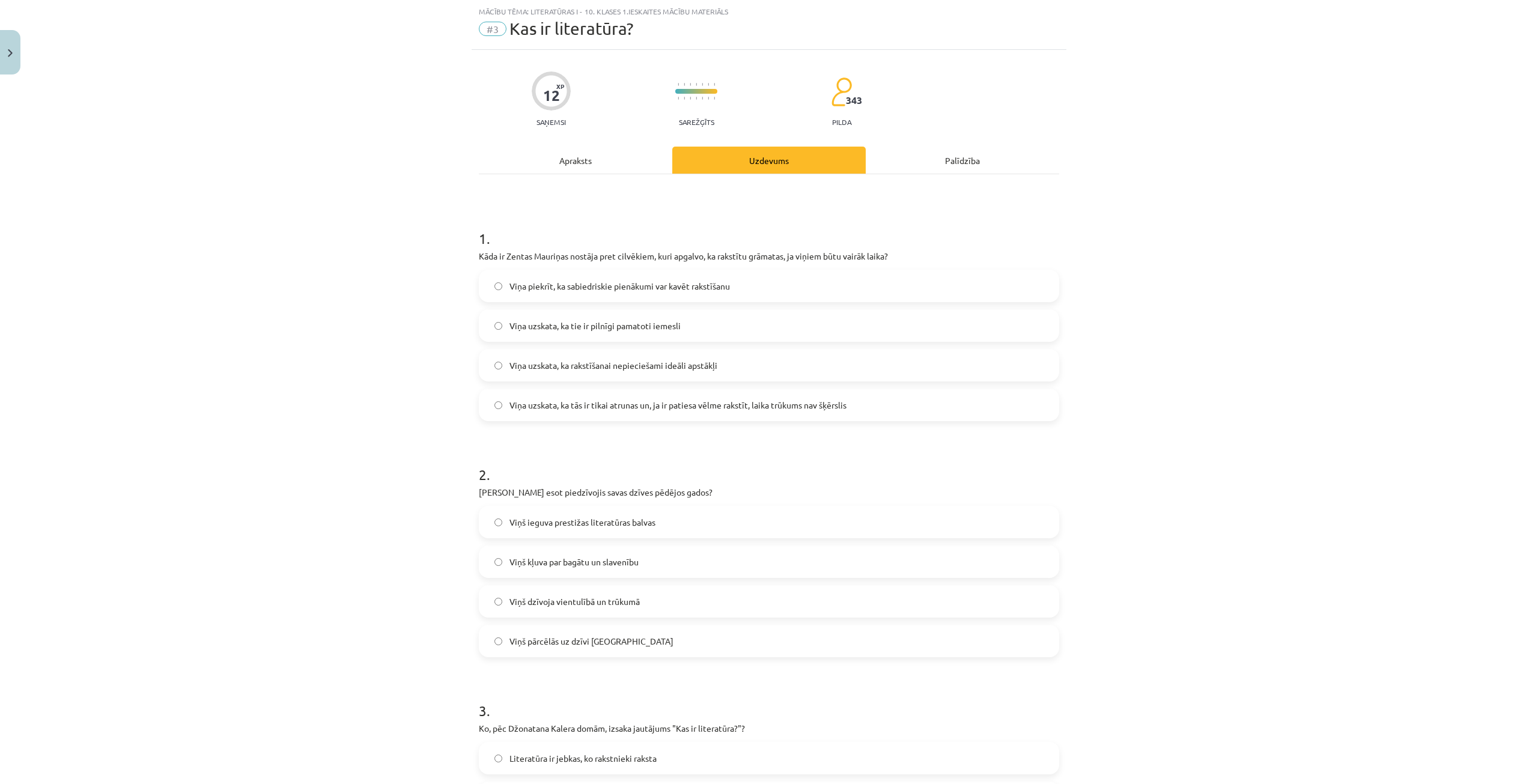
scroll to position [90, 0]
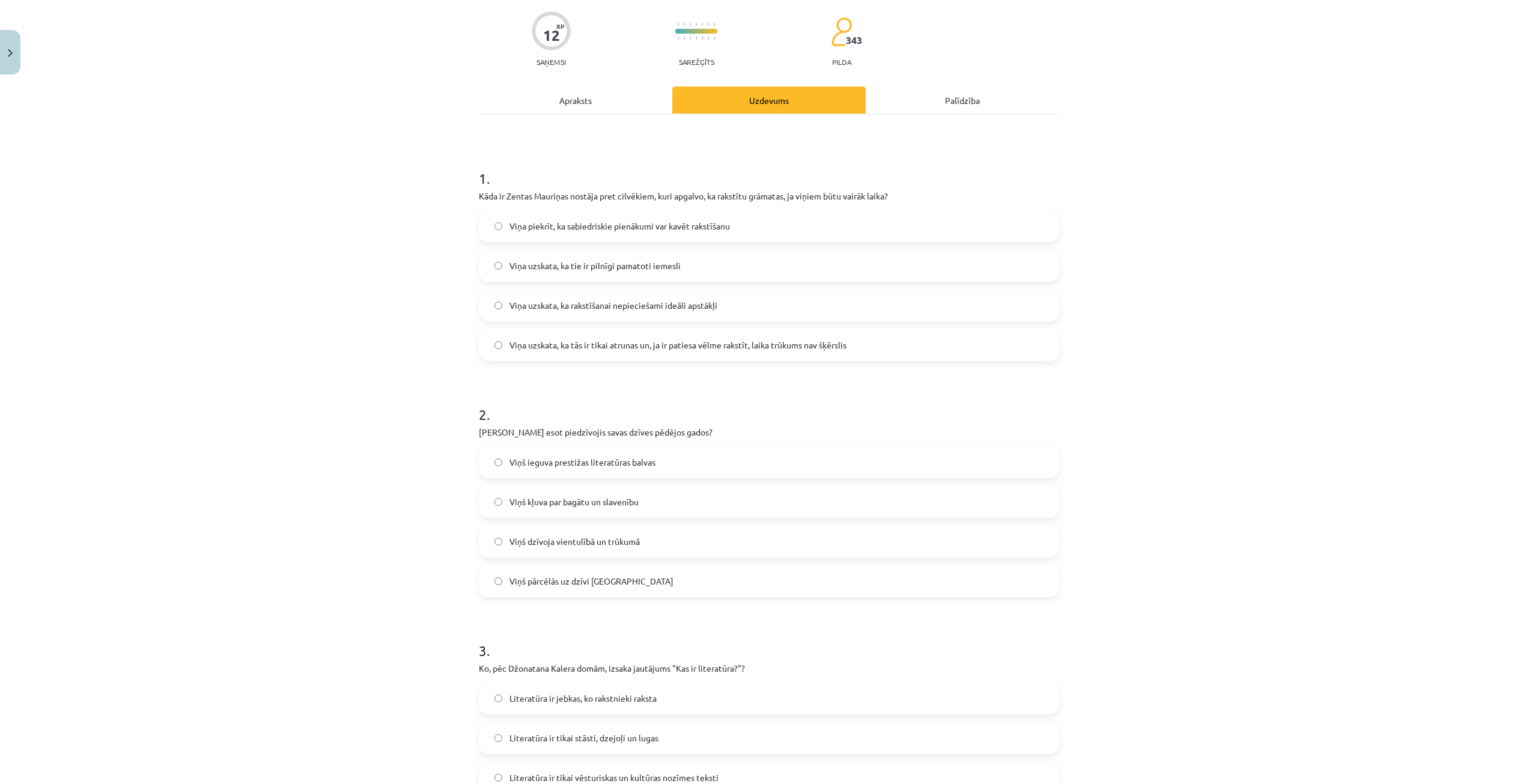
click at [535, 540] on span "Viņš dzīvoja vientulībā un trūkumā" at bounding box center [574, 542] width 130 height 13
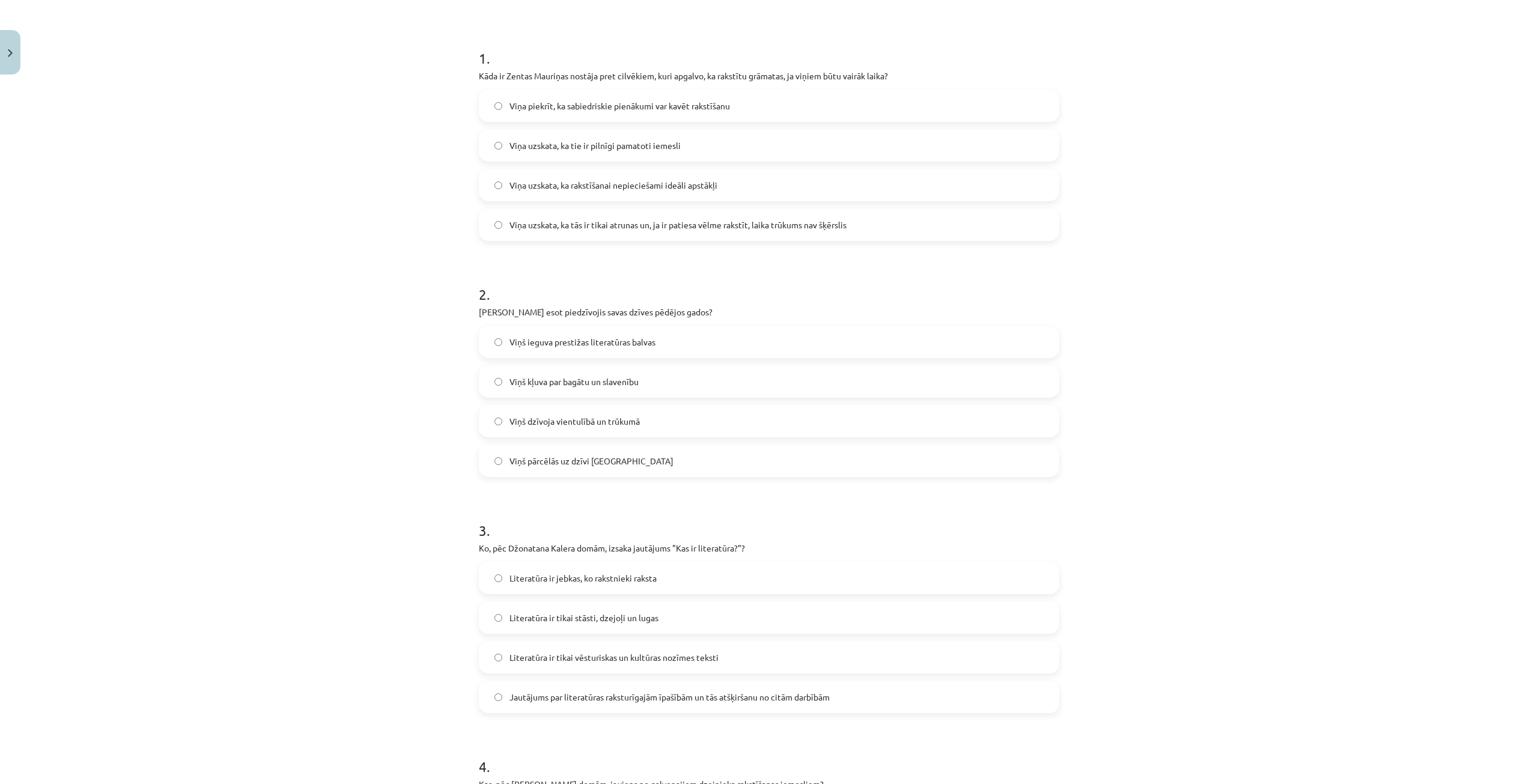
scroll to position [150, 0]
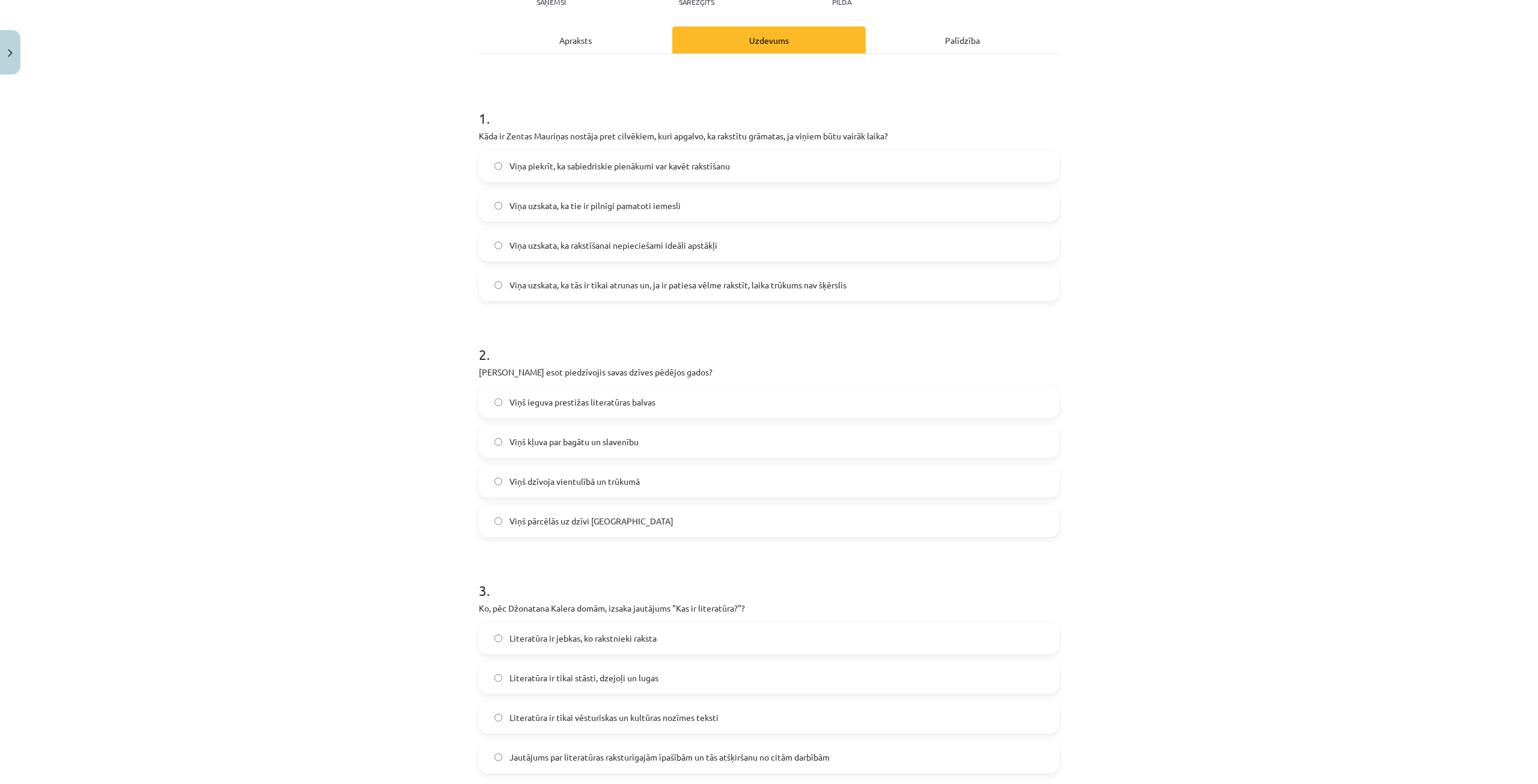
click at [573, 48] on div "Apraksts" at bounding box center [575, 40] width 193 height 27
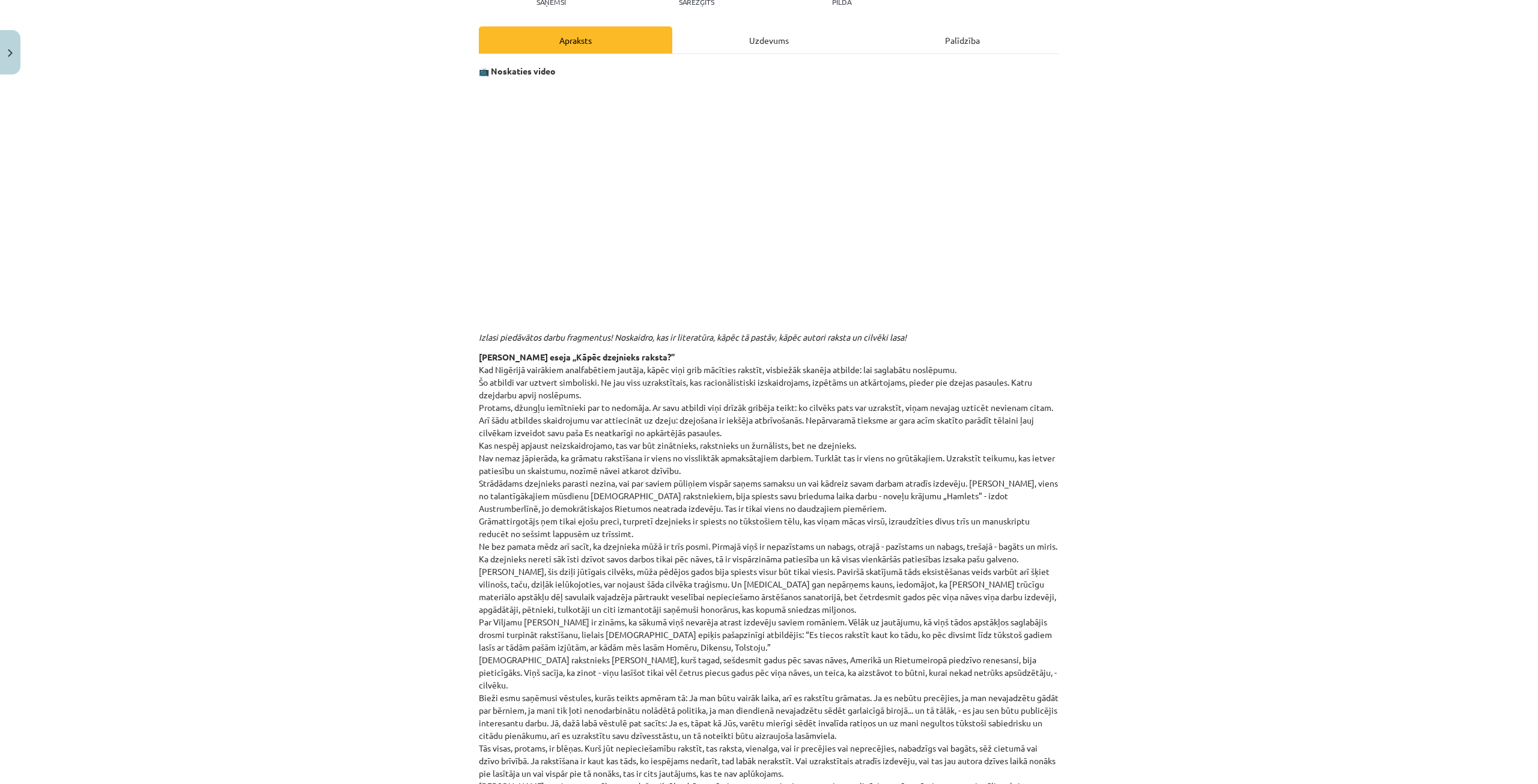
click at [751, 35] on div "Uzdevums" at bounding box center [769, 40] width 193 height 27
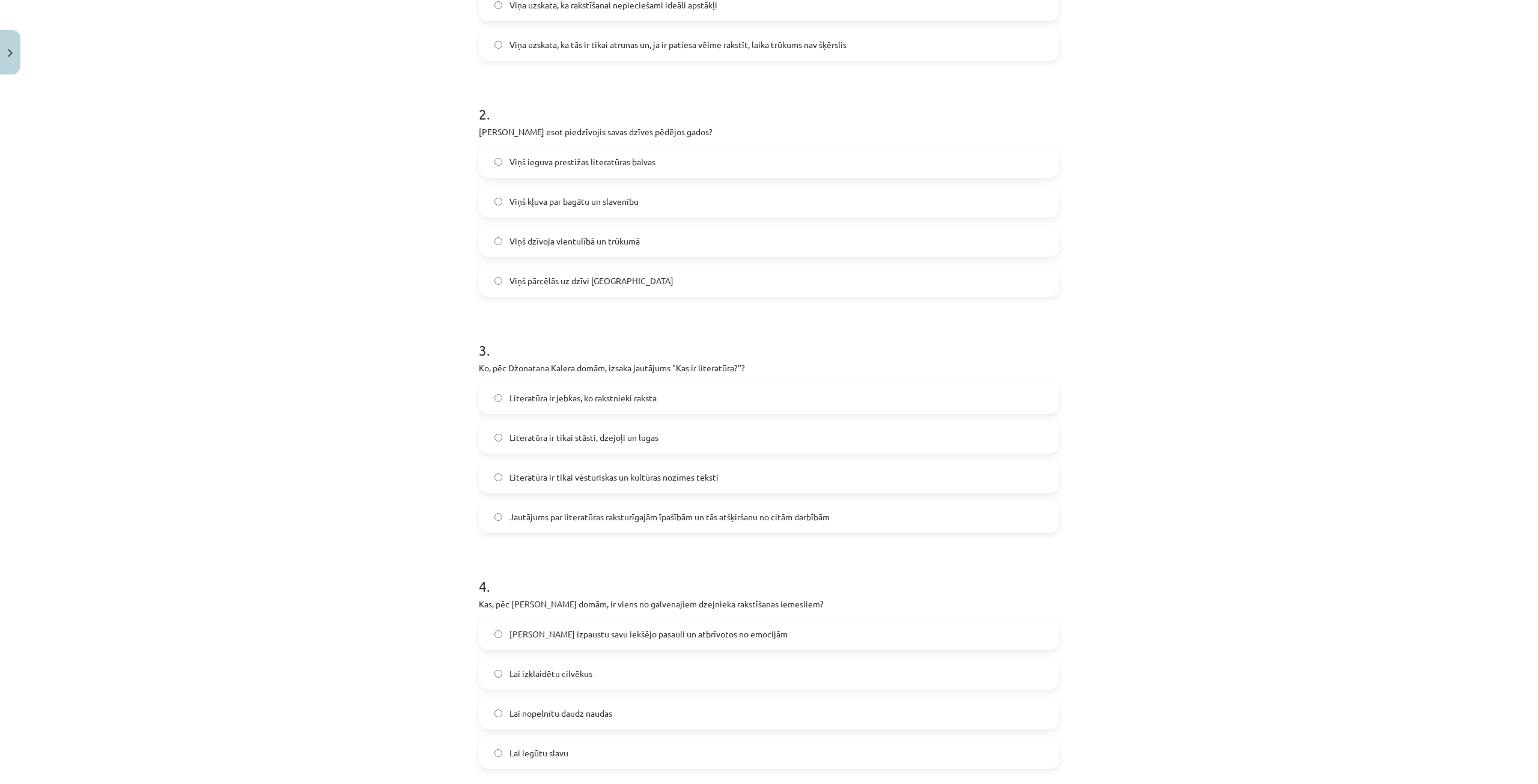
scroll to position [450, 0]
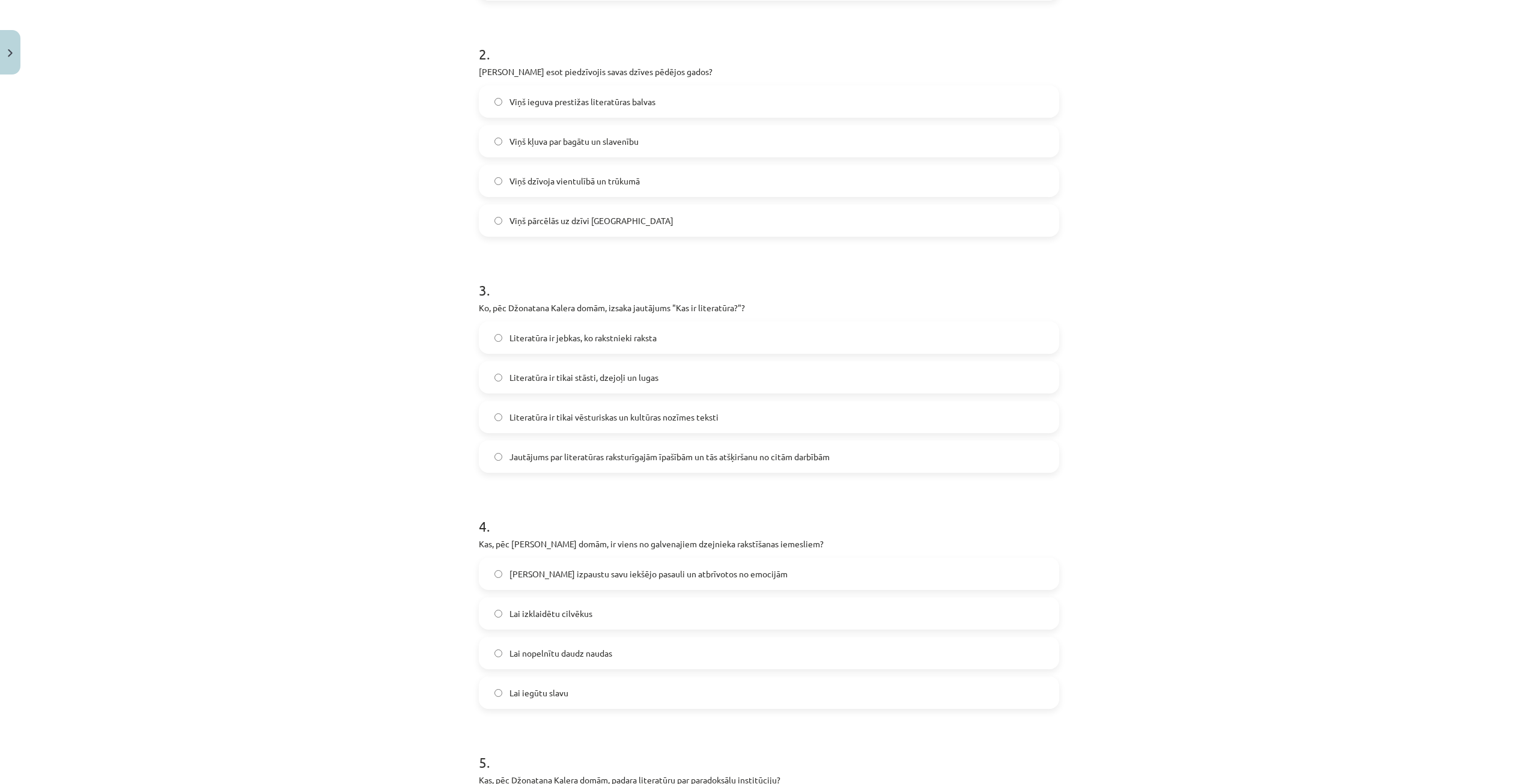
click at [585, 461] on span "Jautājums par literatūras raksturīgajām īpašībām un tās atšķiršanu no citām dar…" at bounding box center [669, 457] width 320 height 13
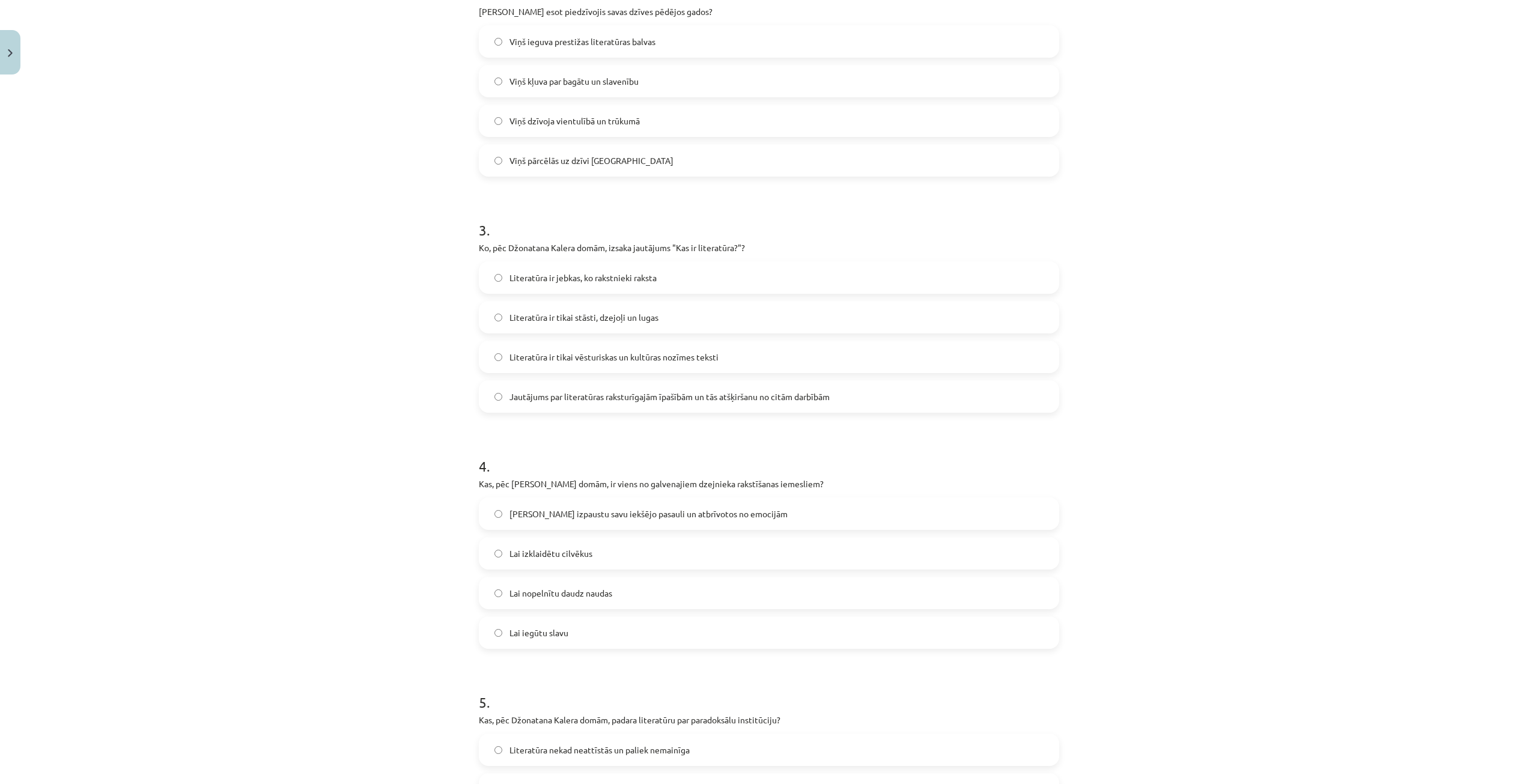
scroll to position [571, 0]
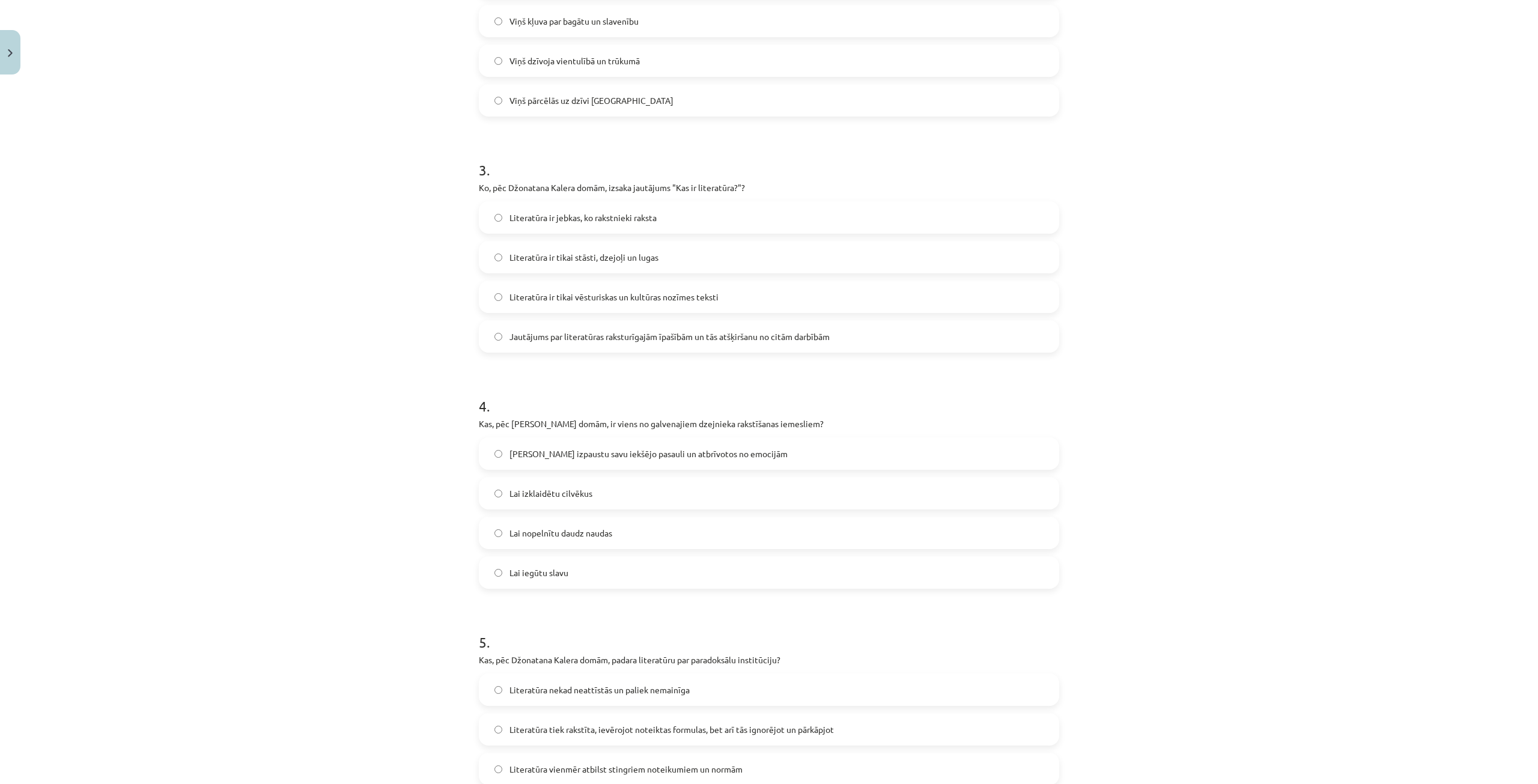
click at [588, 461] on label "[PERSON_NAME] izpaustu savu iekšējo pasauli un atbrīvotos no emocijām" at bounding box center [769, 454] width 578 height 30
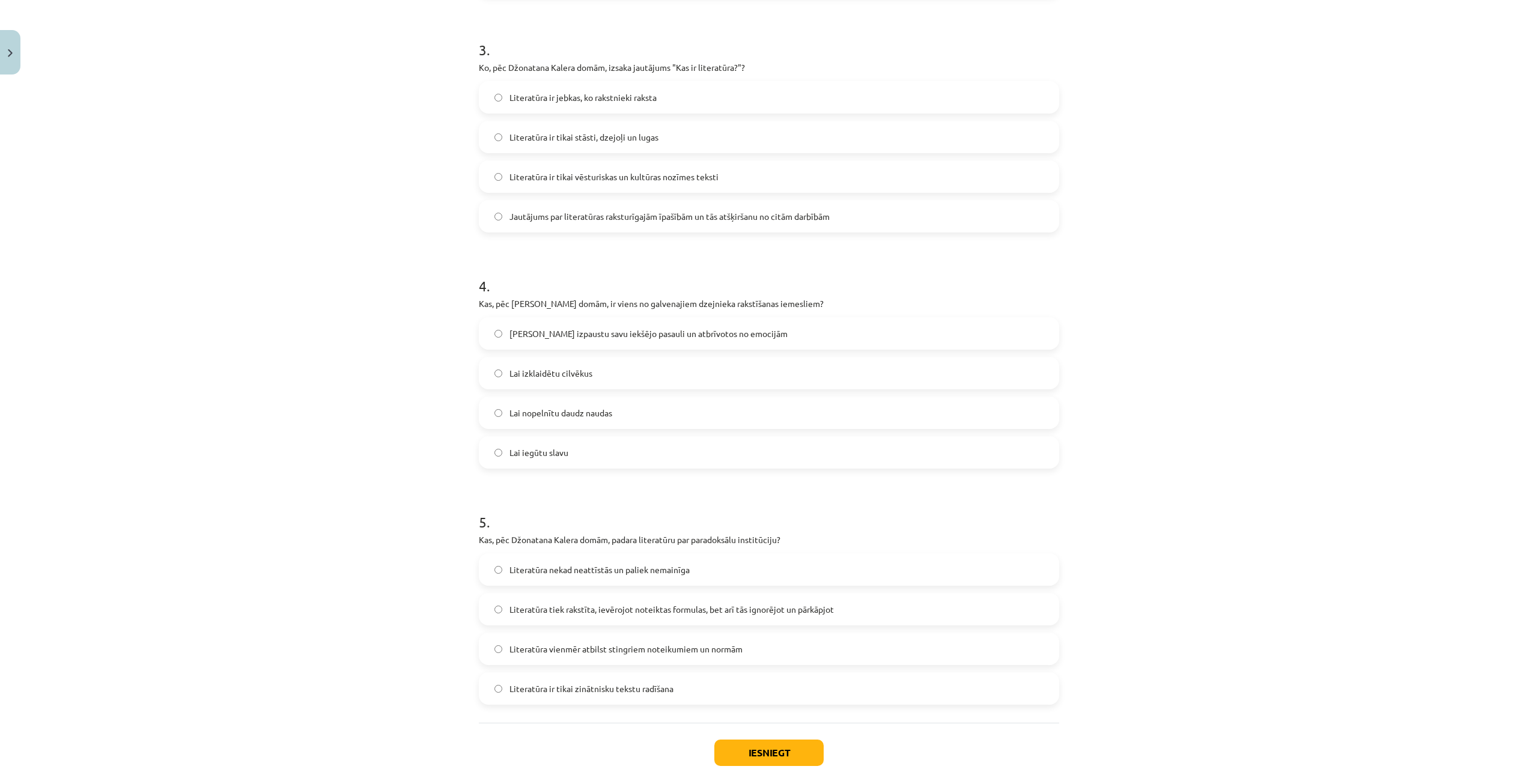
scroll to position [751, 0]
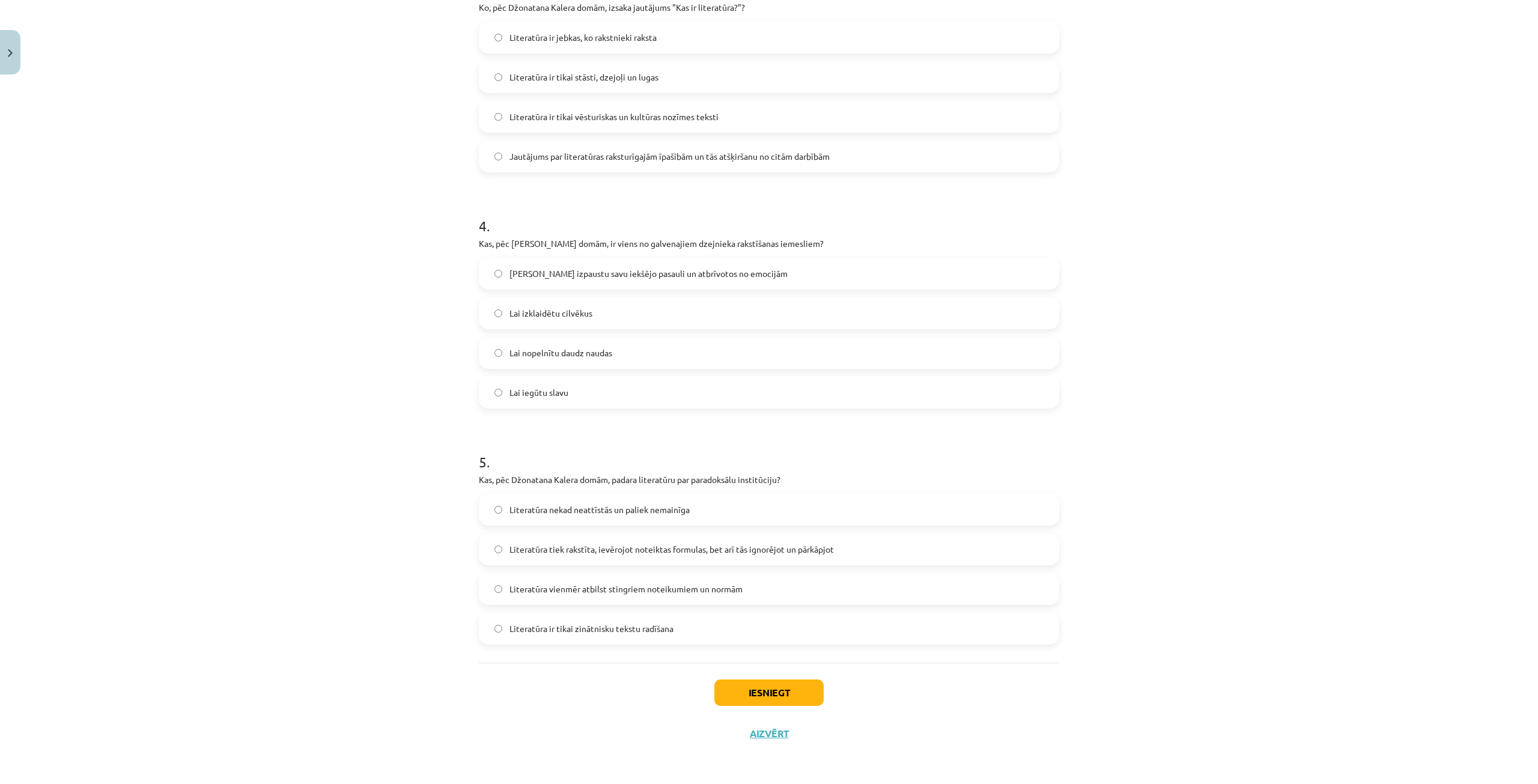
click at [626, 551] on span "Literatūra tiek rakstīta, ievērojot noteiktas formulas, bet arī tās ignorējot u…" at bounding box center [671, 549] width 324 height 13
click at [748, 699] on button "Iesniegt" at bounding box center [769, 692] width 110 height 26
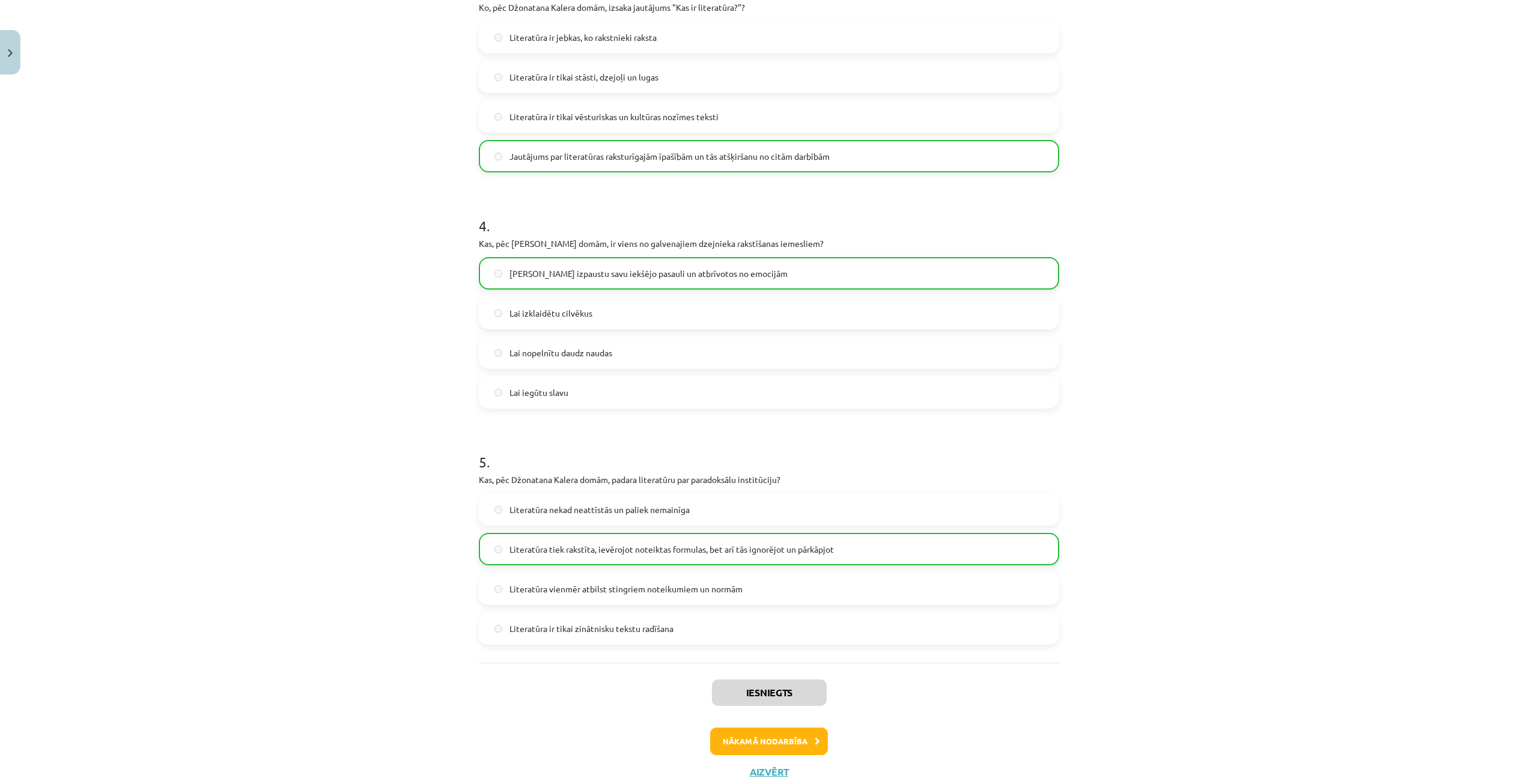
scroll to position [790, 0]
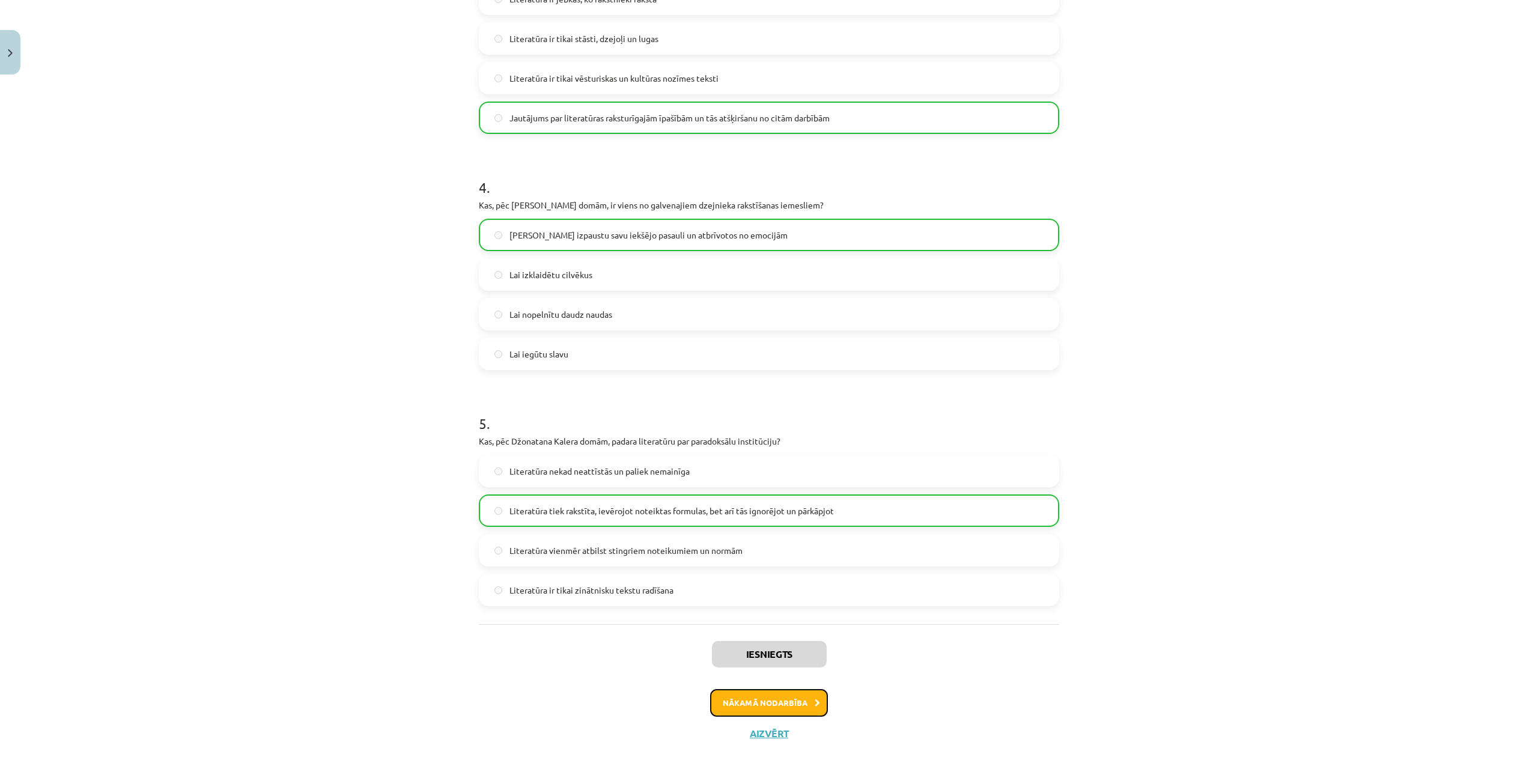
click at [761, 701] on button "Nākamā nodarbība" at bounding box center [769, 703] width 118 height 28
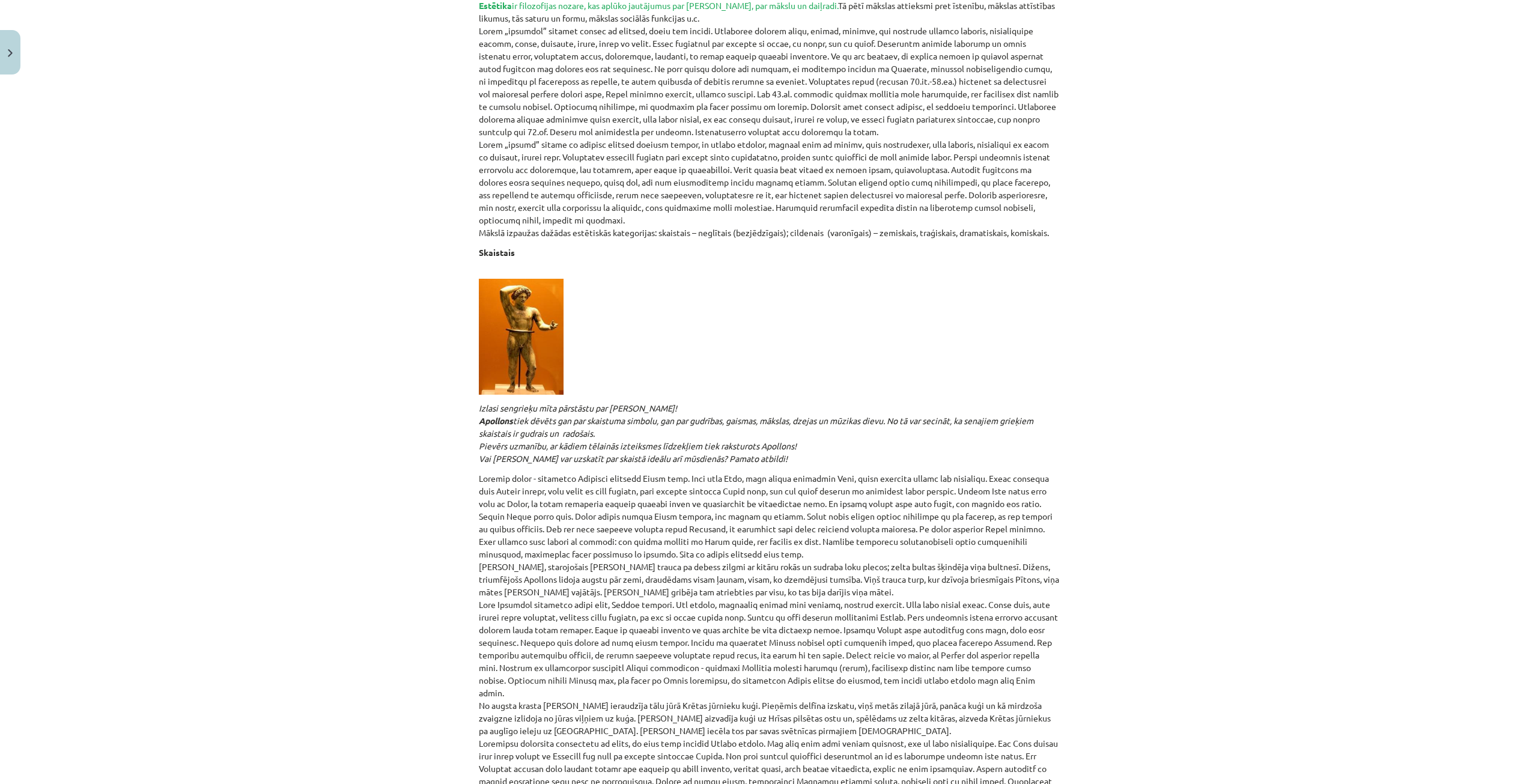
scroll to position [81, 0]
